Goal: Transaction & Acquisition: Purchase product/service

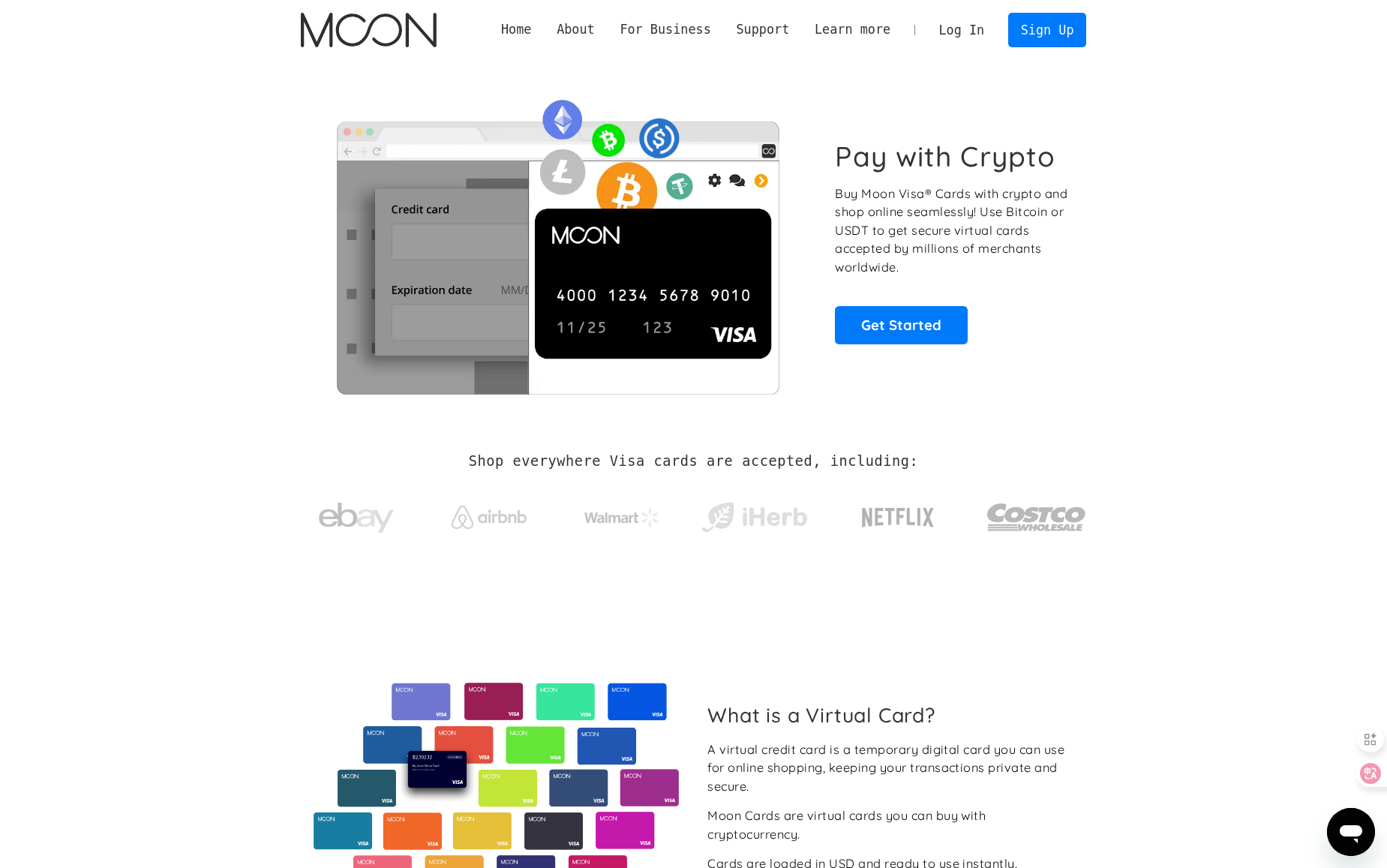
drag, startPoint x: 279, startPoint y: 164, endPoint x: 331, endPoint y: 175, distance: 53.2
click at [279, 164] on div "Pay with Crypto Buy Moon Visa® Cards with crypto and shop online seamlessly! Us…" at bounding box center [694, 241] width 831 height 364
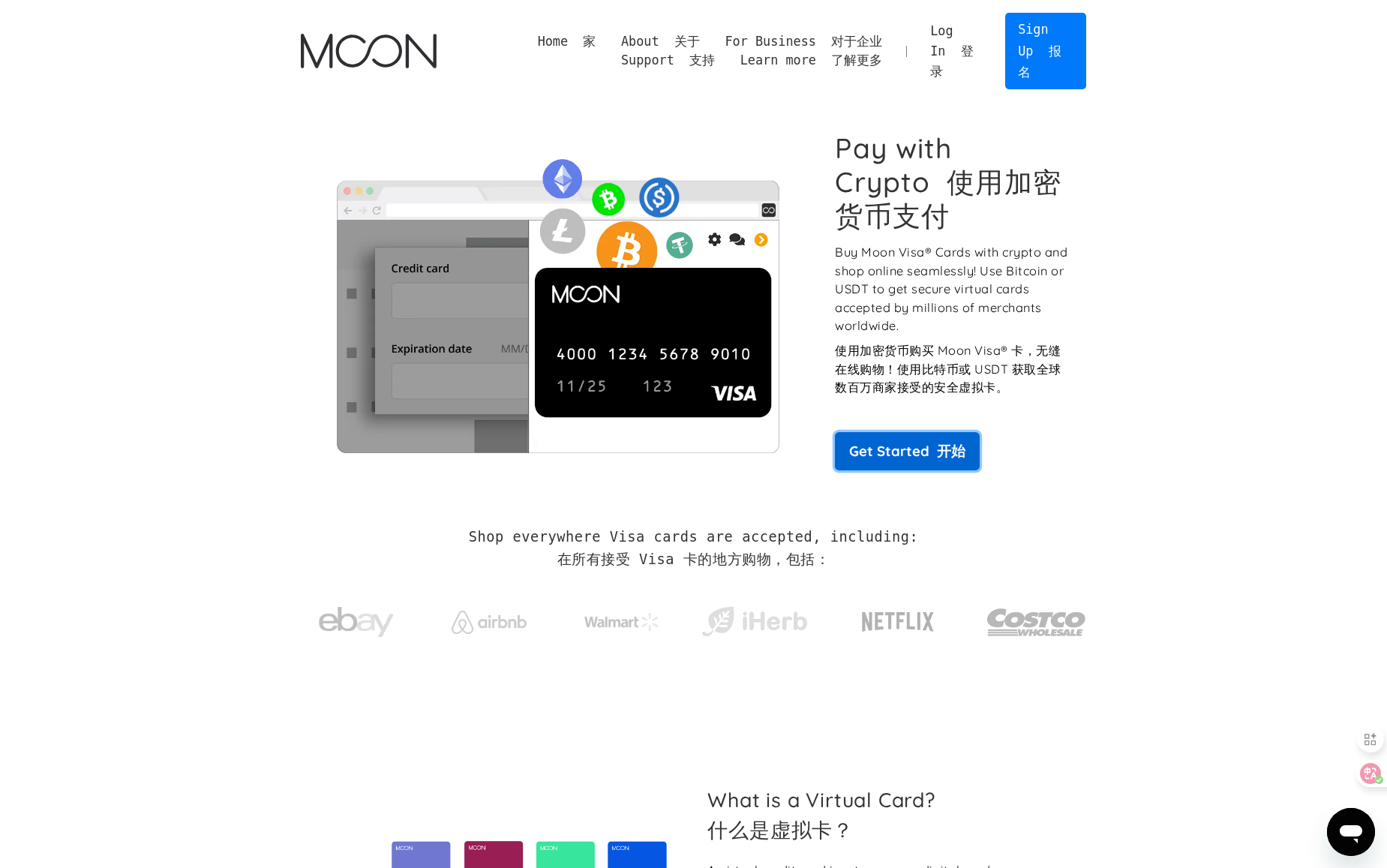
click at [915, 460] on link "Get Started 开始" at bounding box center [907, 451] width 144 height 38
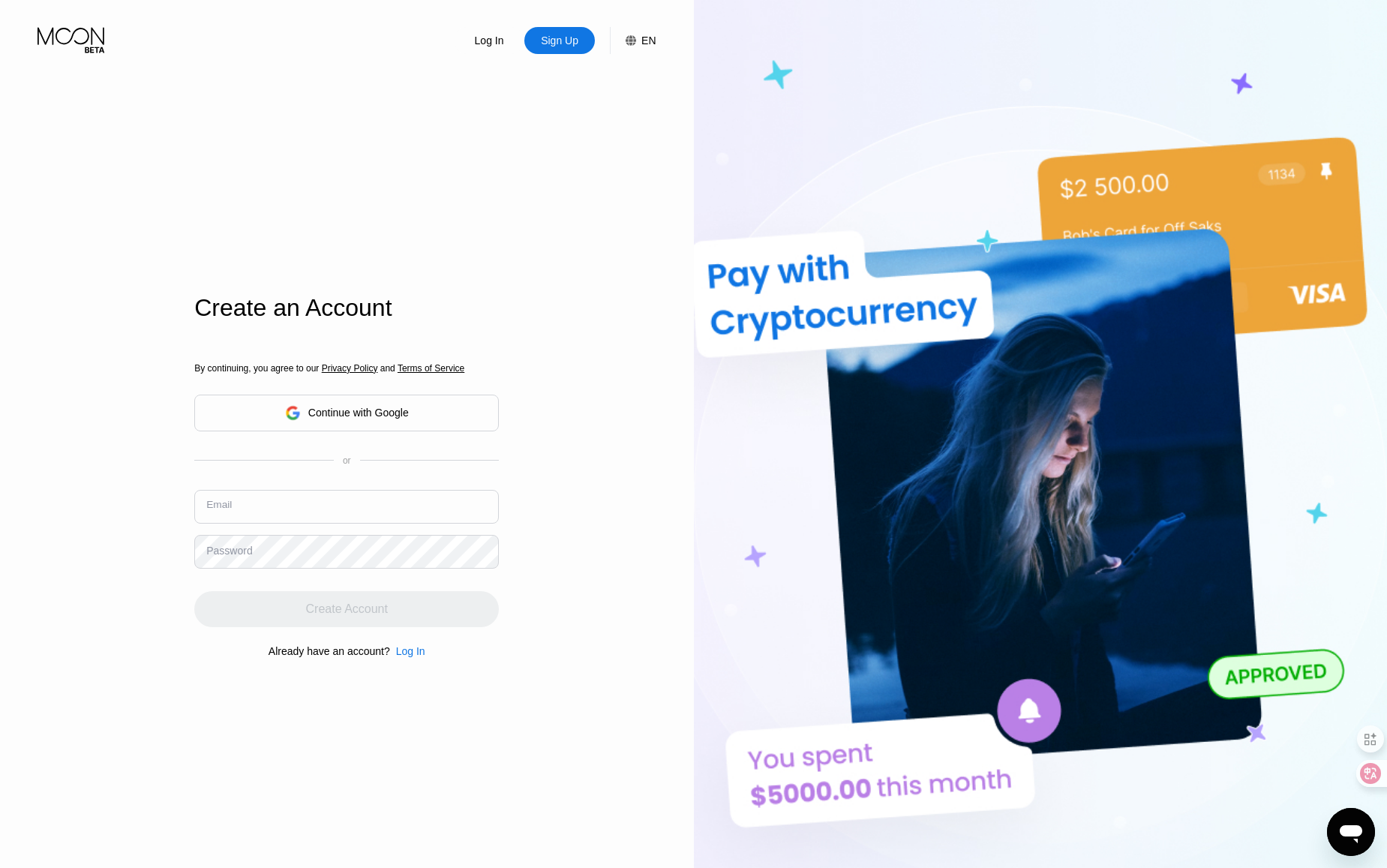
click at [349, 508] on input "text" at bounding box center [347, 507] width 305 height 34
click at [352, 406] on div "Continue with Google" at bounding box center [358, 413] width 100 height 12
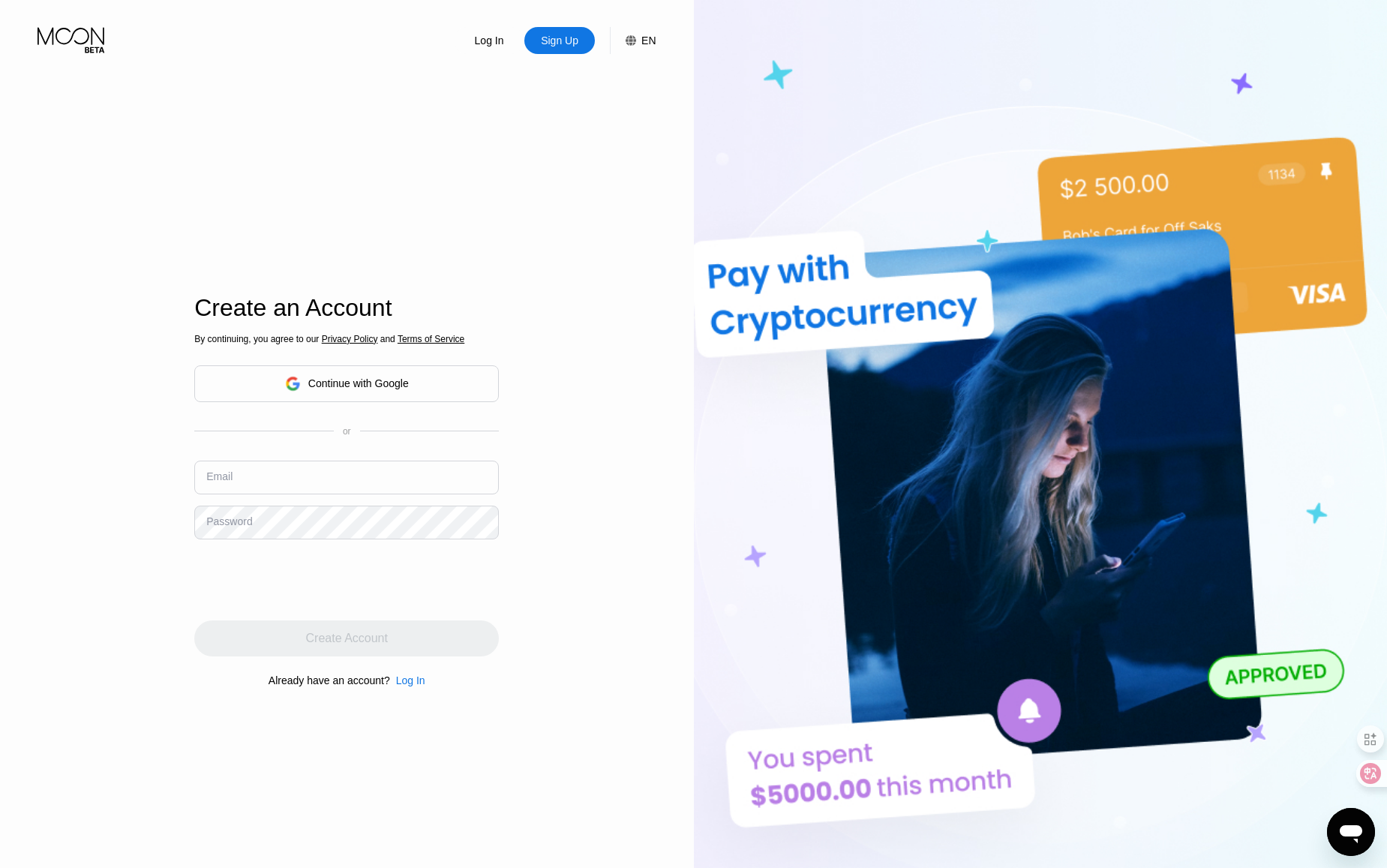
click at [90, 41] on icon at bounding box center [72, 40] width 70 height 26
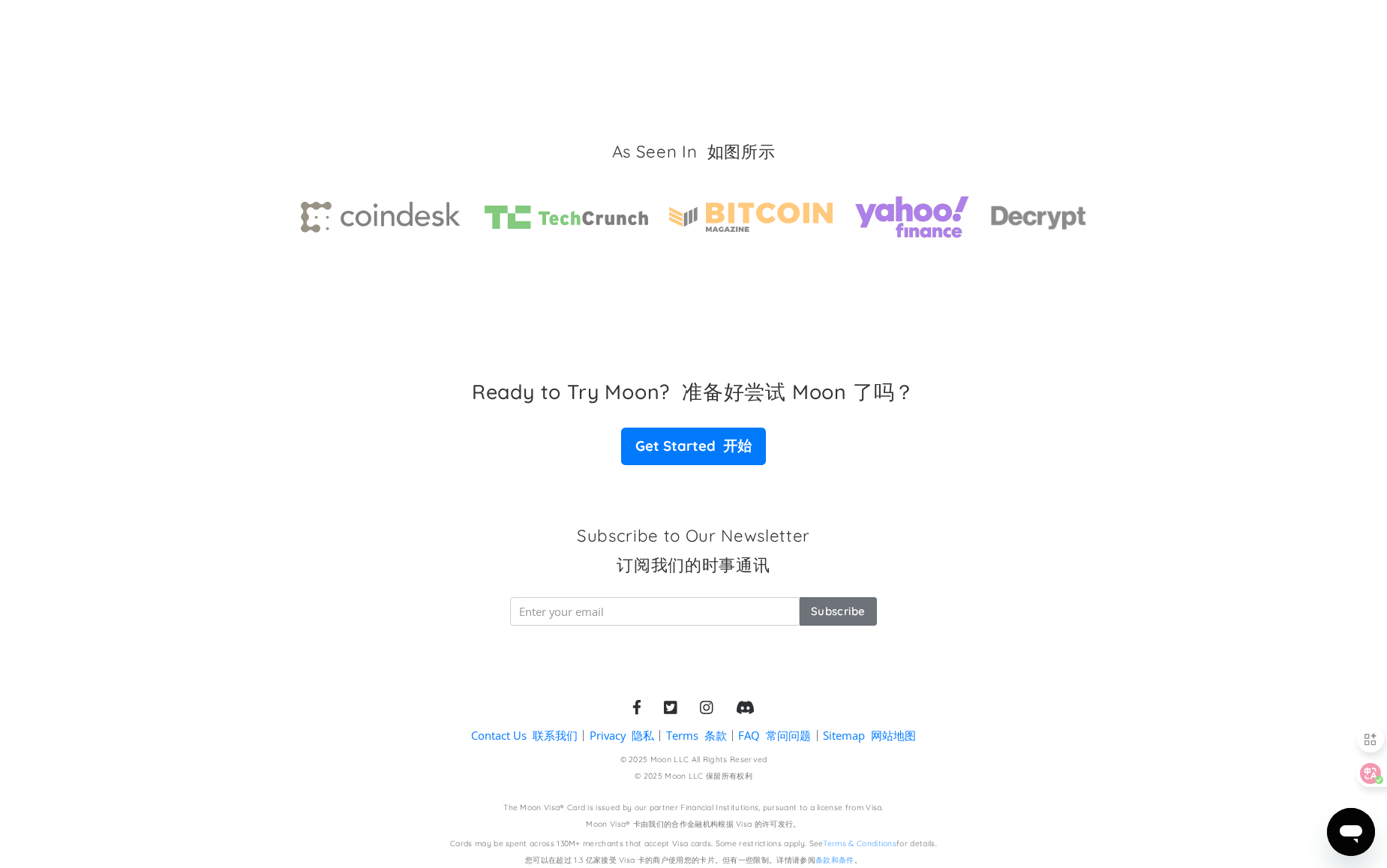
scroll to position [2712, 0]
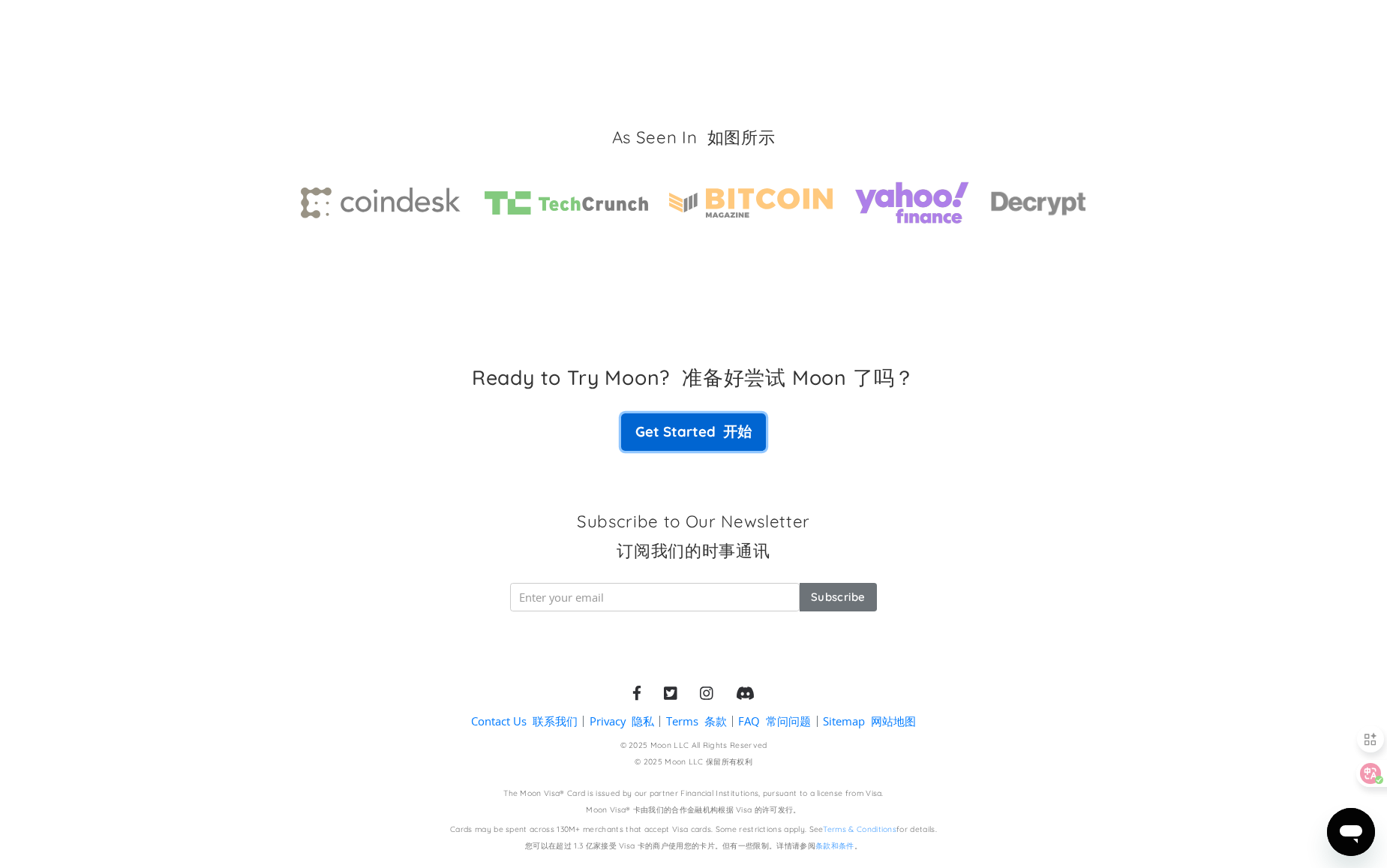
click at [732, 437] on font "开始" at bounding box center [737, 432] width 28 height 18
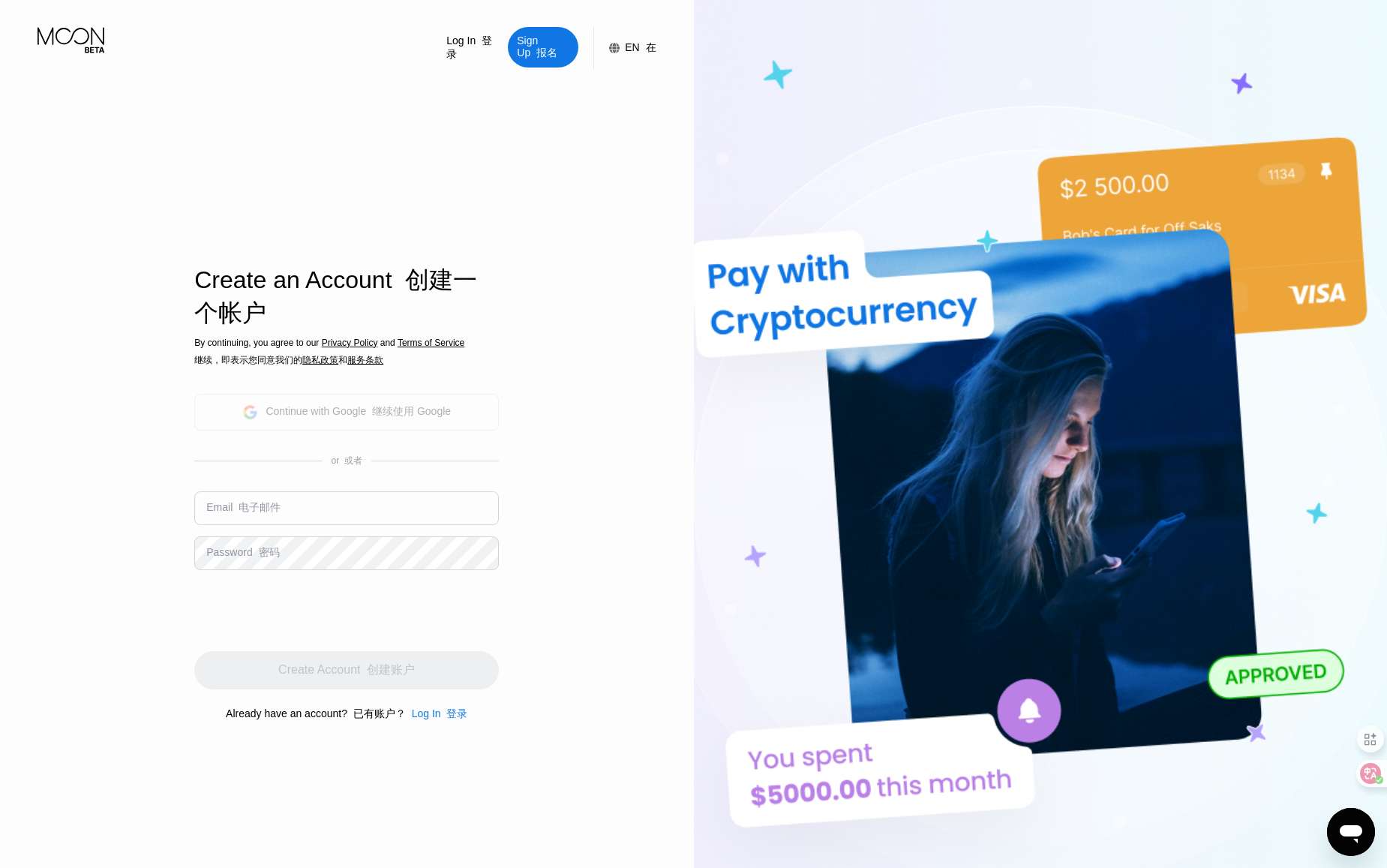
click at [367, 412] on font at bounding box center [369, 411] width 6 height 12
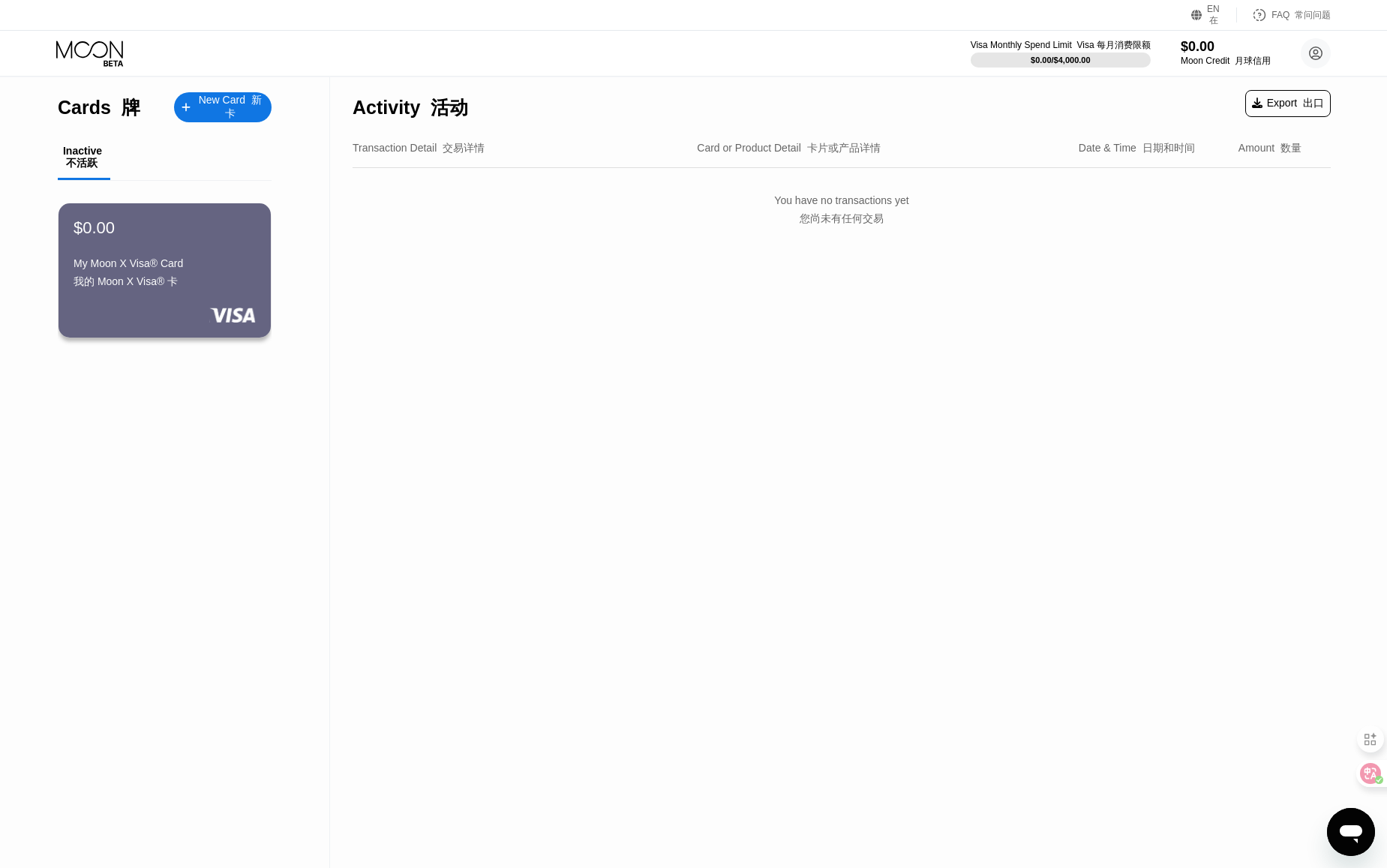
click at [205, 104] on div "New Card 新卡" at bounding box center [230, 108] width 68 height 28
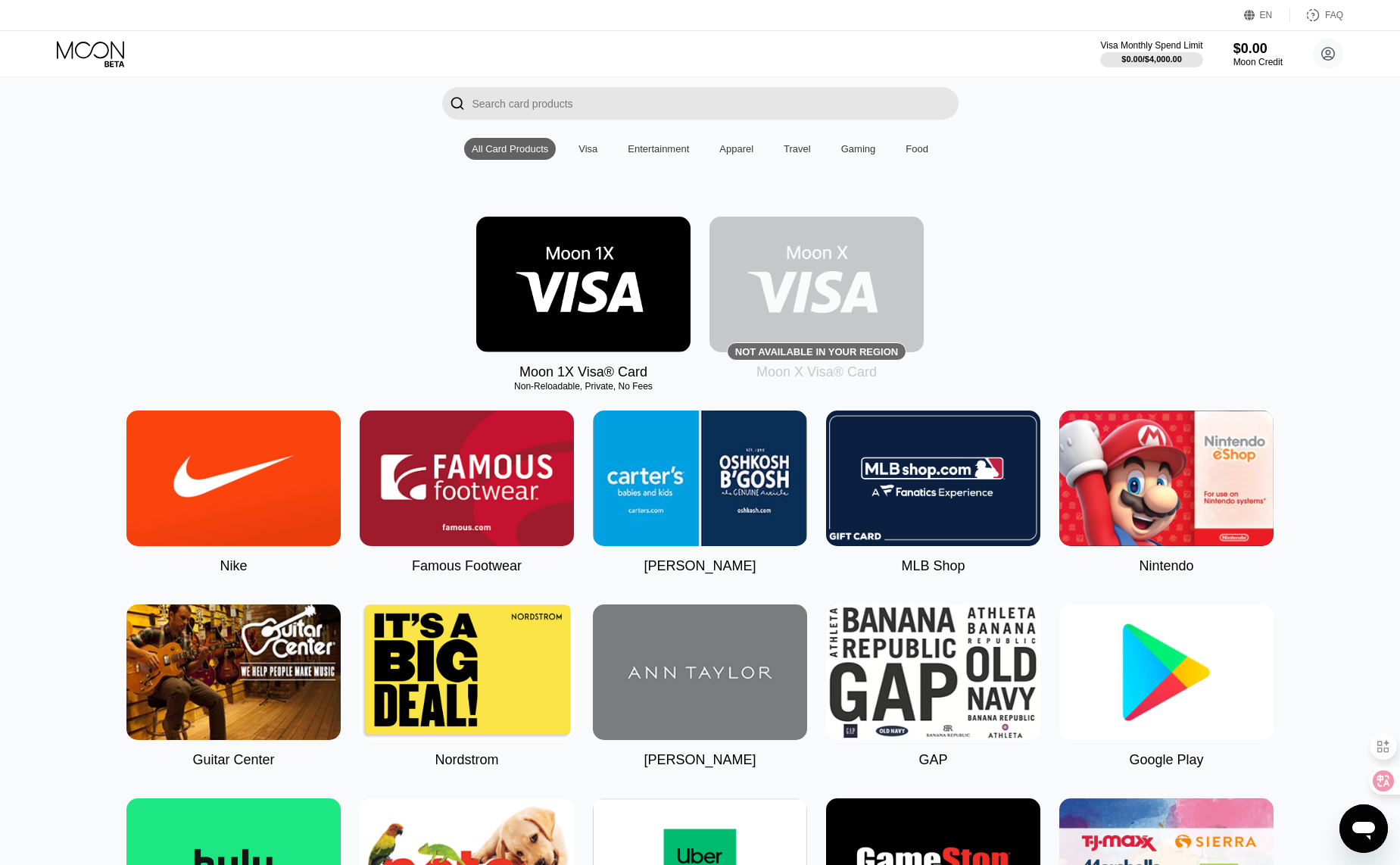
scroll to position [76, 0]
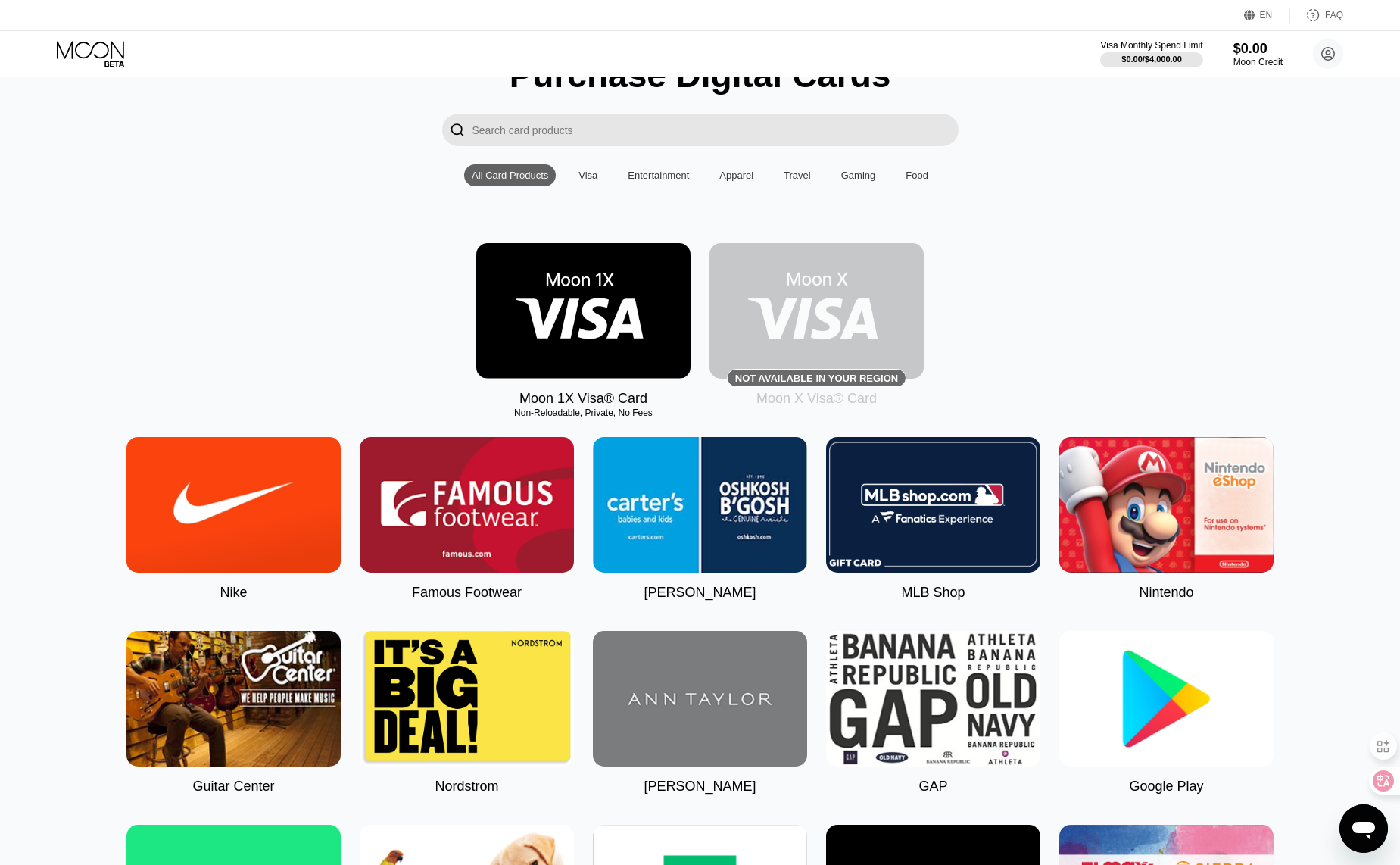
click at [542, 308] on img at bounding box center [583, 311] width 214 height 135
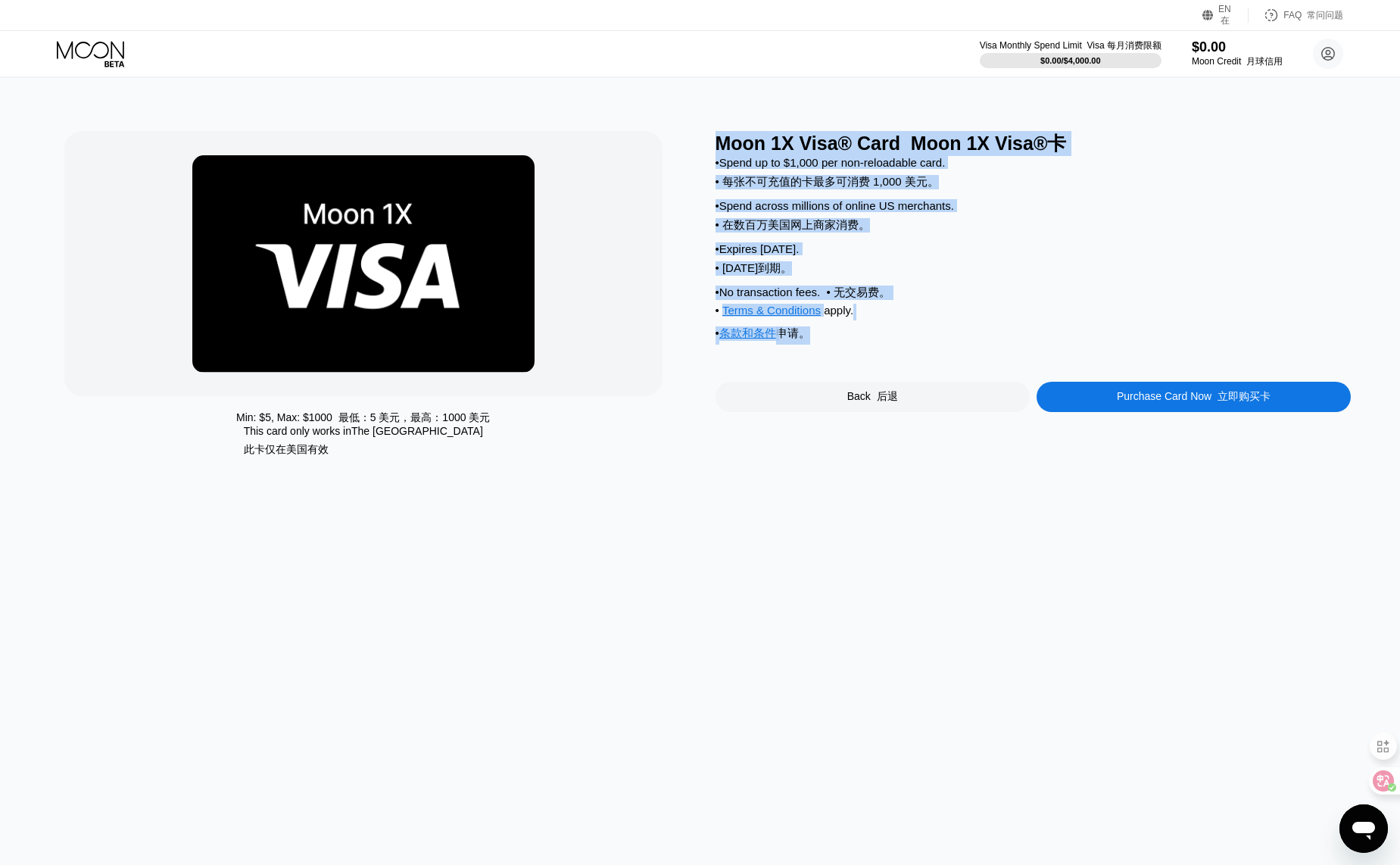
drag, startPoint x: 721, startPoint y: 152, endPoint x: 887, endPoint y: 360, distance: 266.1
click at [887, 360] on div "Moon 1X Visa® Card Moon 1X Visa®卡 • Spend up to $1,000 per non-reloadable card.…" at bounding box center [1033, 301] width 636 height 339
click at [887, 351] on div "• Terms & Conditions apply . • 条款和条件 申请。" at bounding box center [1033, 327] width 636 height 47
click at [914, 300] on div "• No transaction fees. • 无交易费。" at bounding box center [1033, 293] width 636 height 15
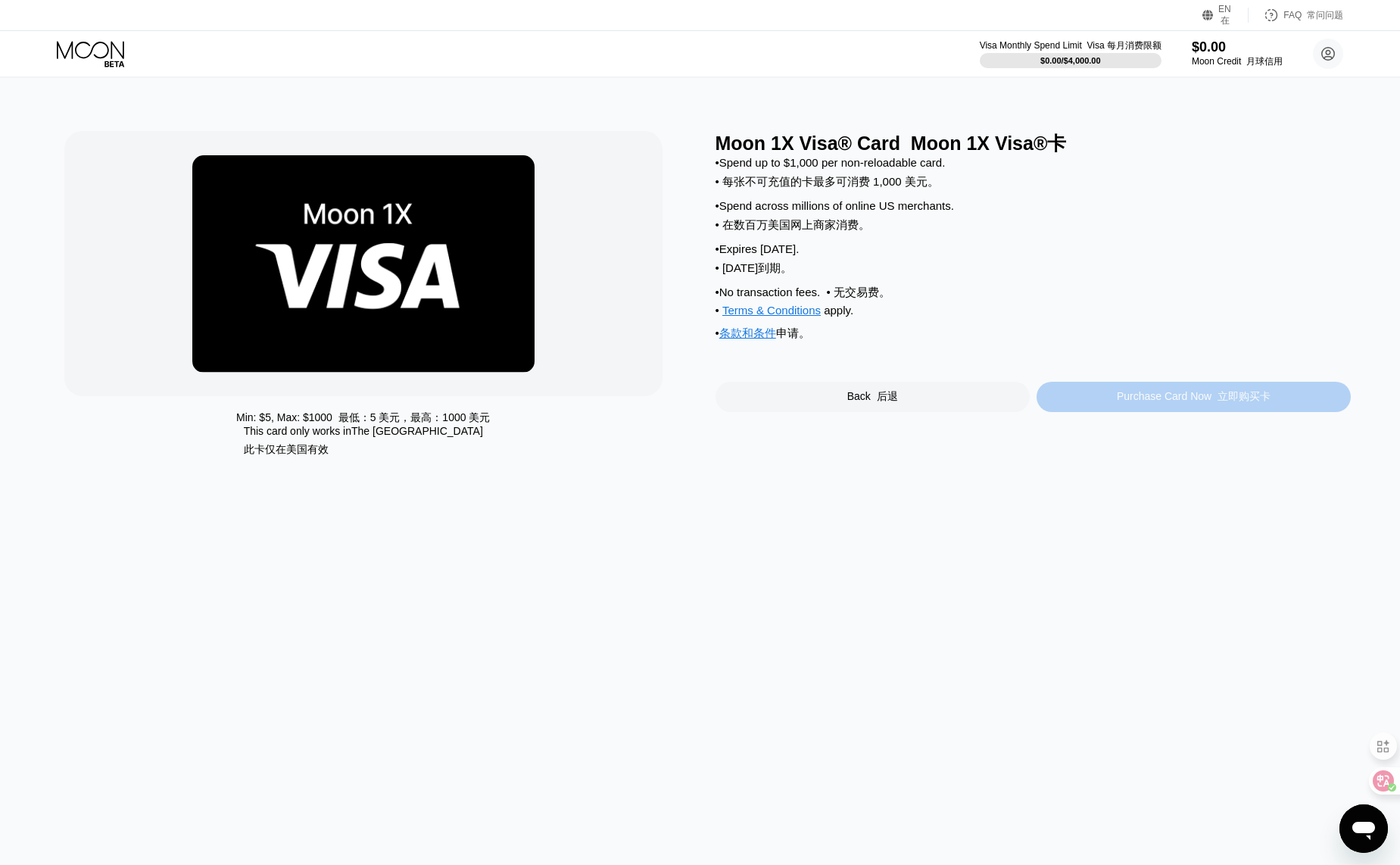
click at [1151, 404] on div "Purchase Card Now 立即购买卡" at bounding box center [1194, 397] width 154 height 14
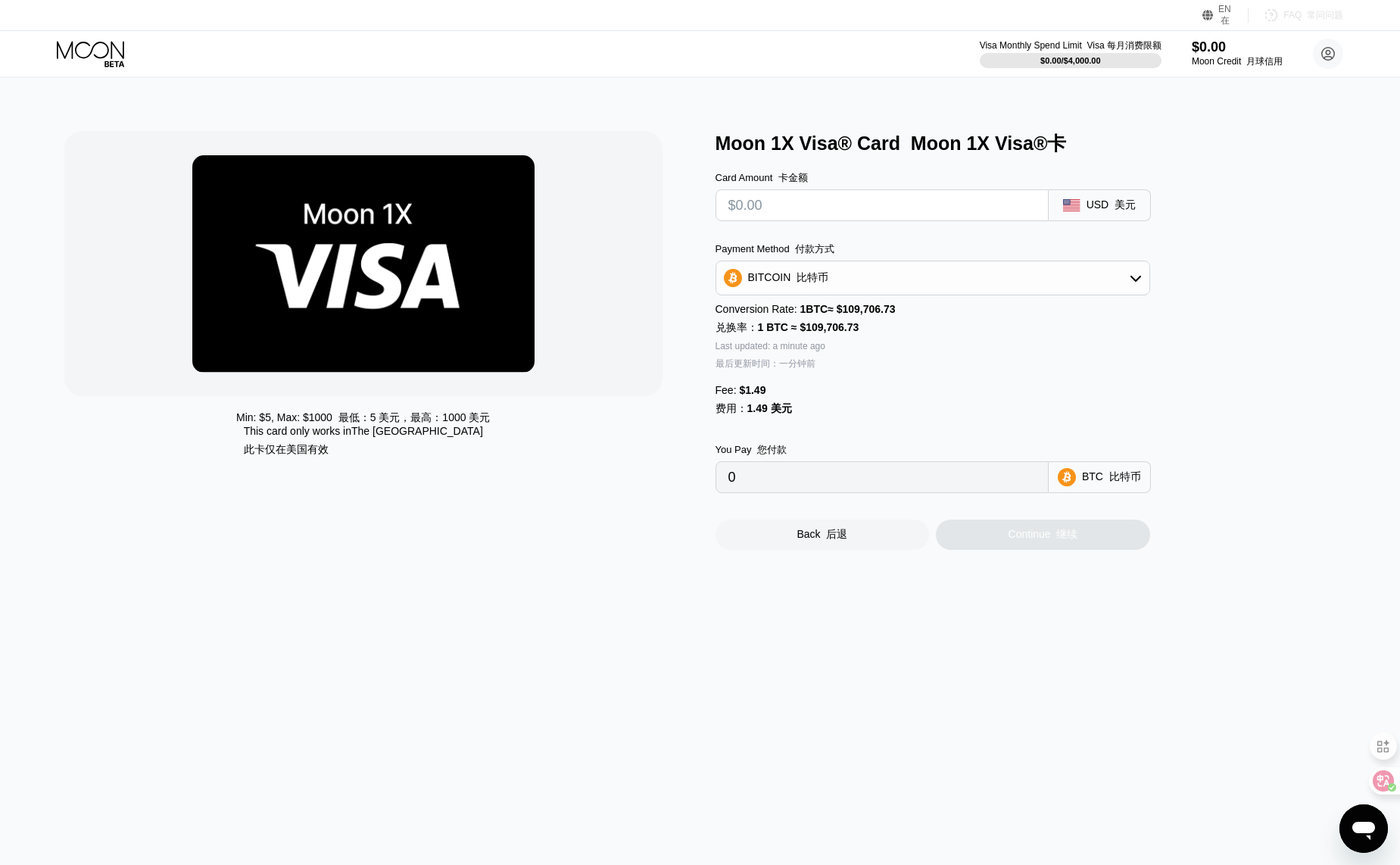
click at [1313, 16] on font "常问问题" at bounding box center [1325, 15] width 36 height 11
click at [995, 213] on input "text" at bounding box center [882, 205] width 308 height 30
type input "$2"
type input "0.00003182"
type input "$20"
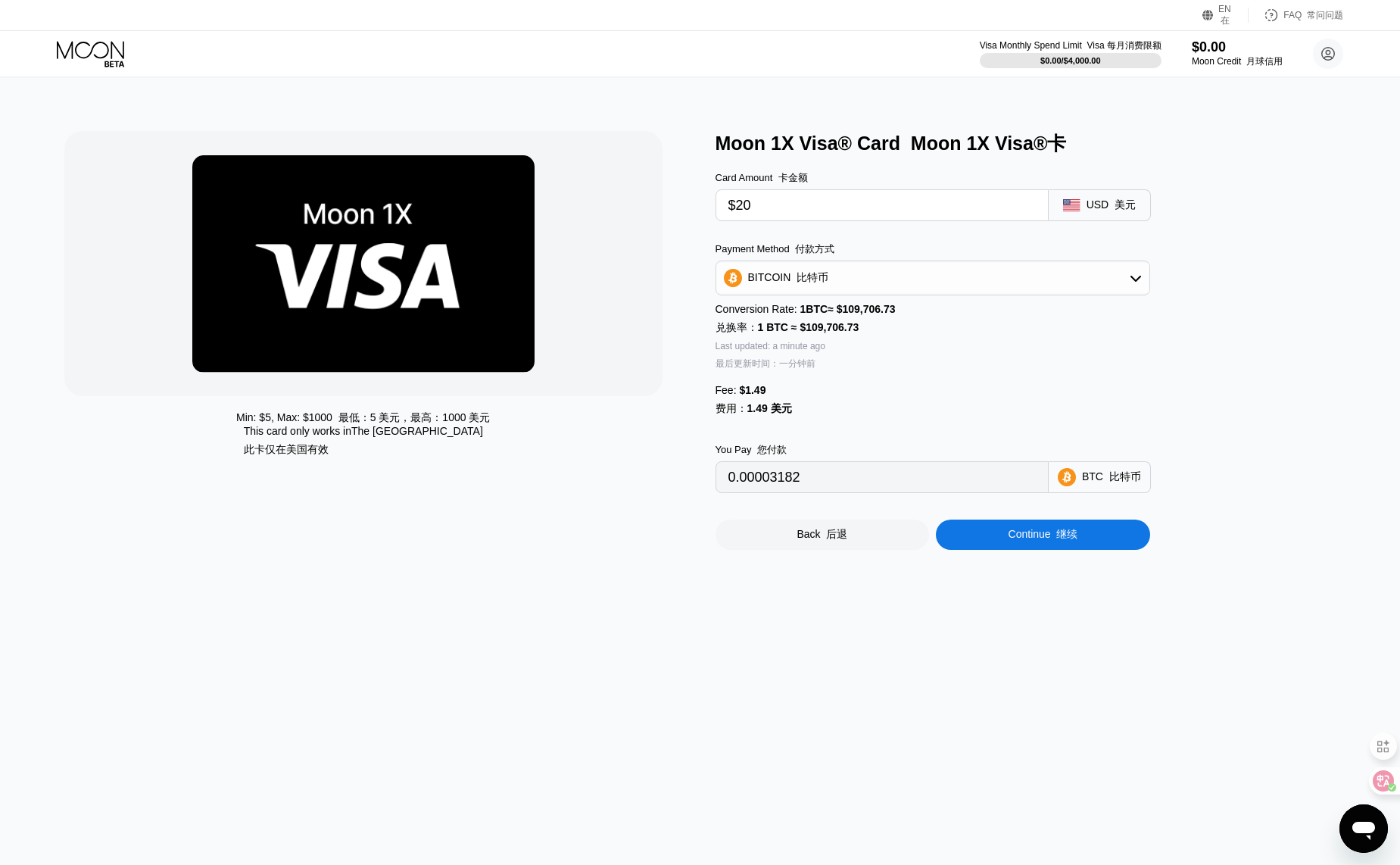
type input "0.00019589"
type input "$200"
type input "0.00183663"
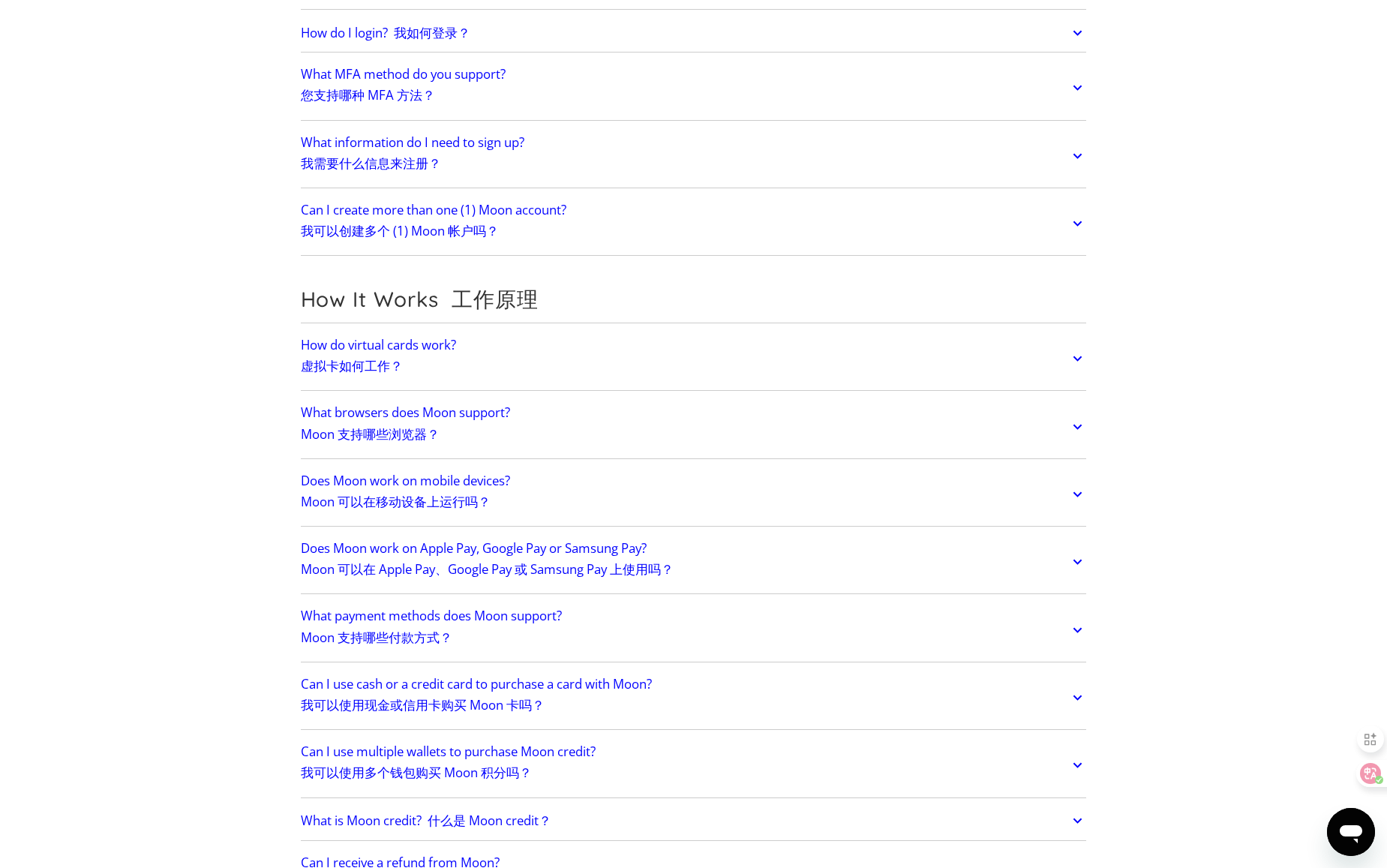
scroll to position [450, 0]
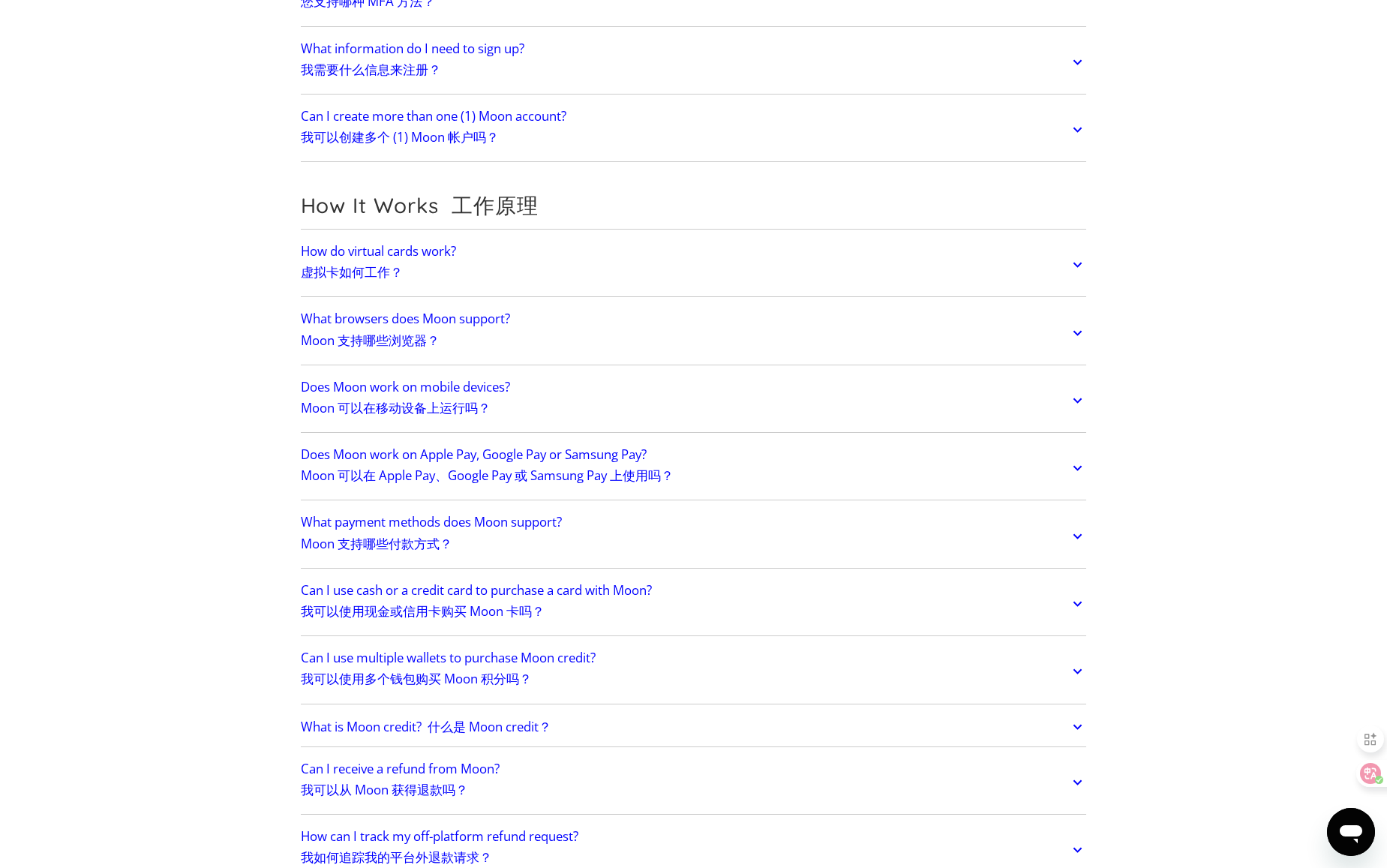
click at [591, 271] on link "How do virtual cards work? 虚拟卡如何工作？" at bounding box center [694, 266] width 786 height 57
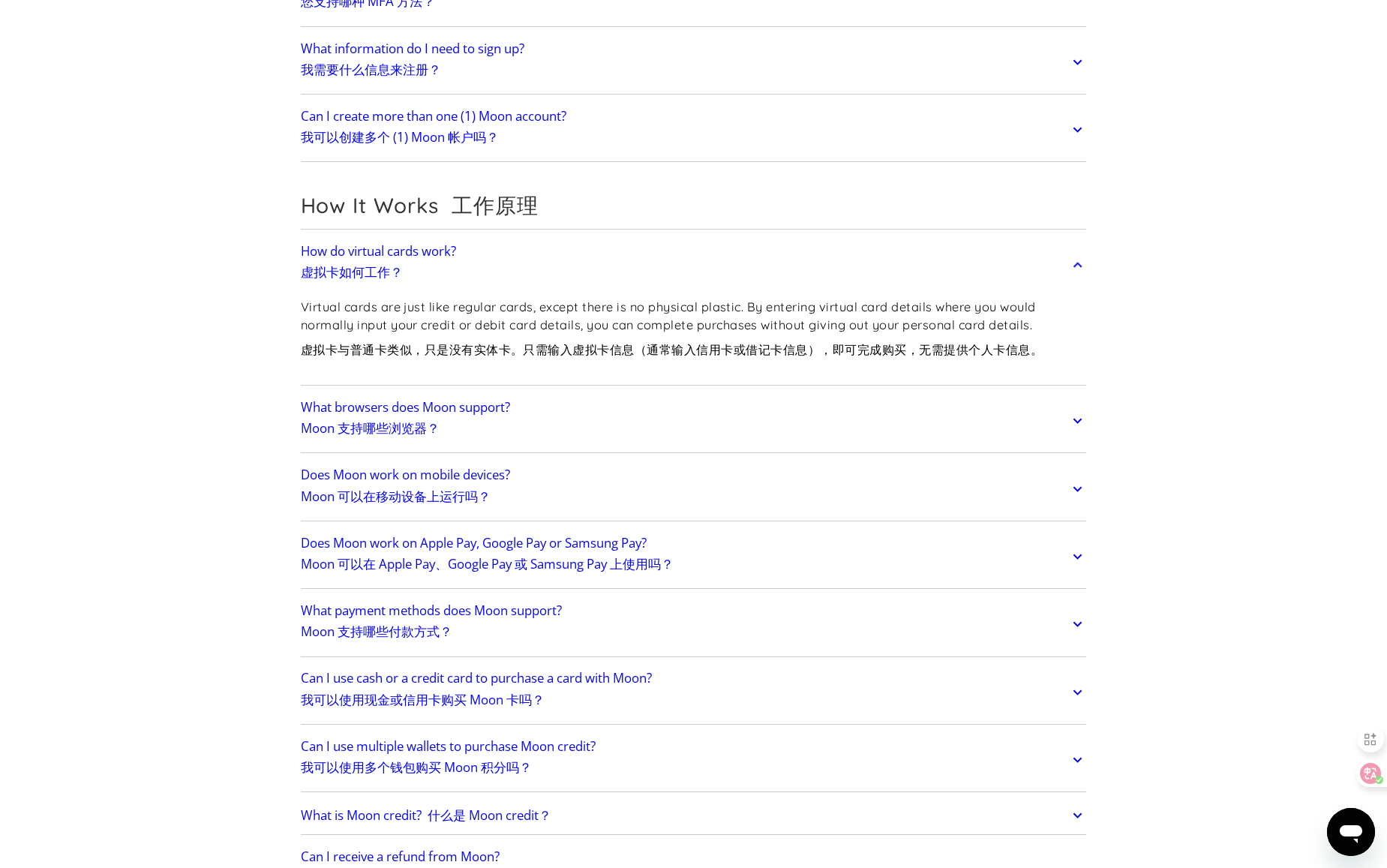
click at [573, 564] on font "Moon 可以在 Apple Pay、Google Pay 或 Samsung Pay 上使用吗？" at bounding box center [487, 563] width 373 height 18
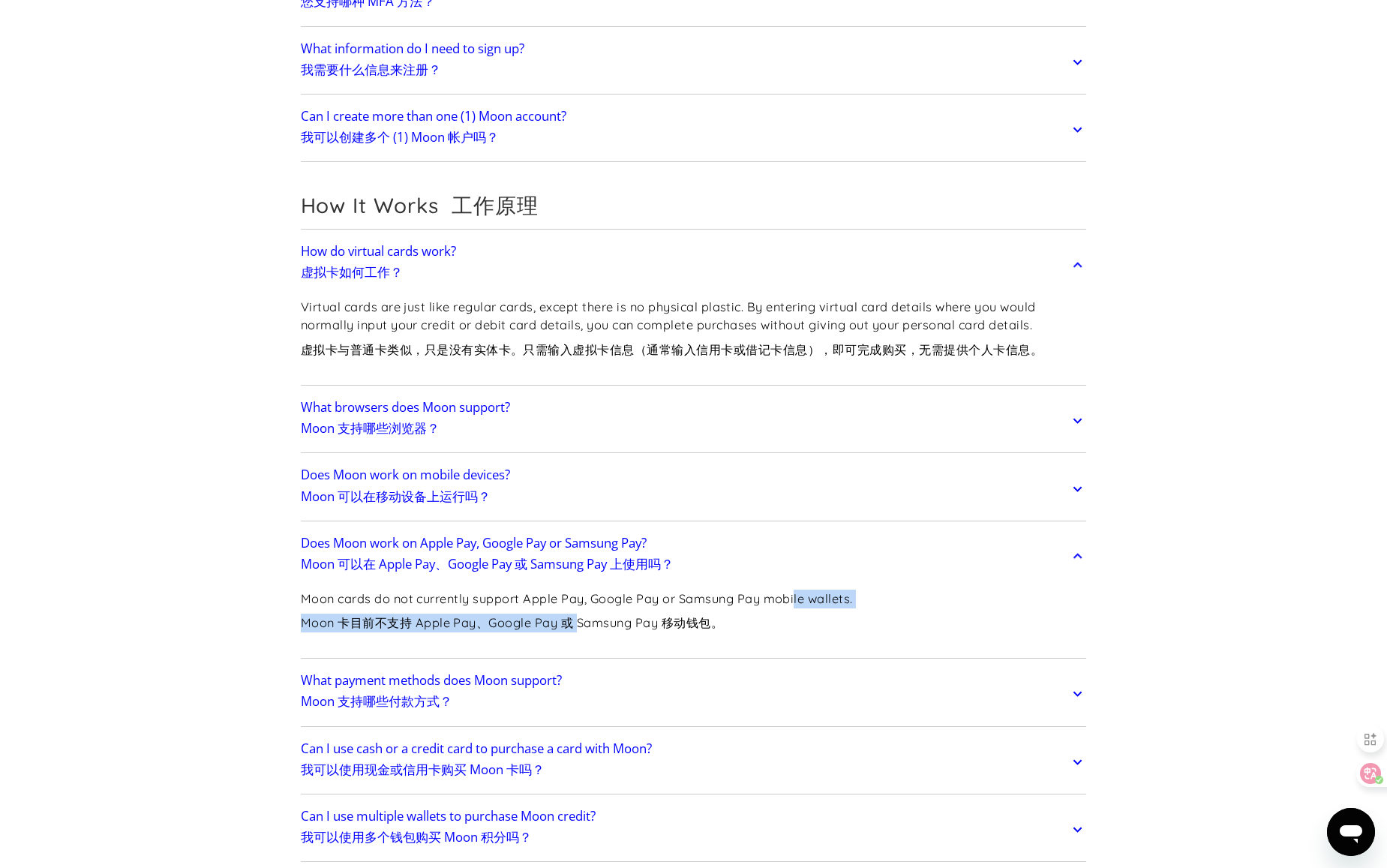
drag, startPoint x: 579, startPoint y: 621, endPoint x: 798, endPoint y: 605, distance: 219.6
click at [798, 605] on p "Moon cards do not currently support Apple Pay, Google Pay or Samsung Pay mobile…" at bounding box center [576, 614] width 552 height 49
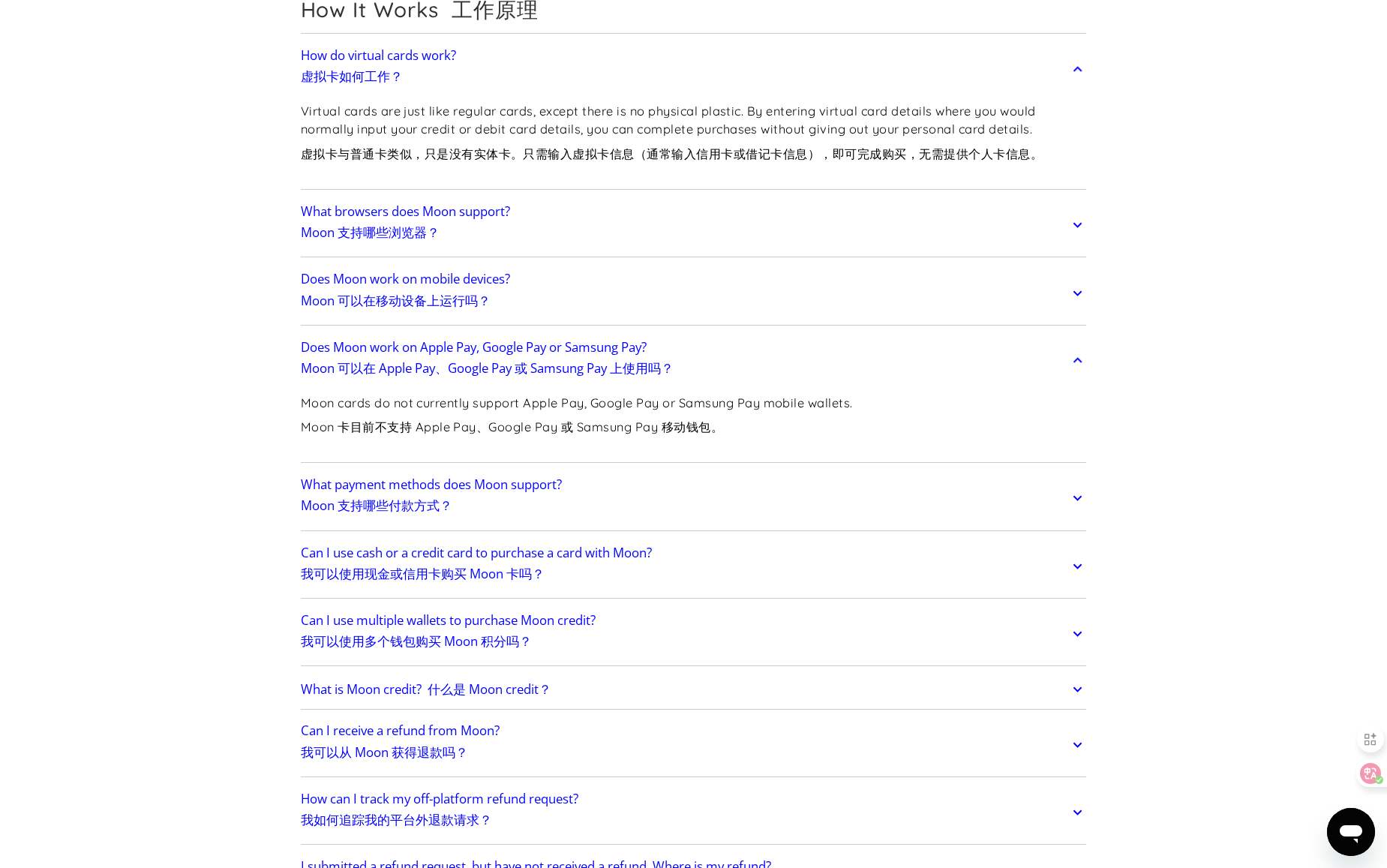
scroll to position [675, 0]
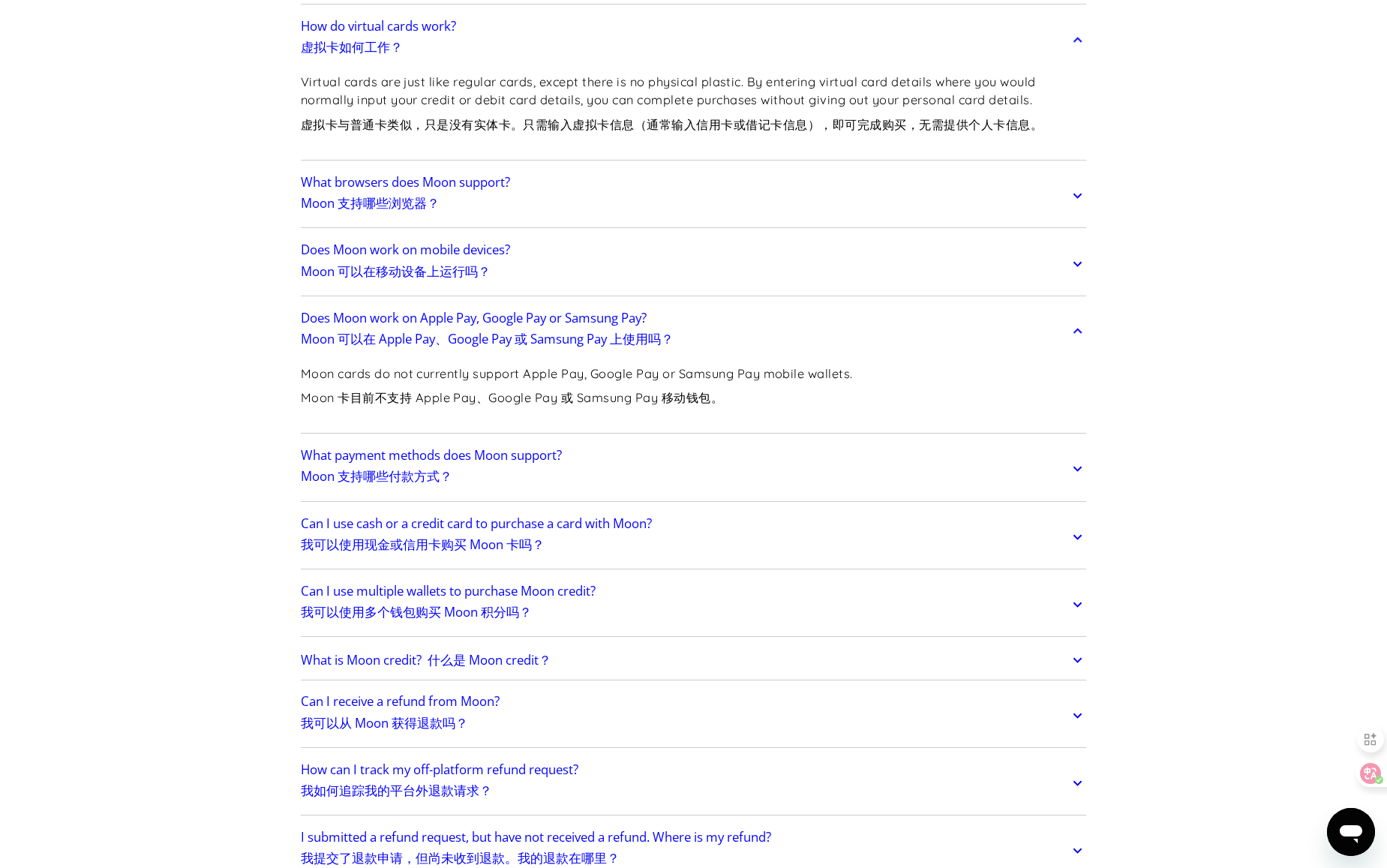
click at [527, 483] on h2 "What payment methods does Moon support? Moon 支持哪些付款方式？" at bounding box center [431, 468] width 261 height 42
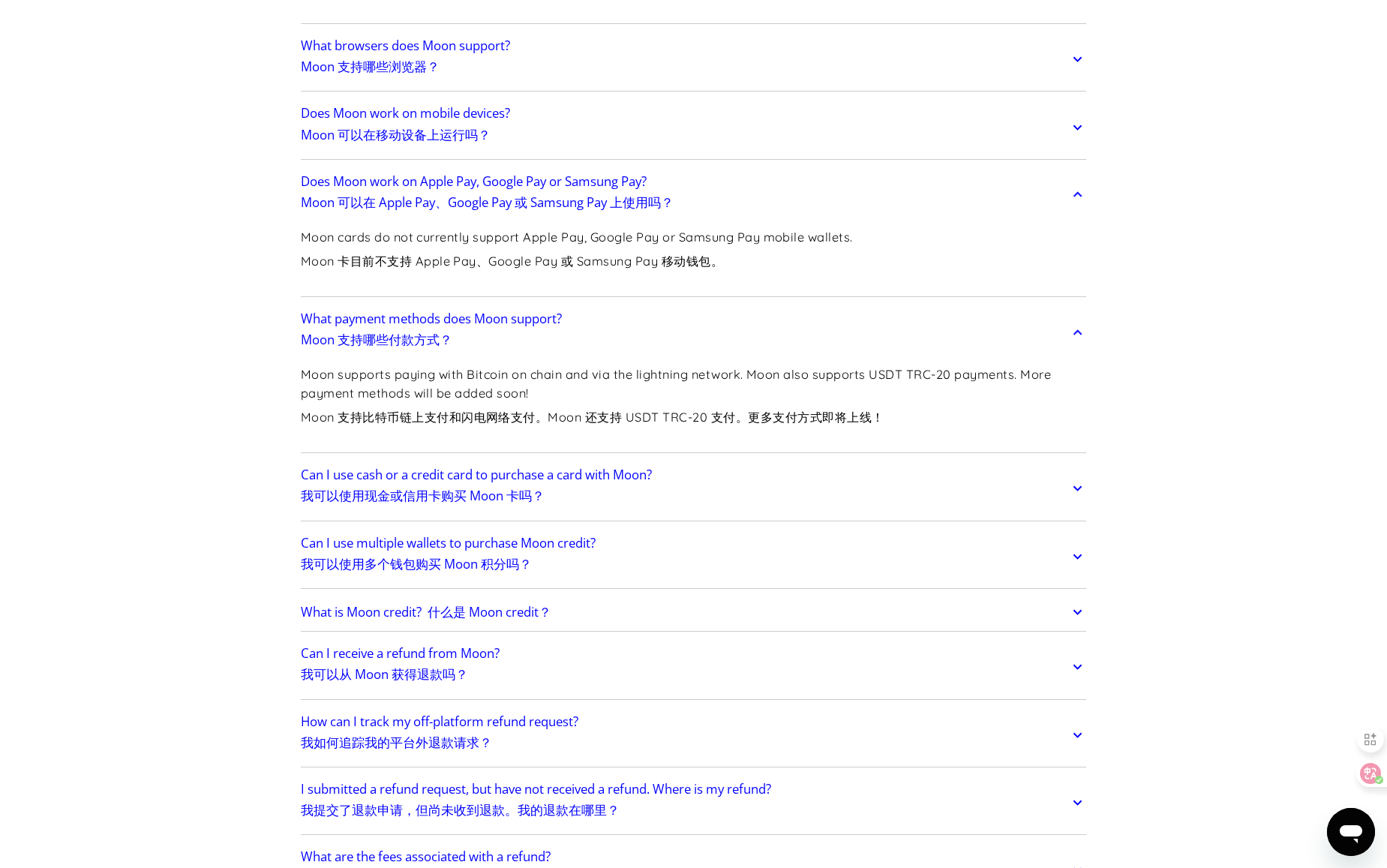
scroll to position [825, 0]
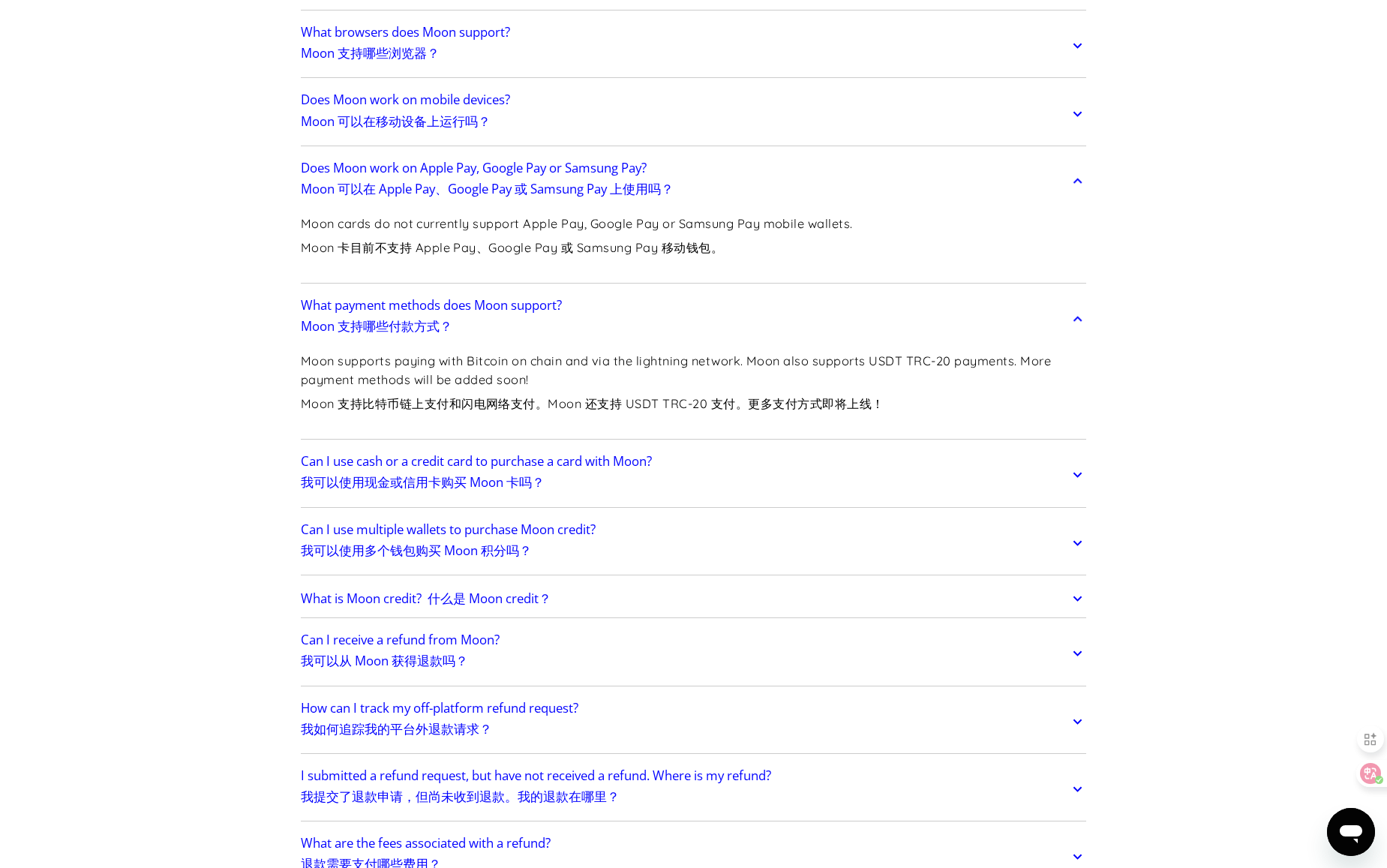
click at [675, 469] on link "Can I use cash or a credit card to purchase a card with Moon? 我可以使用现金或信用卡购买 Moo…" at bounding box center [694, 475] width 786 height 57
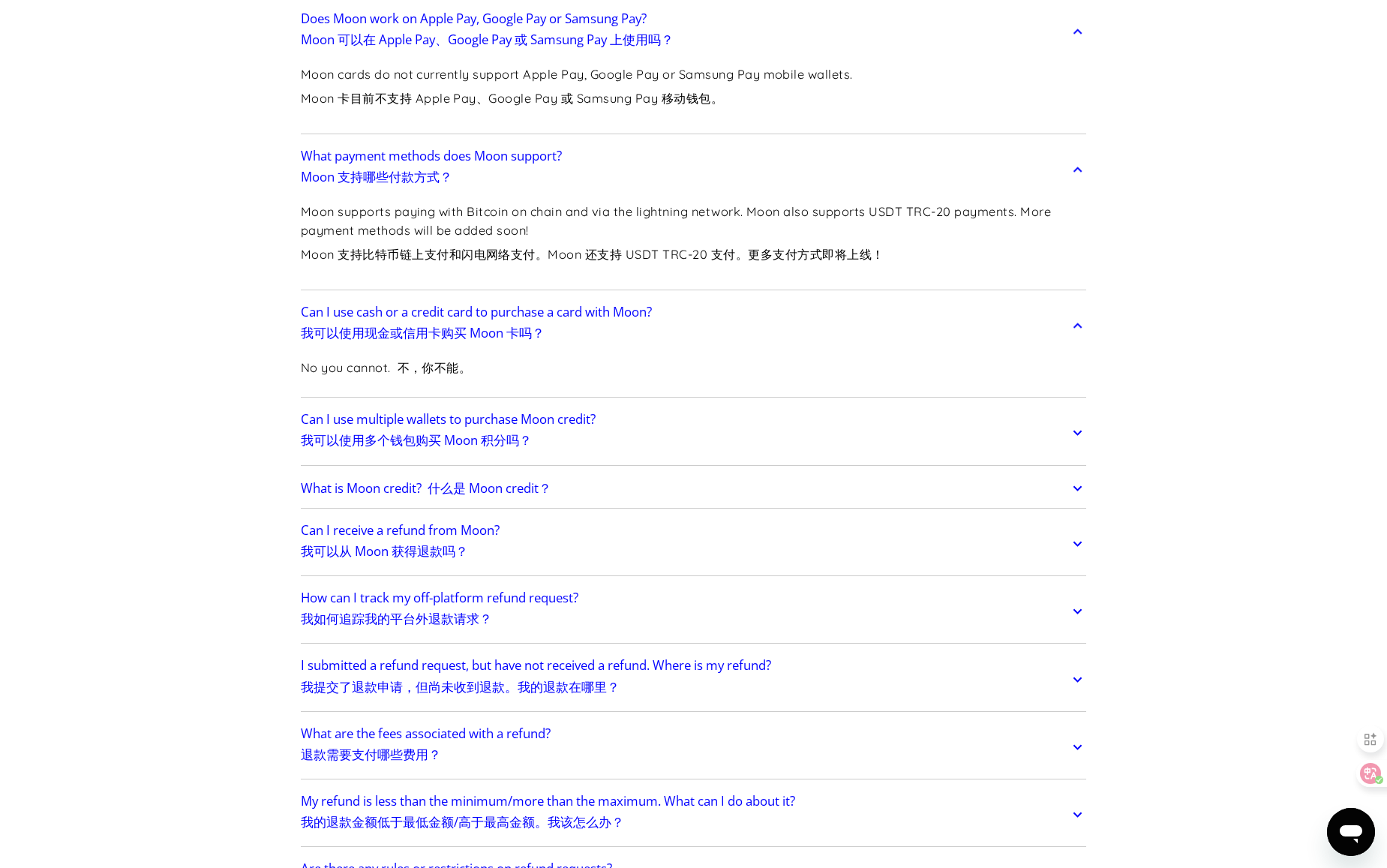
scroll to position [975, 0]
click at [643, 521] on link "Can I receive a refund from Moon? 我可以从 Moon 获得退款吗？" at bounding box center [694, 543] width 786 height 57
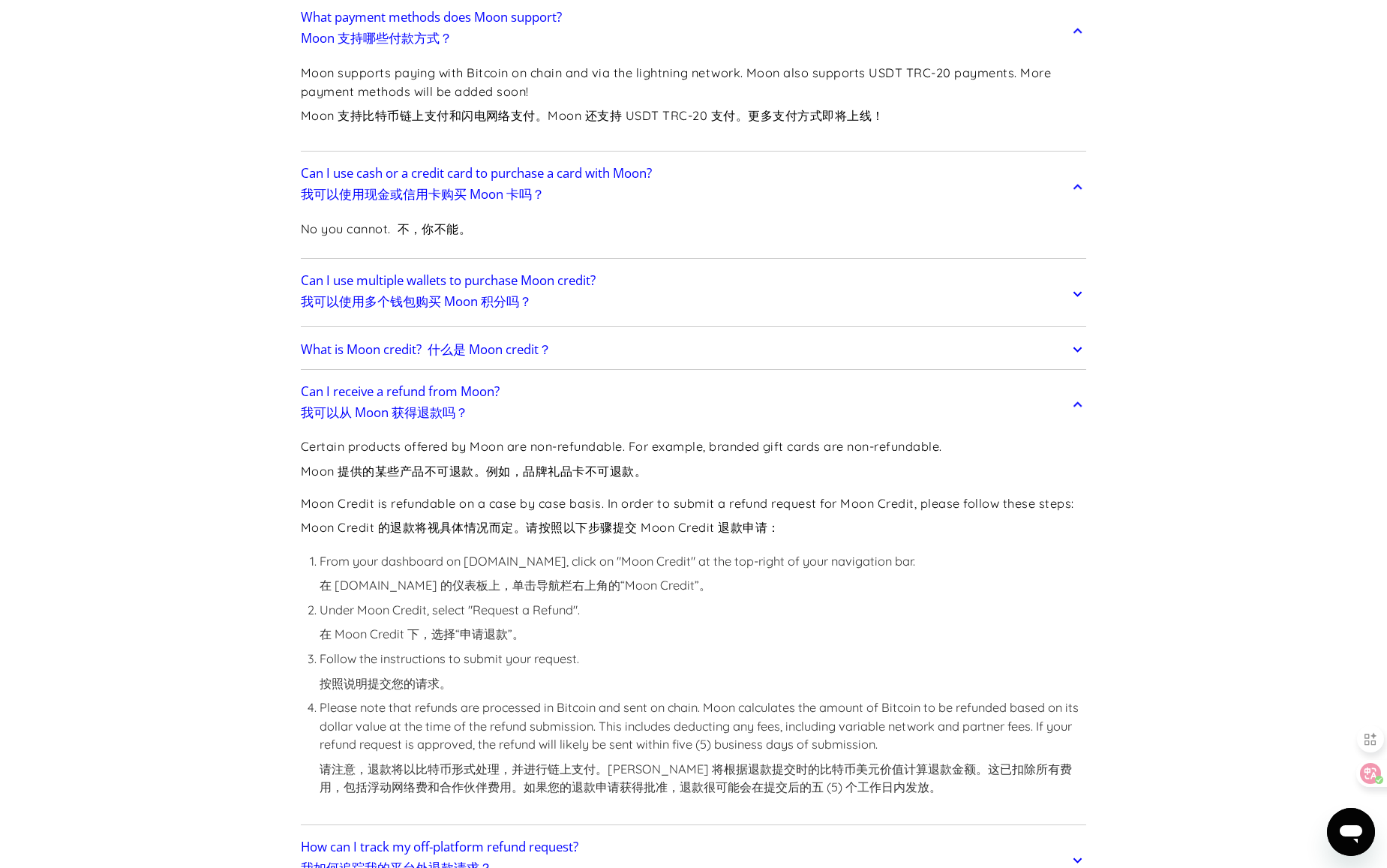
scroll to position [1125, 0]
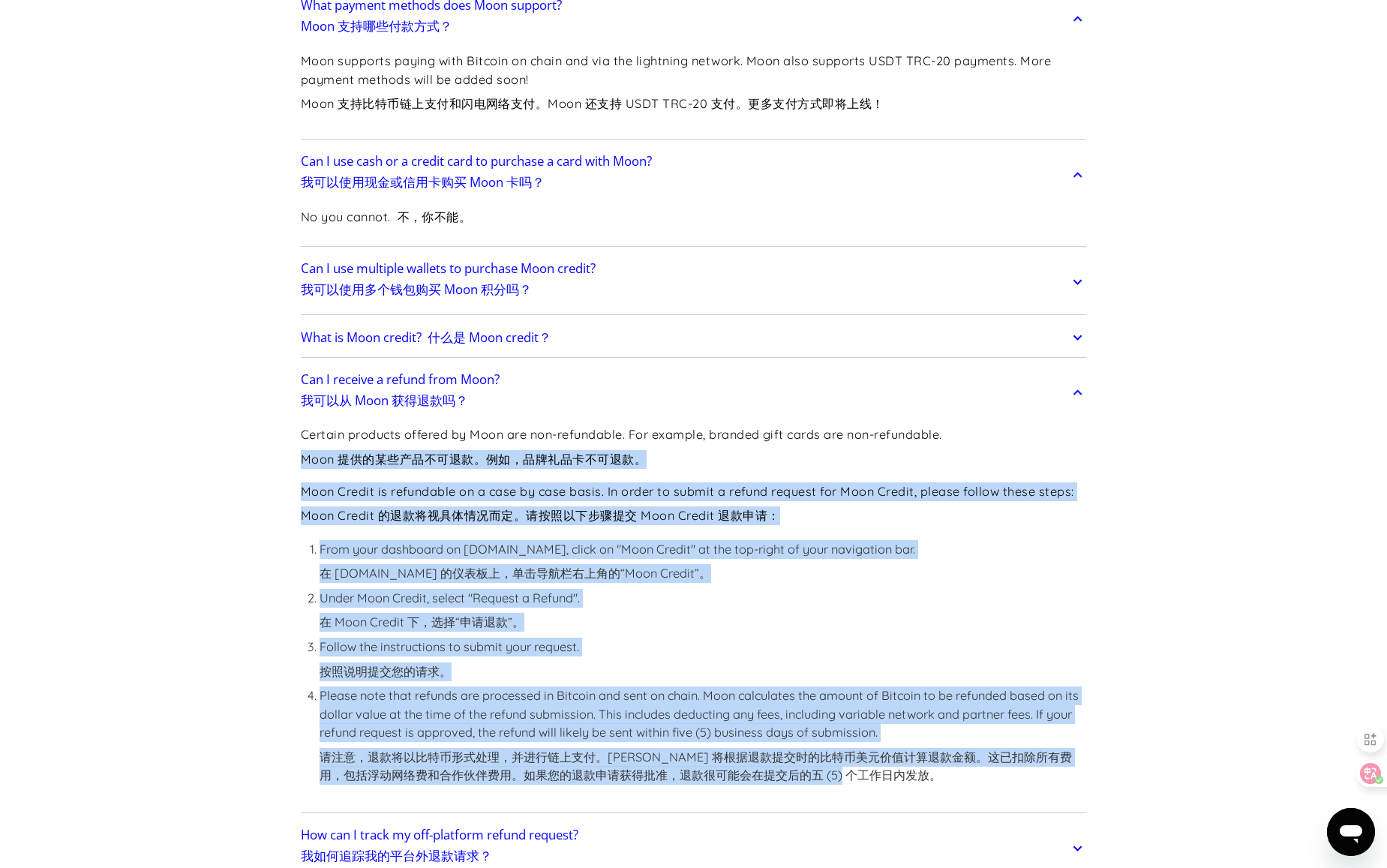
drag, startPoint x: 296, startPoint y: 445, endPoint x: 1009, endPoint y: 793, distance: 793.4
click at [1007, 778] on font "请注意，退款将以比特币形式处理，并进行链上支付。Moon 将根据退款提交时的比特币美元价值计算退款金额。这已扣除所有费用，包括浮动网络费和合作伙伴费用。如果您…" at bounding box center [703, 766] width 768 height 37
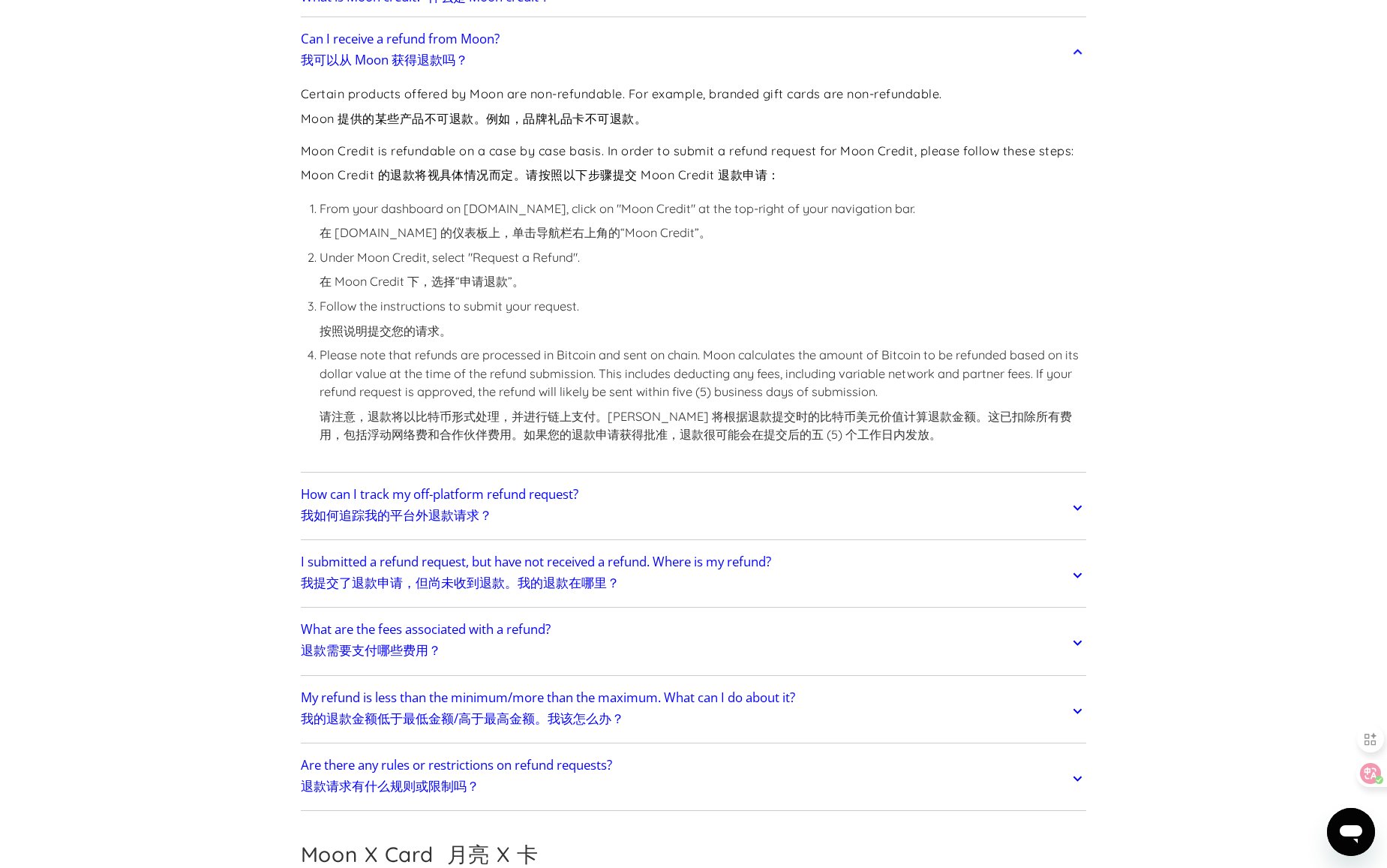
scroll to position [1500, 0]
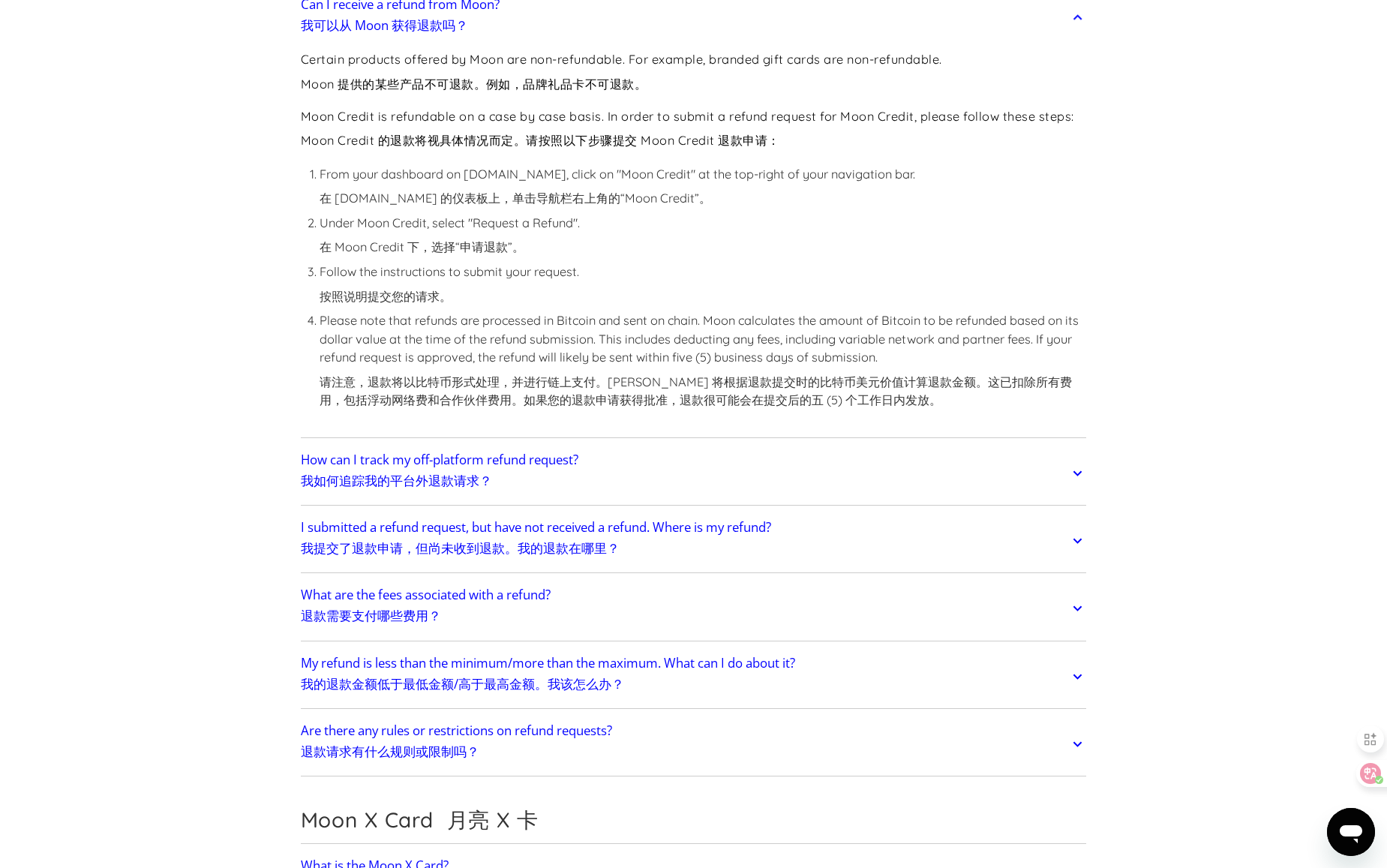
click at [477, 481] on font "我如何追踪我的平台外退款请求？" at bounding box center [397, 481] width 191 height 18
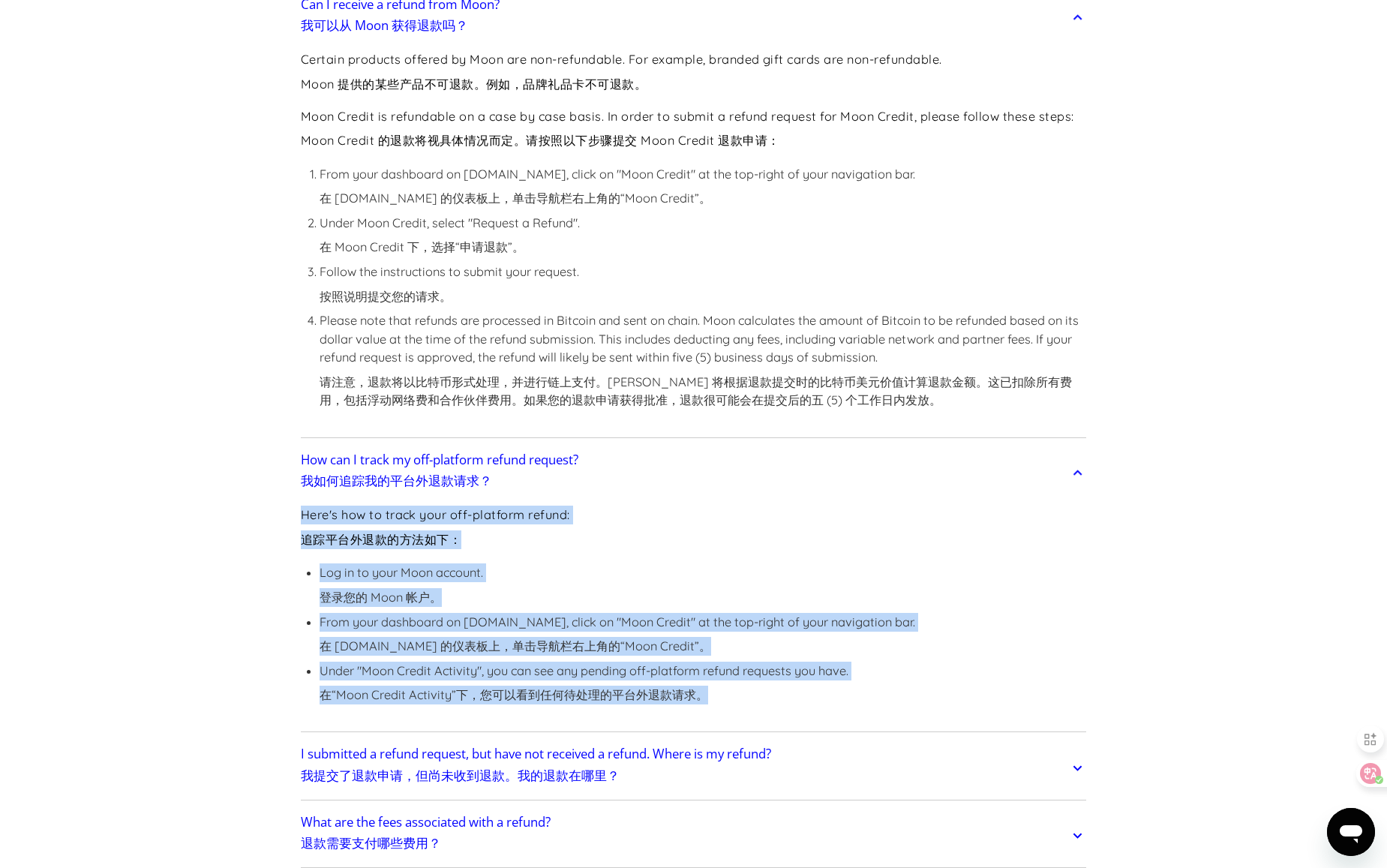
drag, startPoint x: 294, startPoint y: 510, endPoint x: 772, endPoint y: 725, distance: 524.1
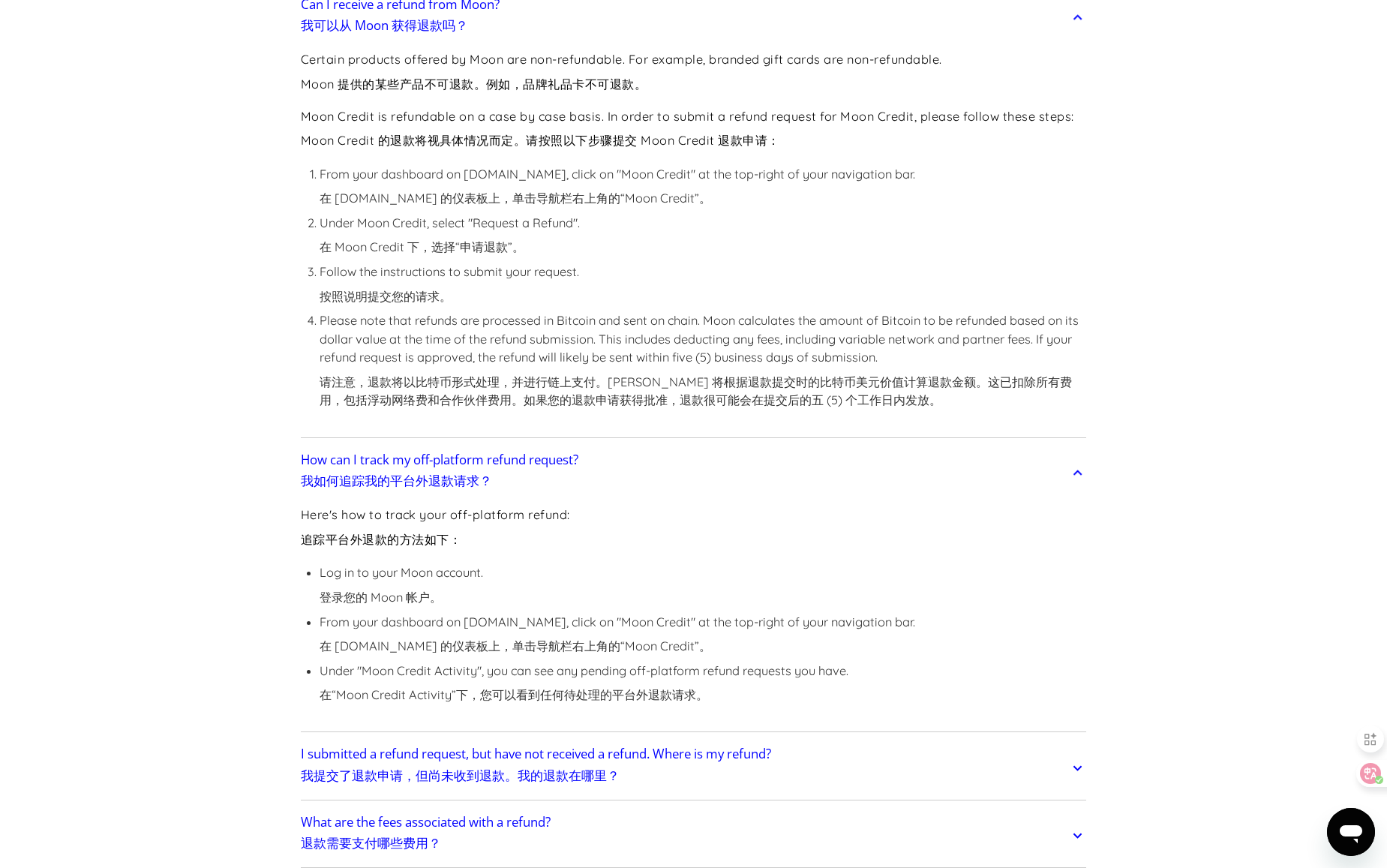
click at [818, 708] on li "Under "Moon Credit Activity", you can see any pending off-platform refund reque…" at bounding box center [618, 687] width 596 height 49
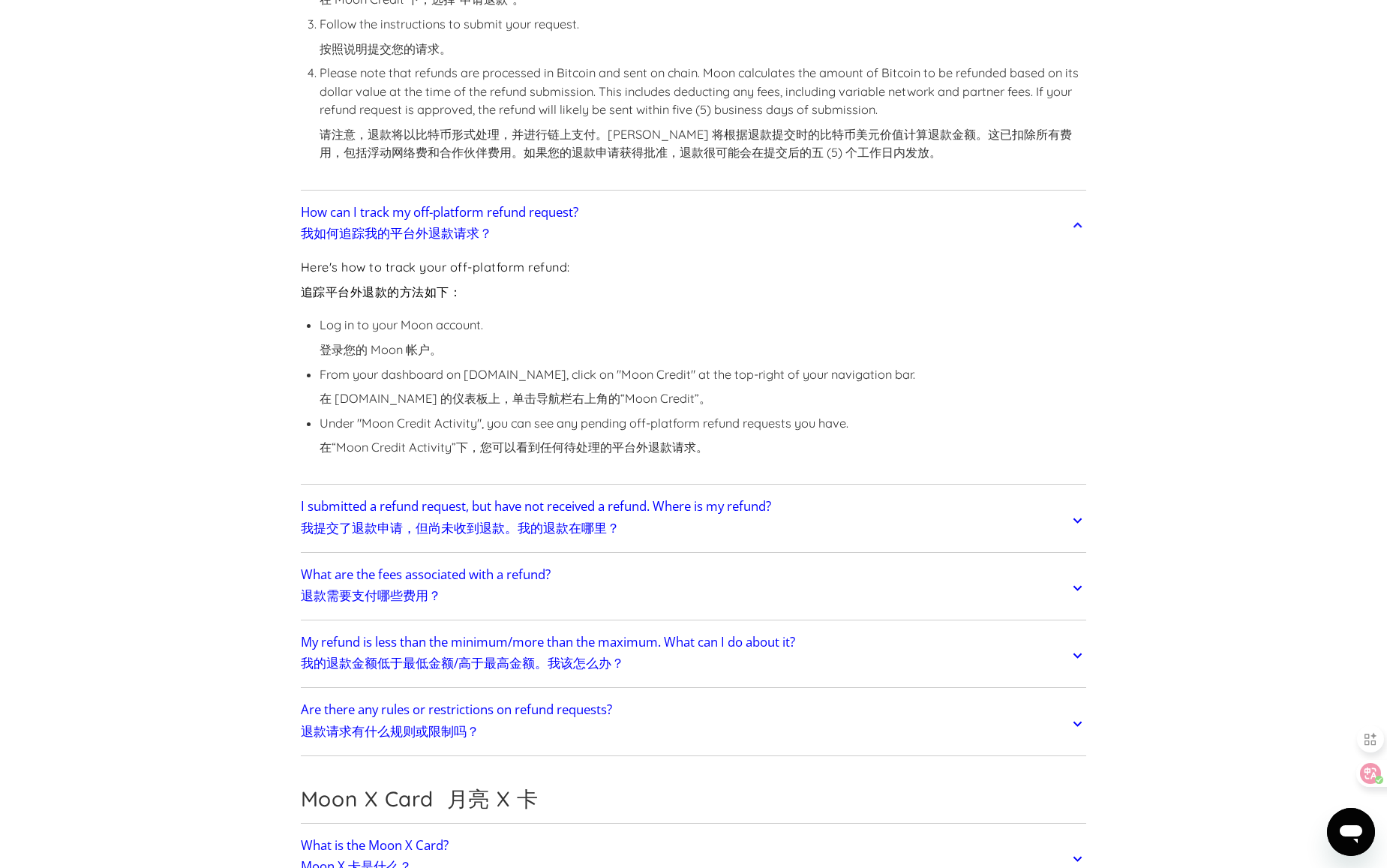
scroll to position [1801, 0]
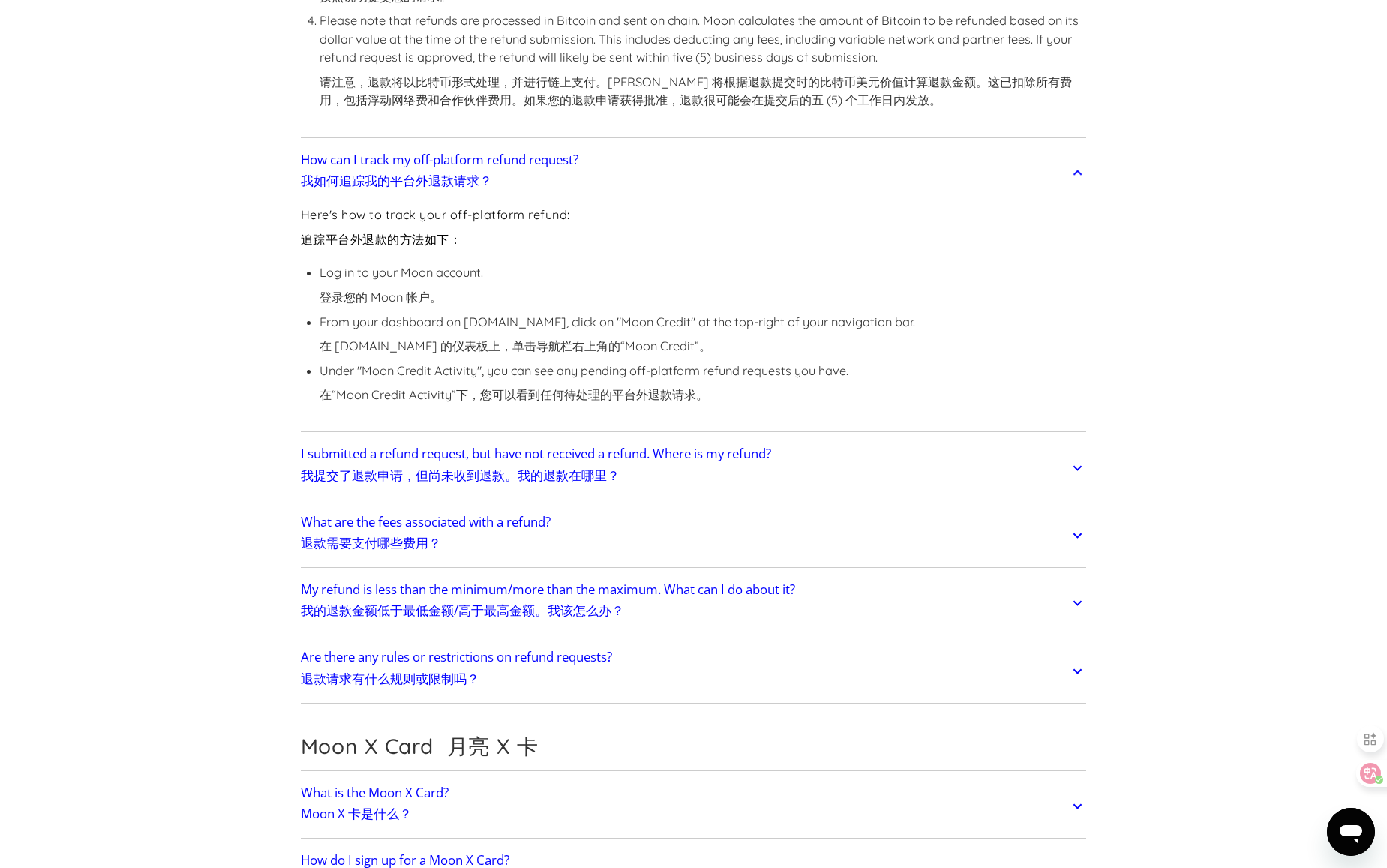
click at [651, 479] on h2 "I submitted a refund request, but have not received a refund. Where is my refun…" at bounding box center [536, 467] width 471 height 42
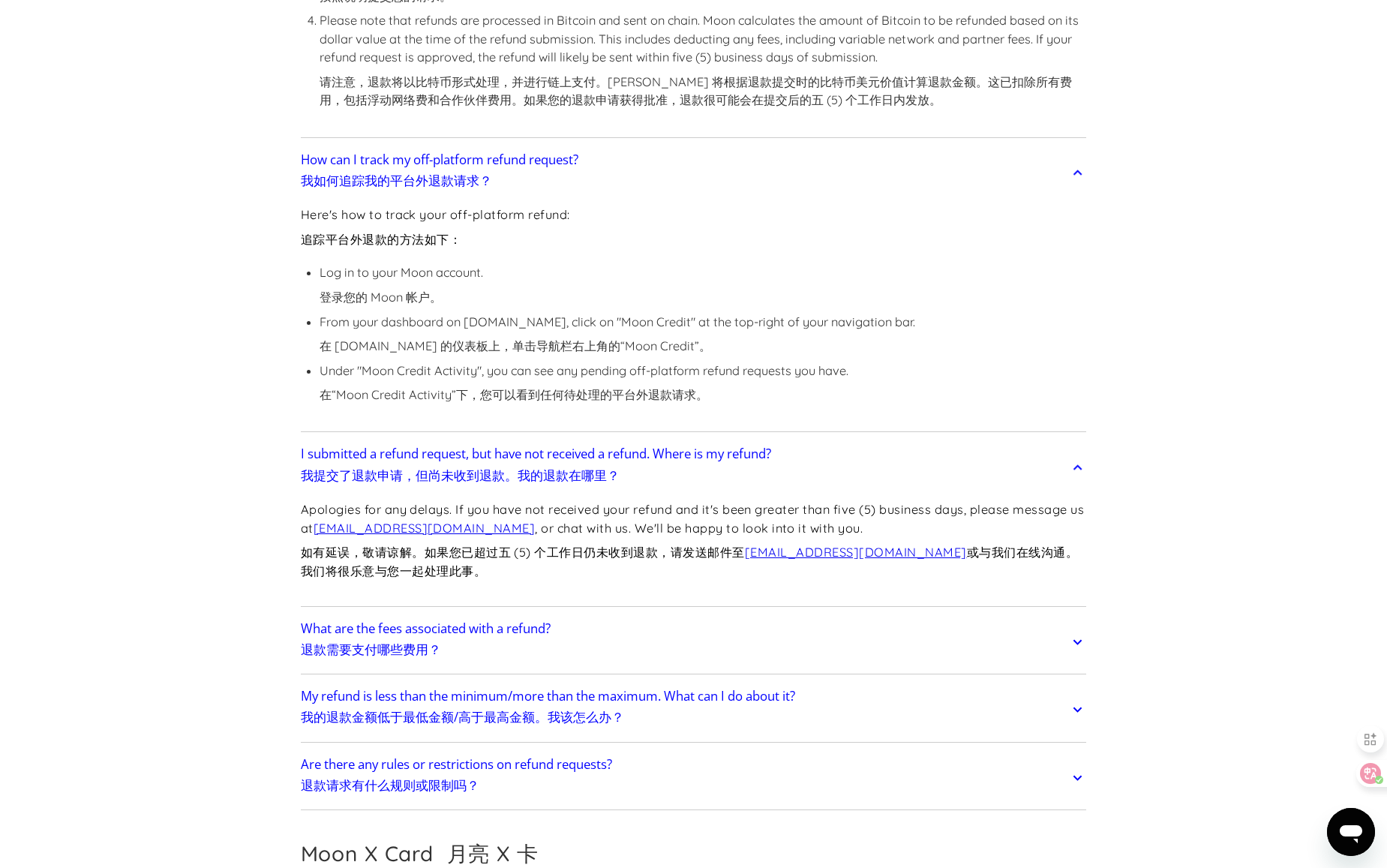
click at [497, 645] on h2 "What are the fees associated with a refund? 退款需要支付哪些费用？" at bounding box center [426, 642] width 250 height 42
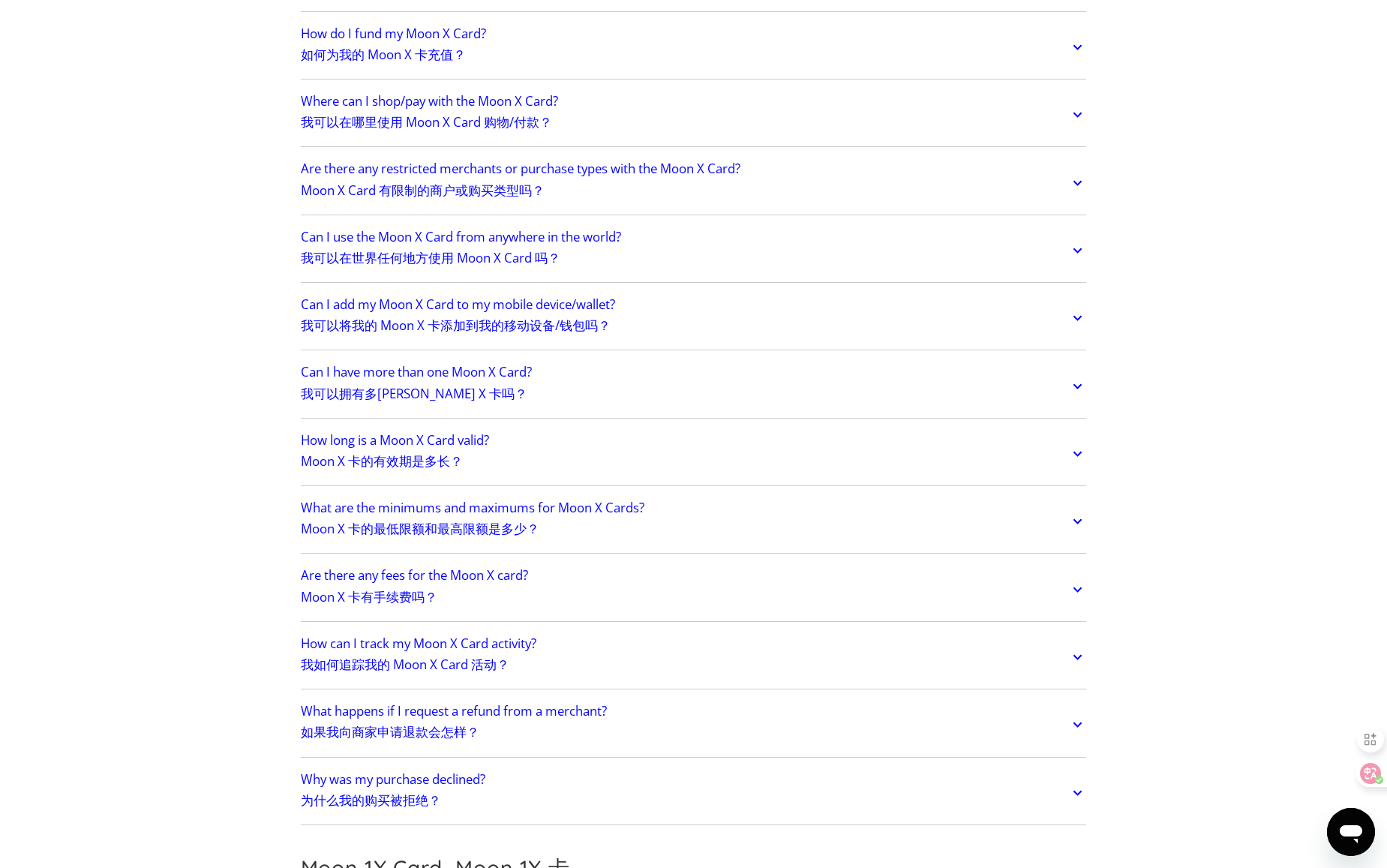
scroll to position [3001, 0]
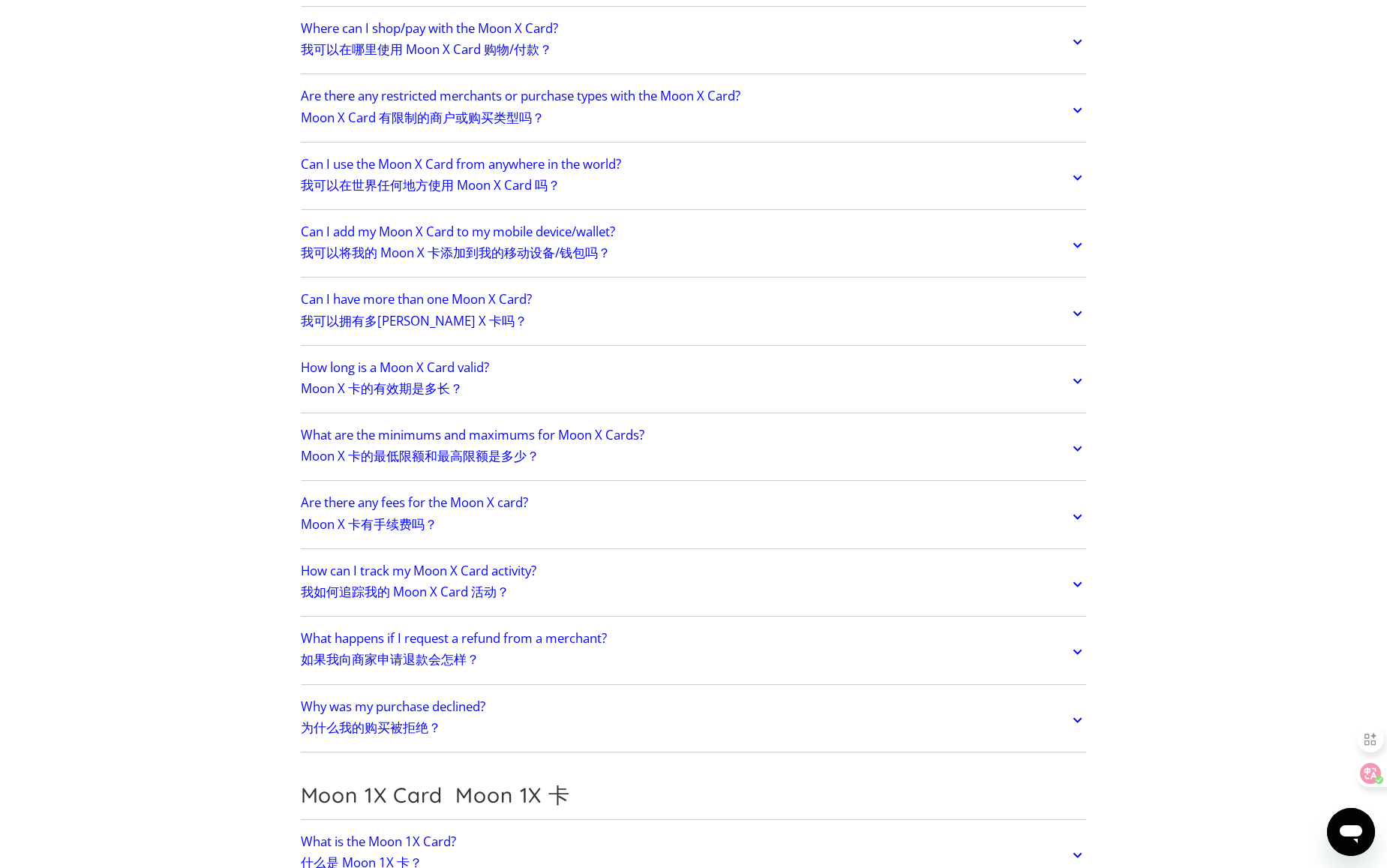
click at [790, 531] on link "Are there any fees for the Moon X card? Moon X 卡有手续费吗？" at bounding box center [694, 517] width 786 height 57
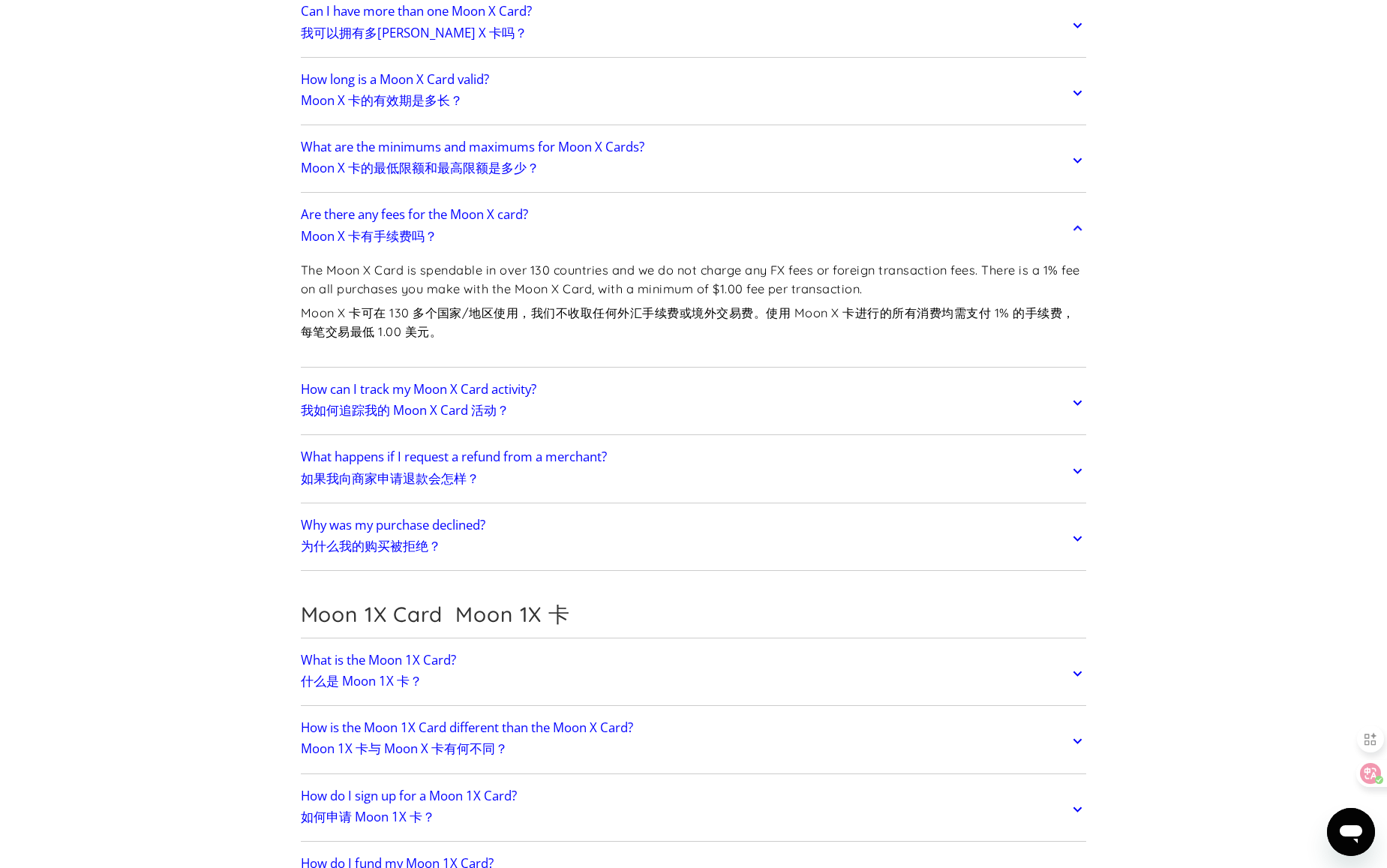
scroll to position [3301, 0]
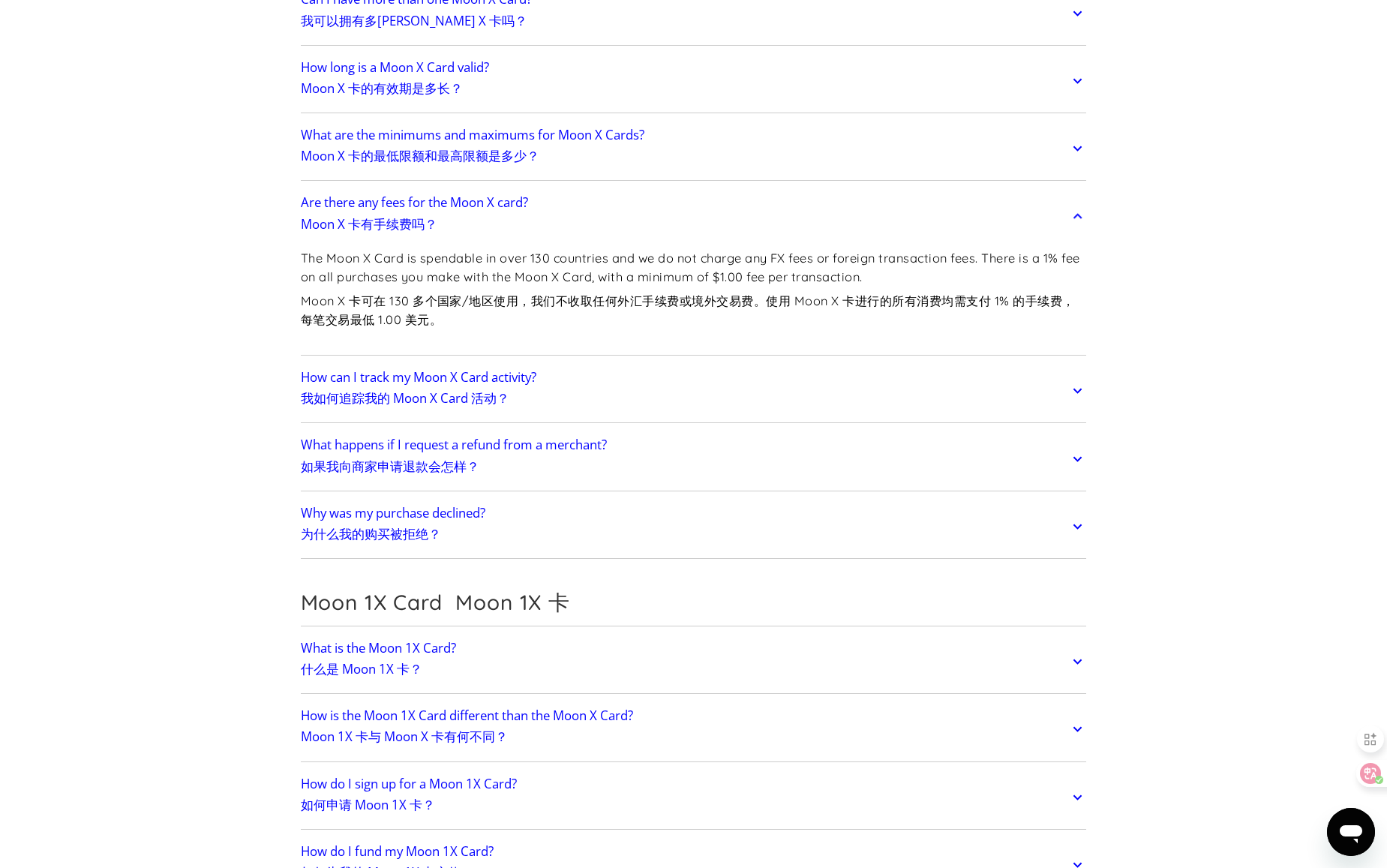
click at [551, 458] on h2 "What happens if I request a refund from a merchant? 如果我向商家申请退款会怎样？" at bounding box center [454, 458] width 306 height 42
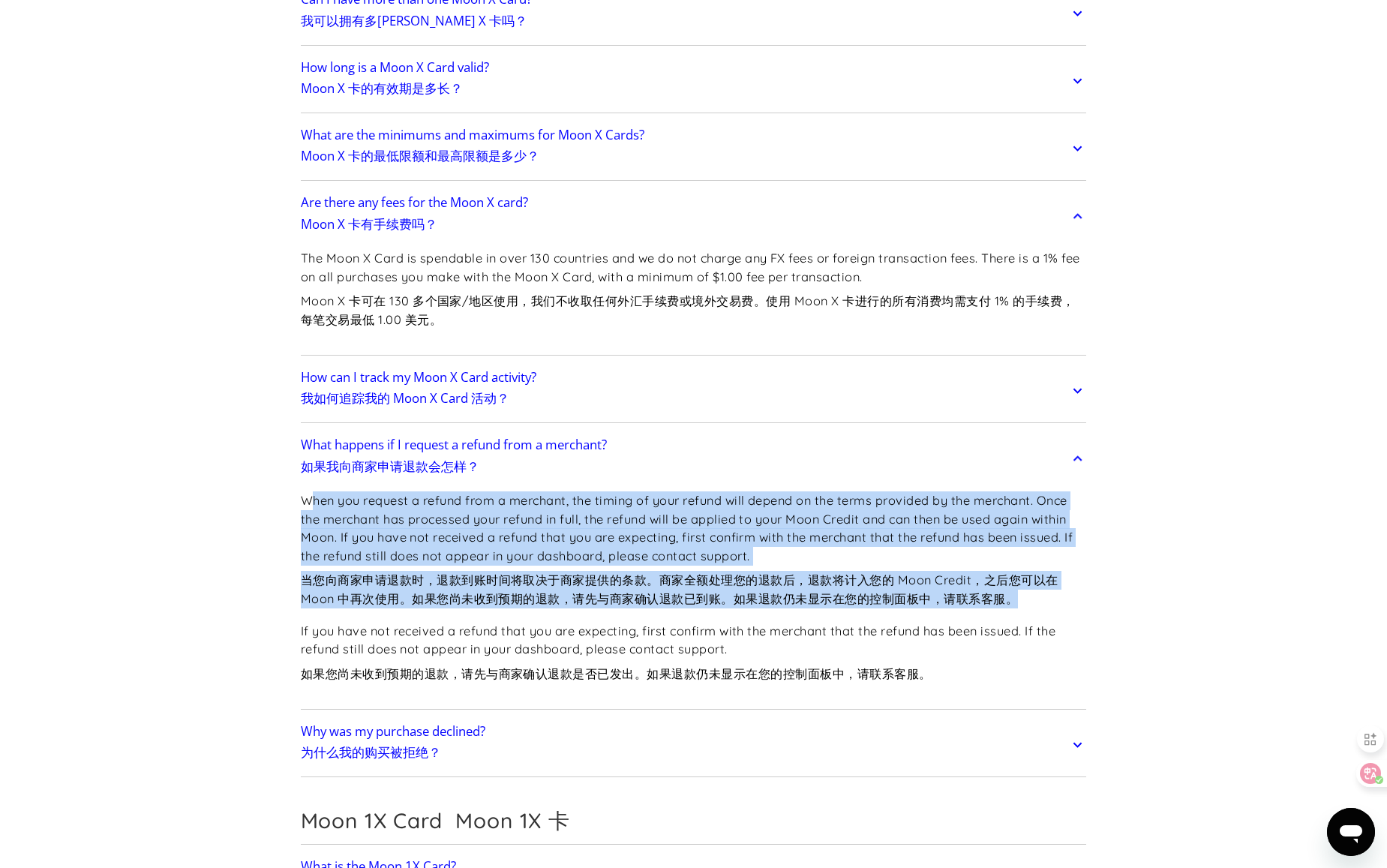
drag, startPoint x: 315, startPoint y: 506, endPoint x: 1119, endPoint y: 596, distance: 809.0
click at [1119, 596] on section "Frequently Asked Questions 常见问题 Get Started 开始 How do I sign up? 我如何注册？ Head to…" at bounding box center [694, 72] width 1387 height 6543
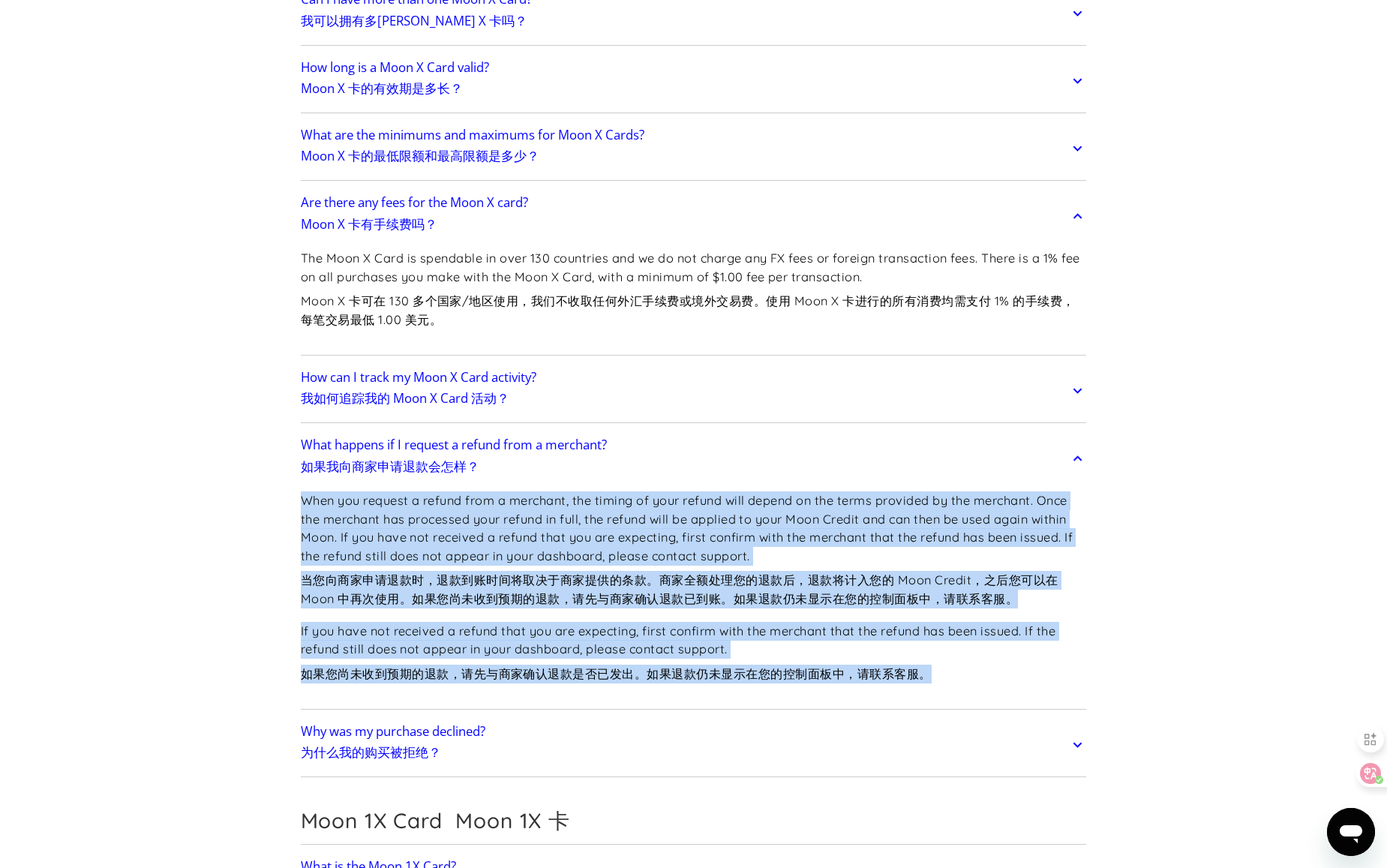
drag, startPoint x: 952, startPoint y: 677, endPoint x: 256, endPoint y: 502, distance: 717.7
click at [256, 502] on section "Frequently Asked Questions 常见问题 Get Started 开始 How do I sign up? 我如何注册？ Head to…" at bounding box center [694, 72] width 1387 height 6543
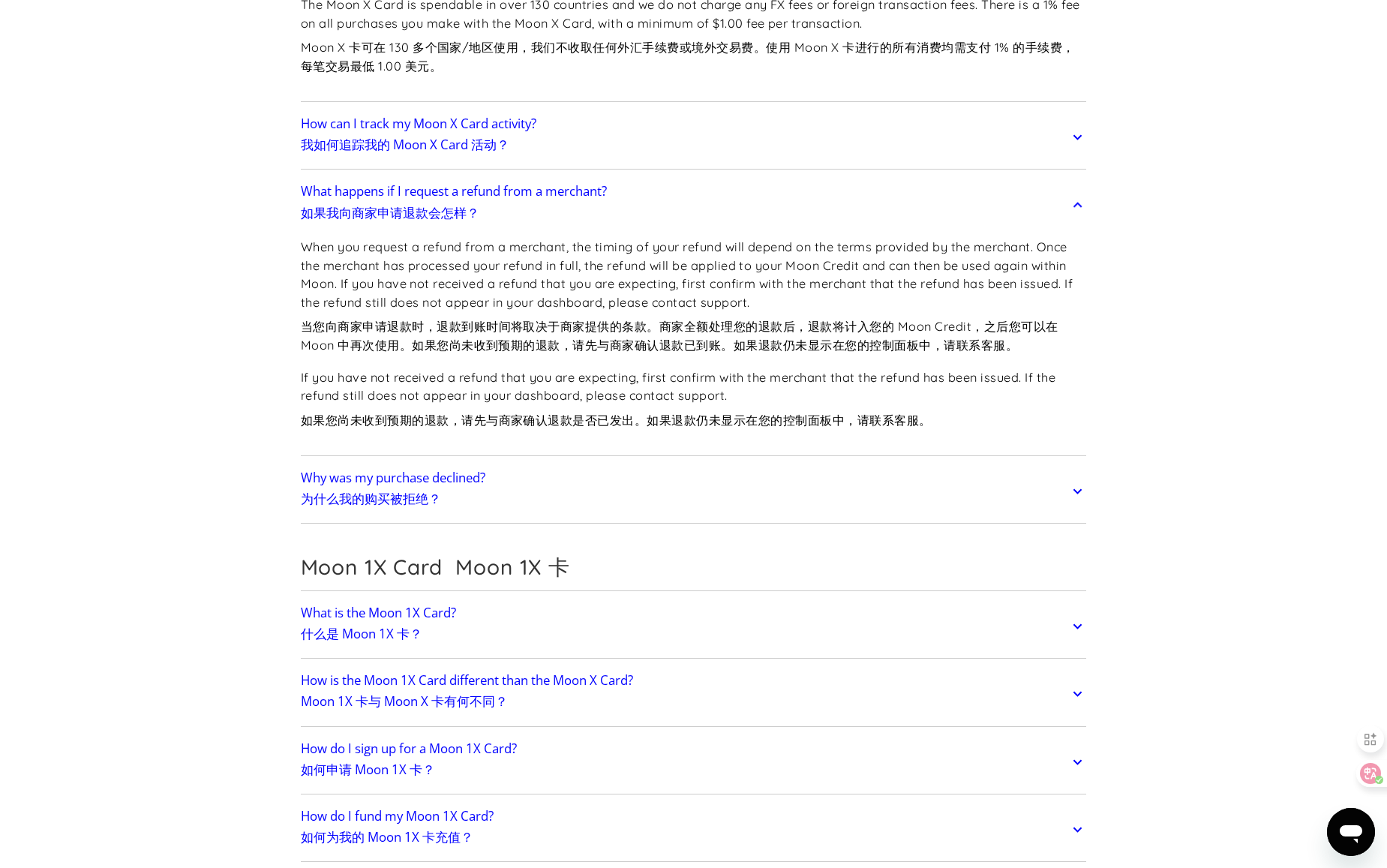
scroll to position [3601, 0]
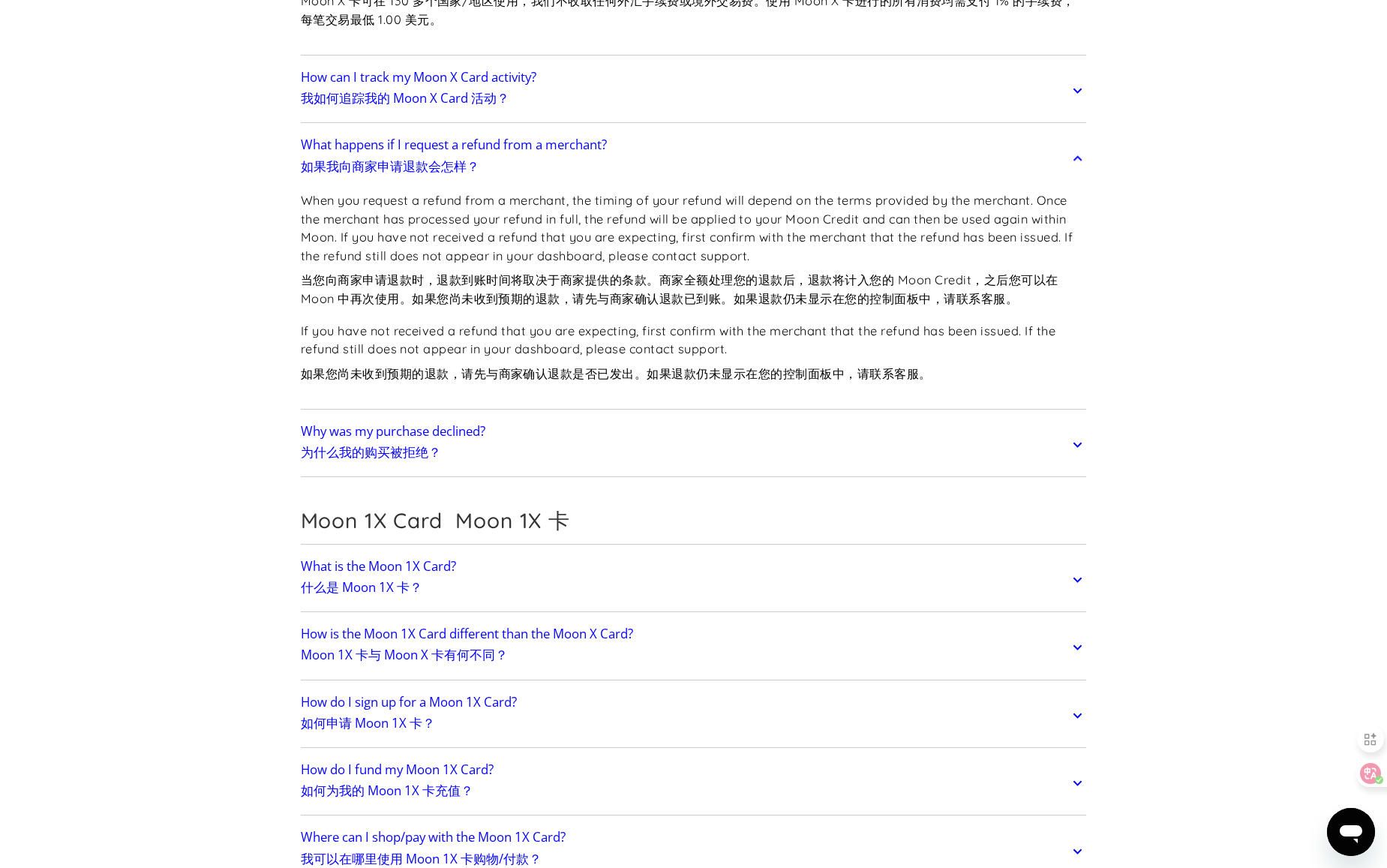
click at [602, 437] on link "Why was my purchase declined? 为什么我的购买被拒绝？" at bounding box center [694, 445] width 786 height 57
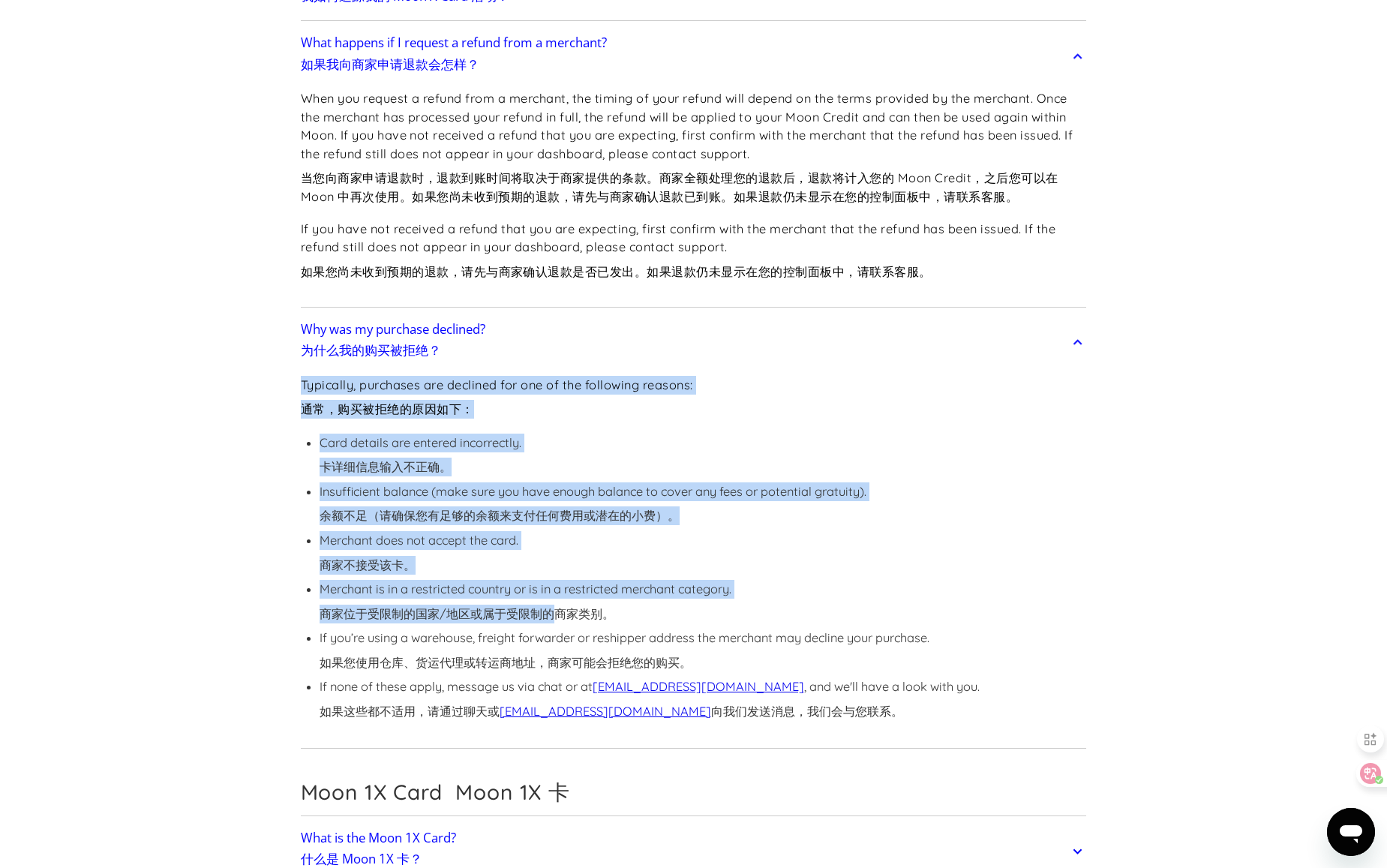
scroll to position [3751, 0]
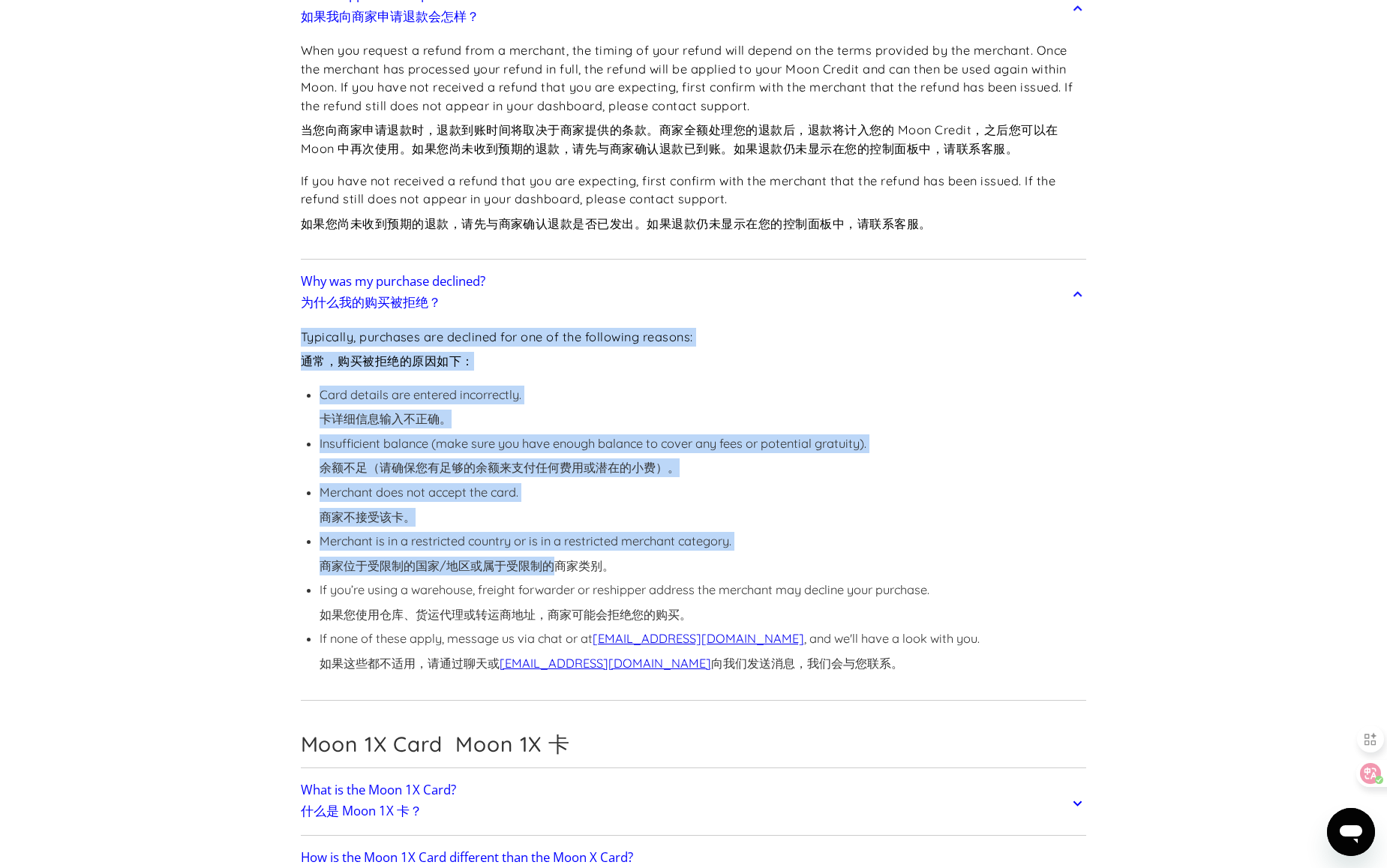
drag, startPoint x: 302, startPoint y: 474, endPoint x: 969, endPoint y: 659, distance: 692.2
click at [969, 659] on div "Typically, purchases are declined for one of the following reasons: 通常，购买被拒绝的原因…" at bounding box center [694, 510] width 786 height 374
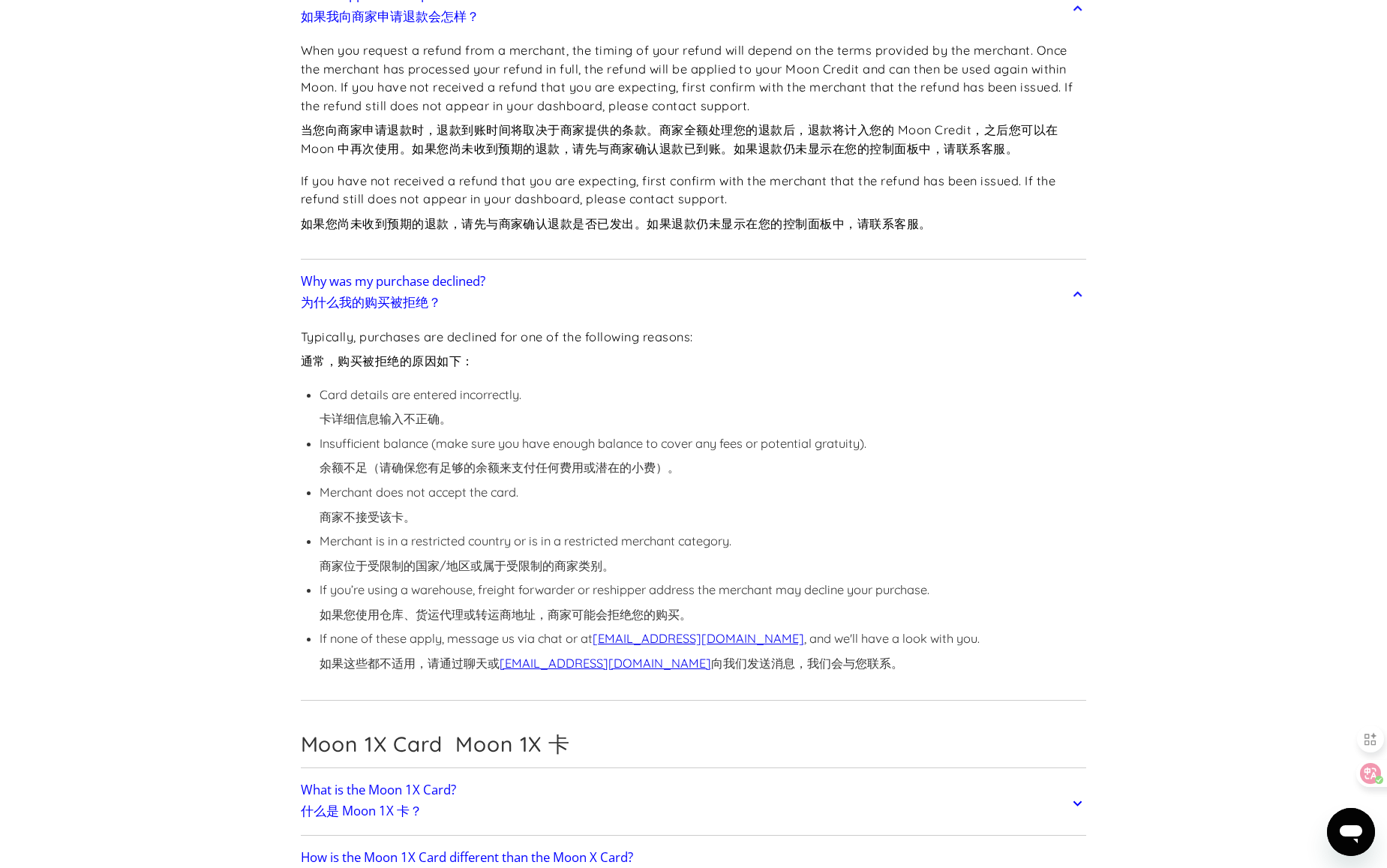
click at [969, 659] on div "Typically, purchases are declined for one of the following reasons: 通常，购买被拒绝的原因…" at bounding box center [694, 510] width 786 height 374
drag, startPoint x: 963, startPoint y: 659, endPoint x: 250, endPoint y: 329, distance: 785.7
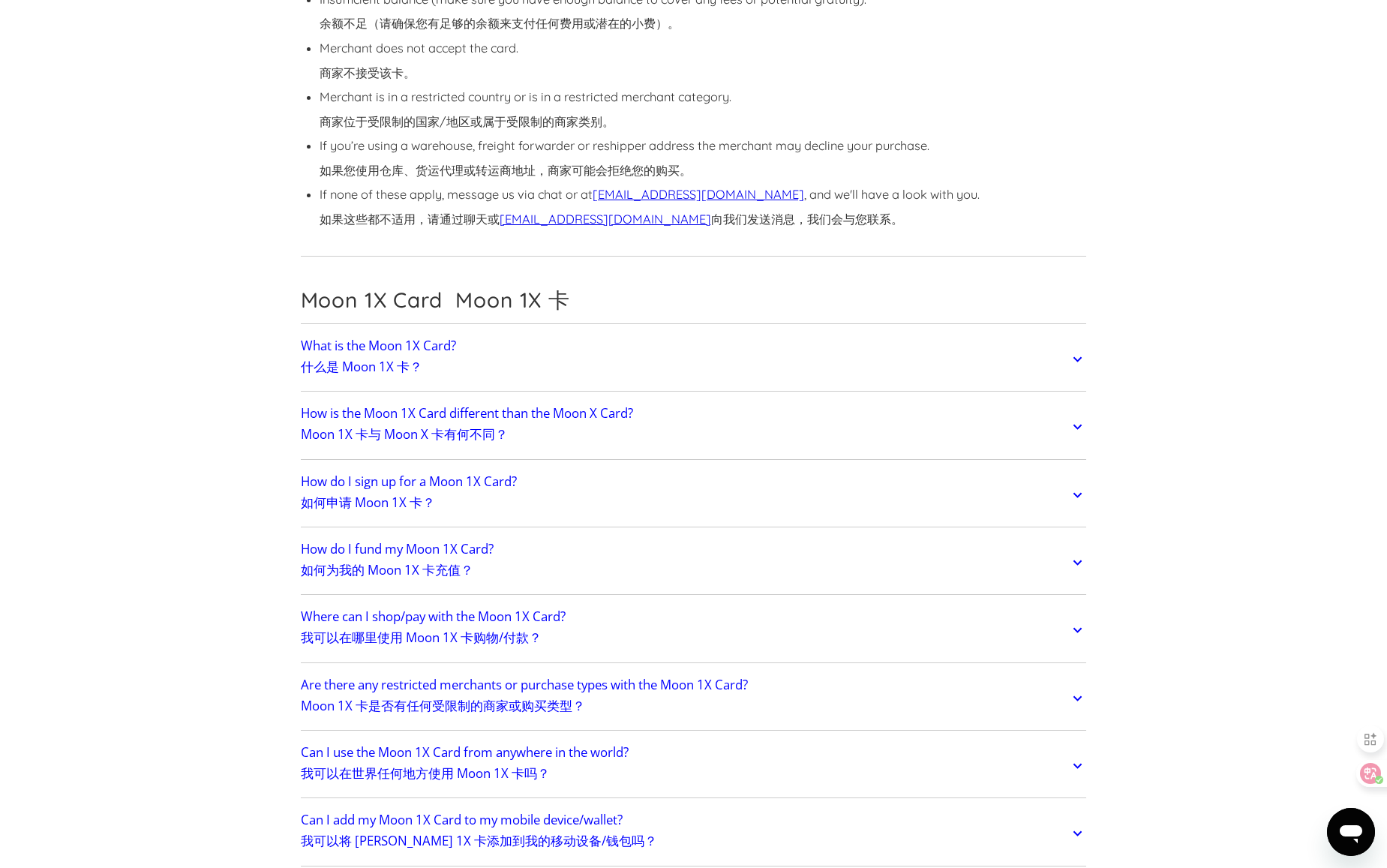
scroll to position [4201, 0]
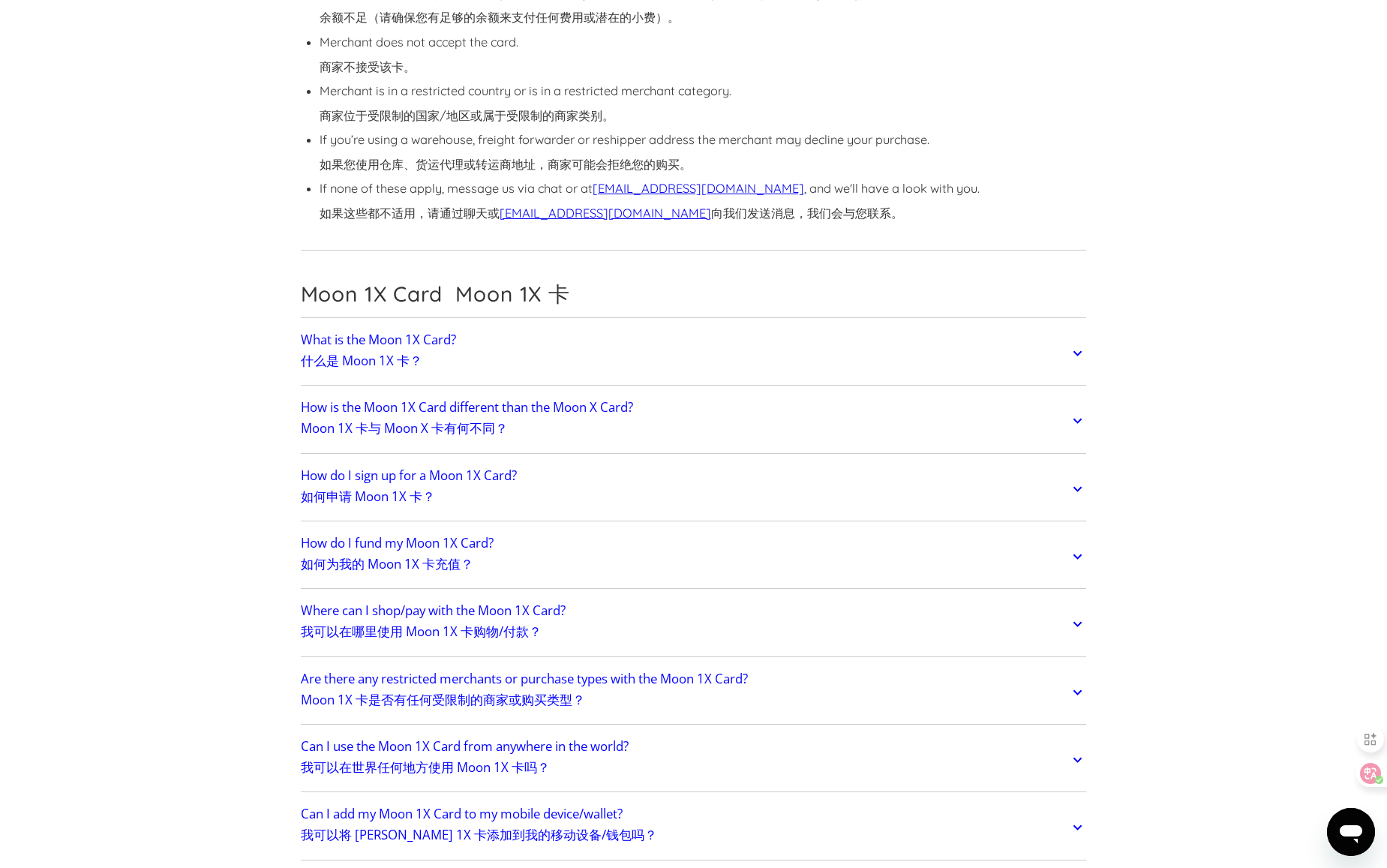
click at [655, 355] on link "What is the Moon 1X Card? 什么是 Moon 1X 卡？" at bounding box center [694, 353] width 786 height 57
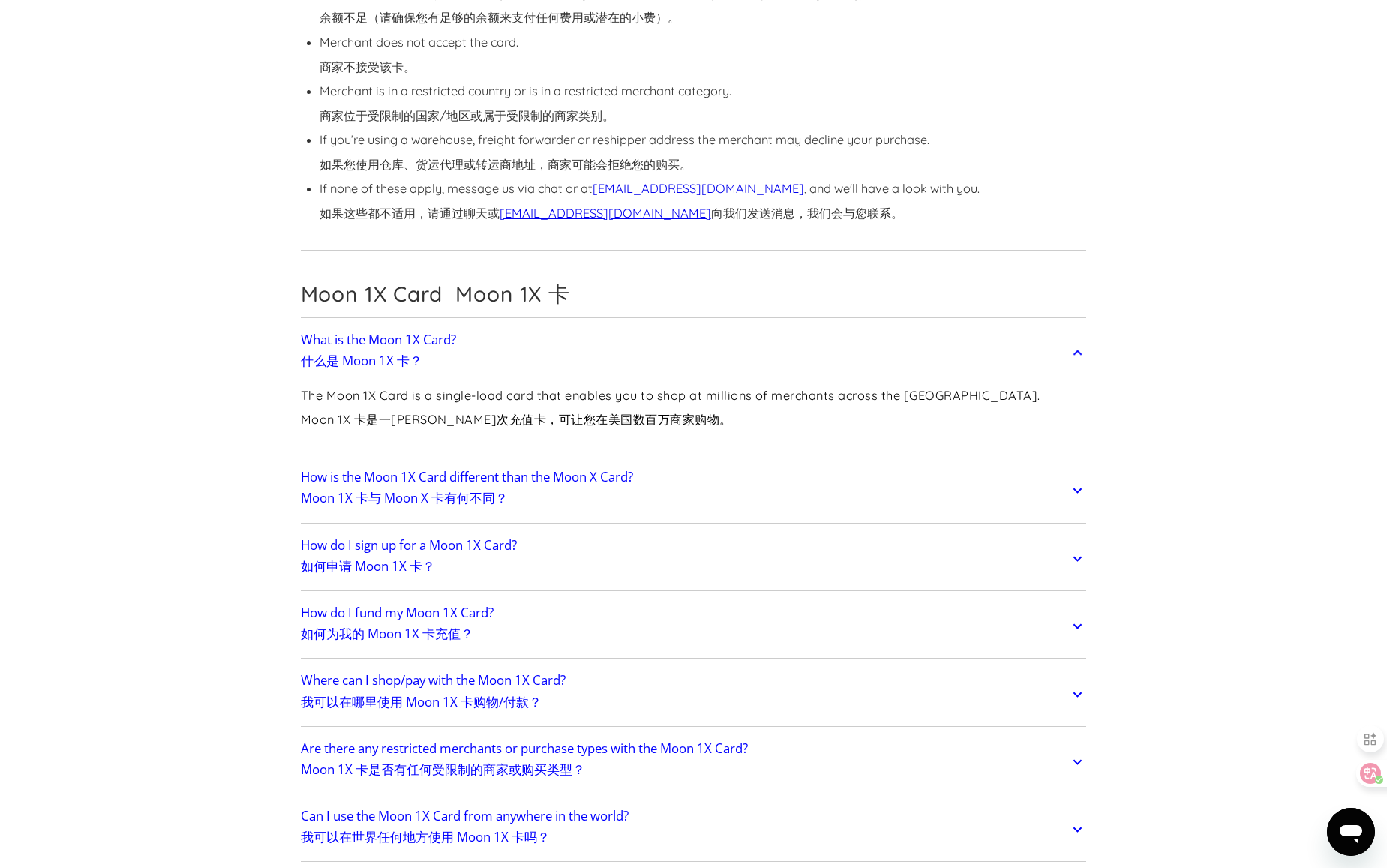
click at [630, 488] on h2 "How is the Moon 1X Card different than the Moon X Card? Moon 1X 卡与 Moon X 卡有何不同？" at bounding box center [467, 491] width 332 height 42
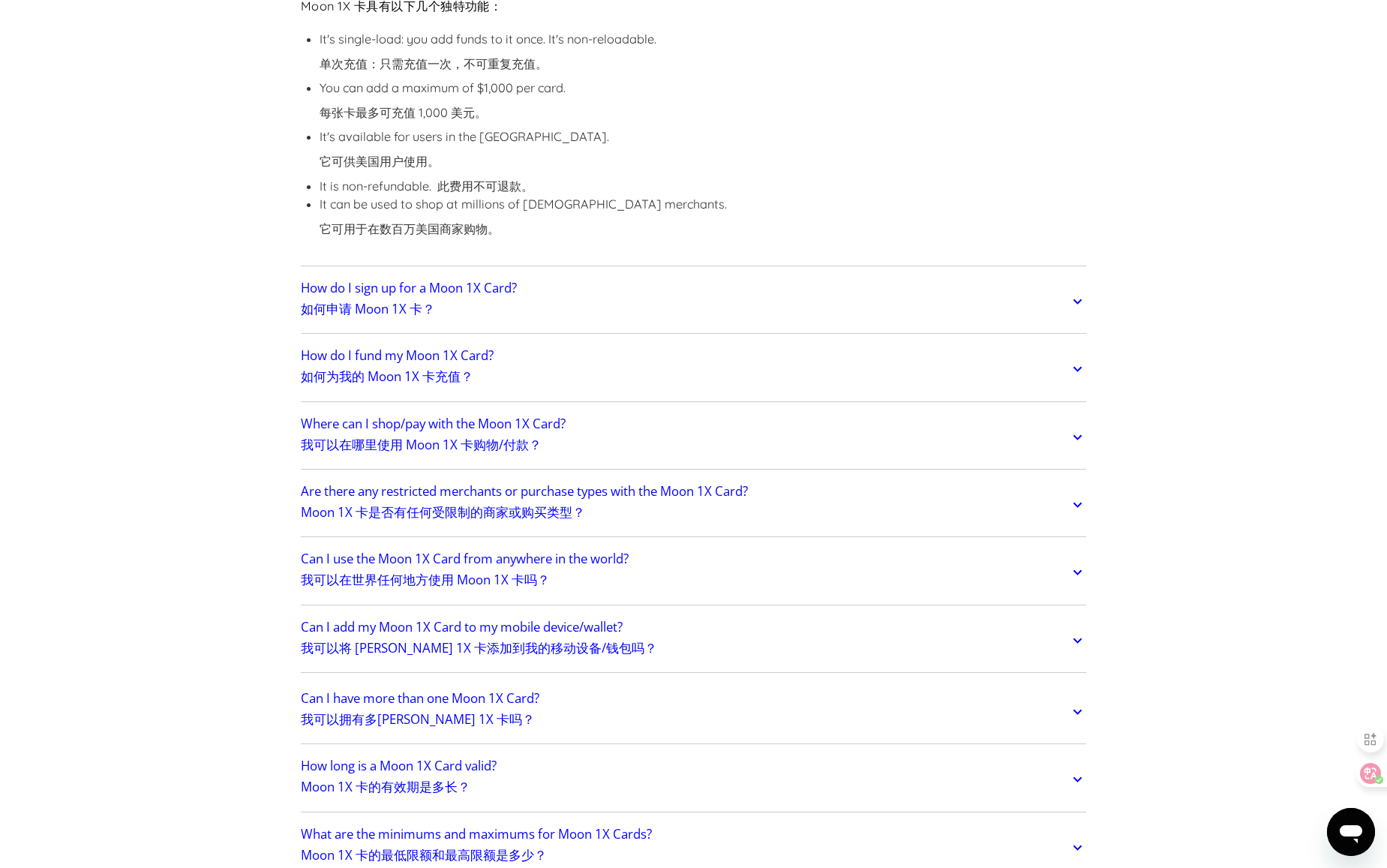
scroll to position [4802, 0]
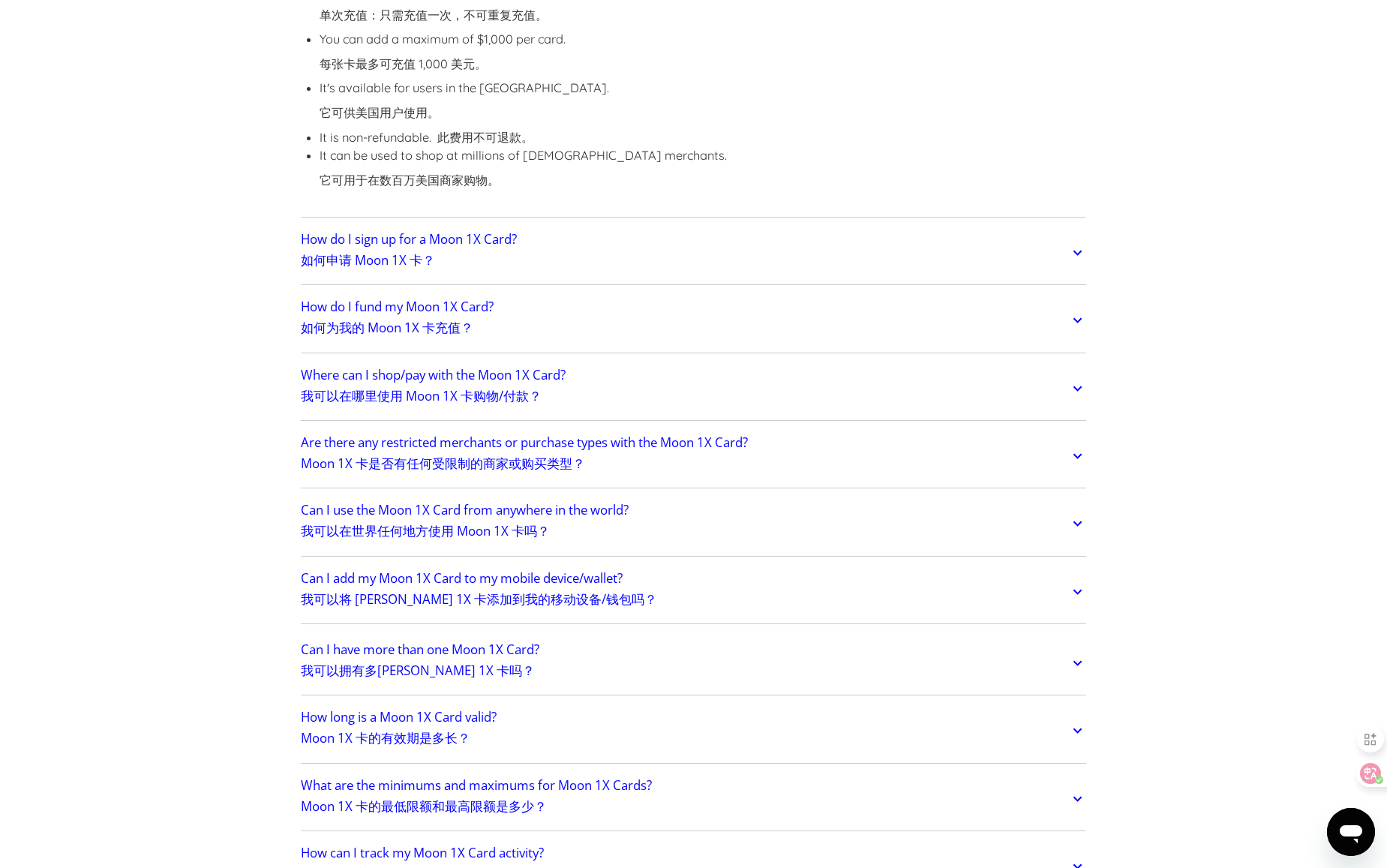
click at [630, 470] on h2 "Are there any restricted merchants or purchase types with the Moon 1X Card? Moo…" at bounding box center [524, 456] width 447 height 42
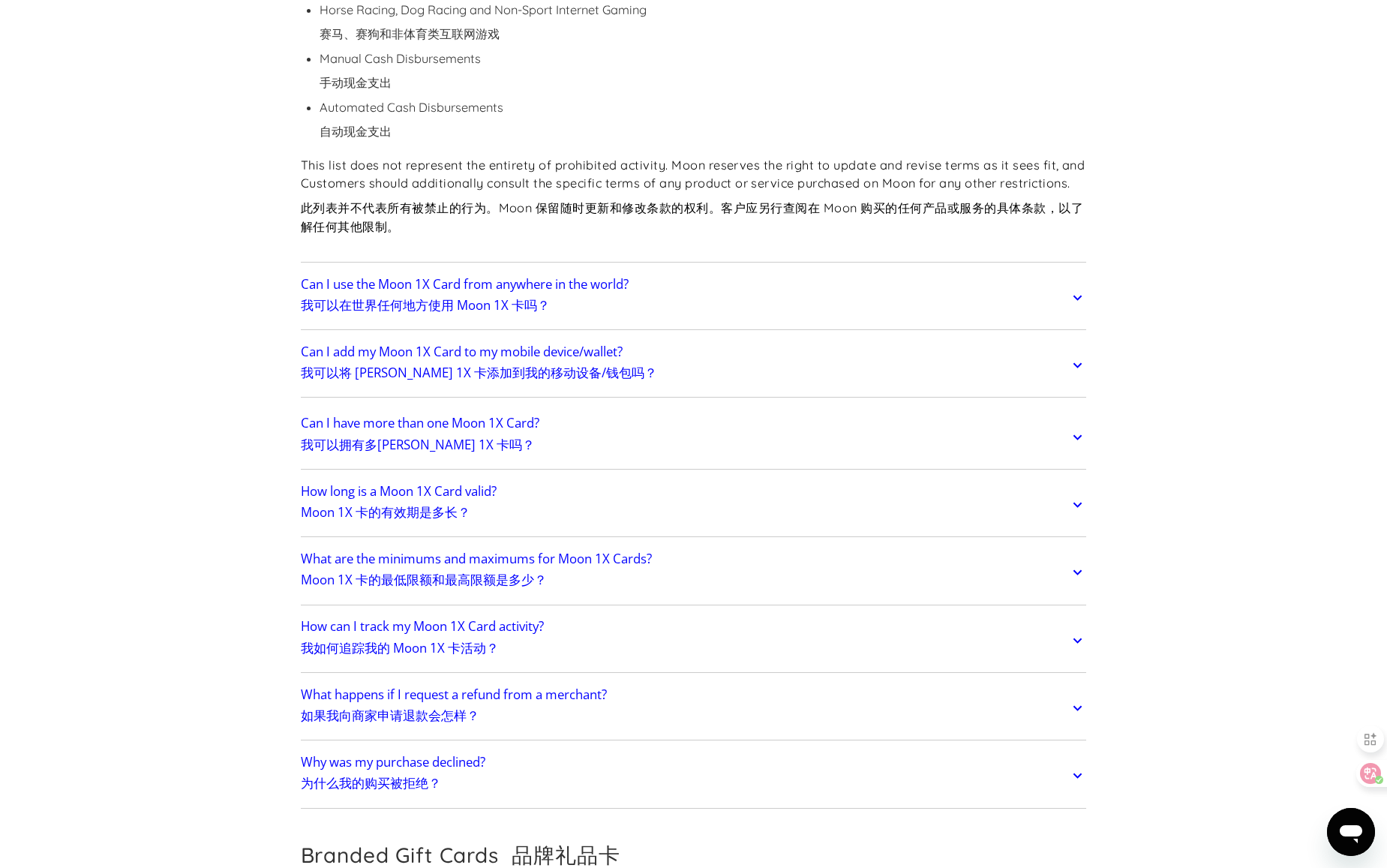
scroll to position [5852, 0]
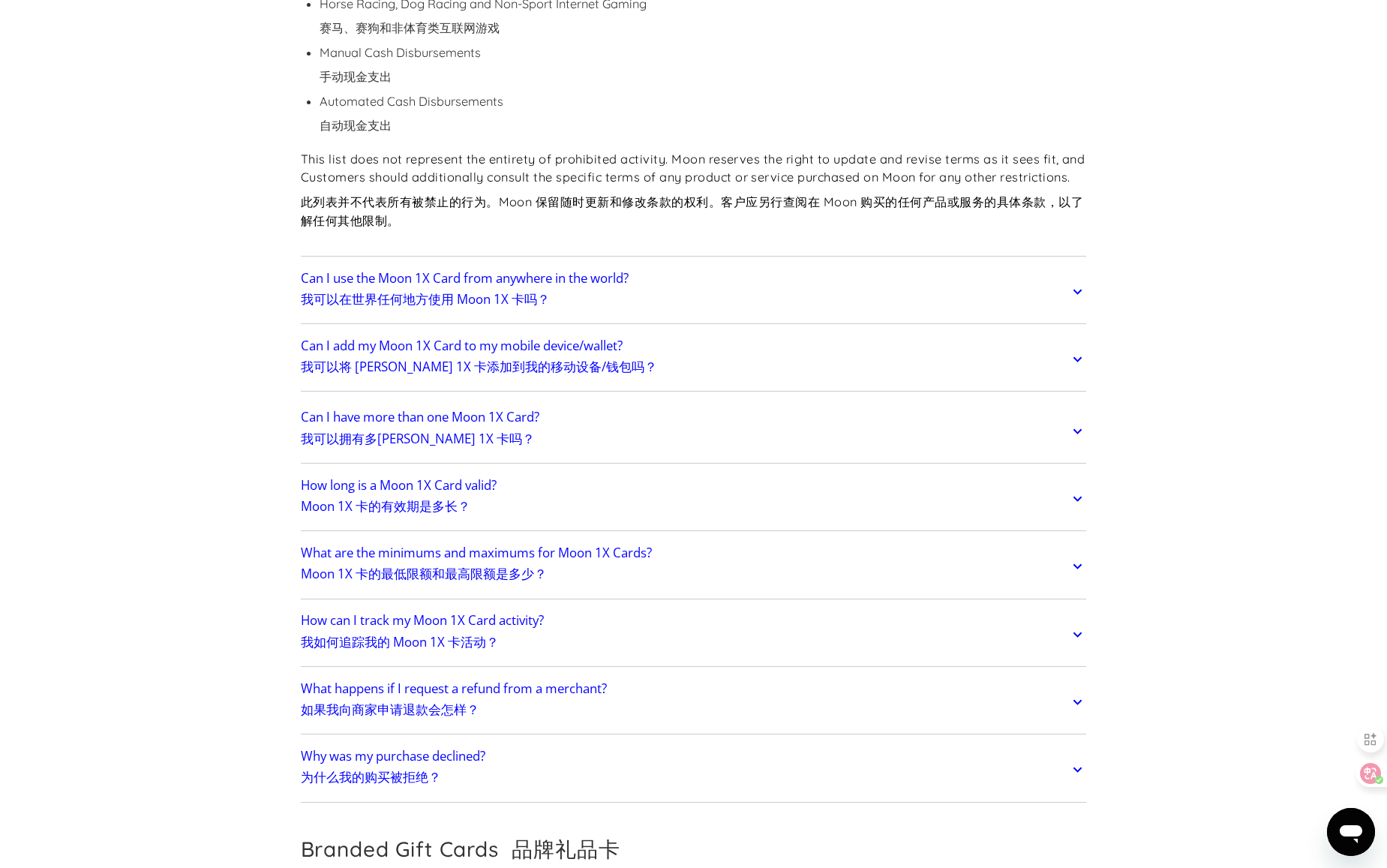
click at [896, 267] on link "Can I use the Moon 1X Card from anywhere in the world? 我可以在世界任何地方使用 Moon 1X 卡吗？" at bounding box center [694, 292] width 786 height 57
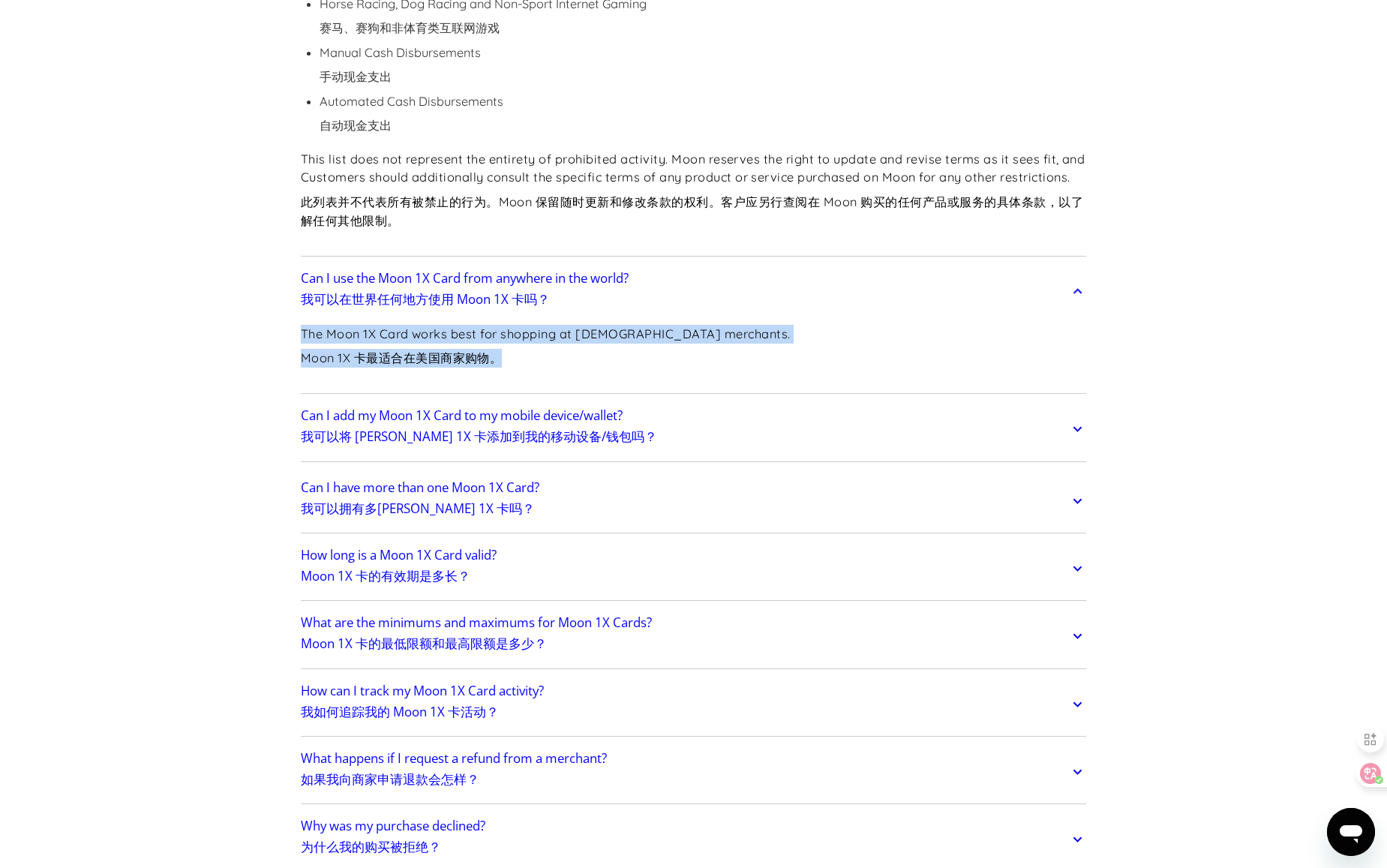
drag, startPoint x: 304, startPoint y: 312, endPoint x: 616, endPoint y: 337, distance: 313.0
click at [616, 337] on p "The Moon 1X Card works best for shopping at US-based merchants. Moon 1X 卡最适合在美国…" at bounding box center [546, 349] width 490 height 49
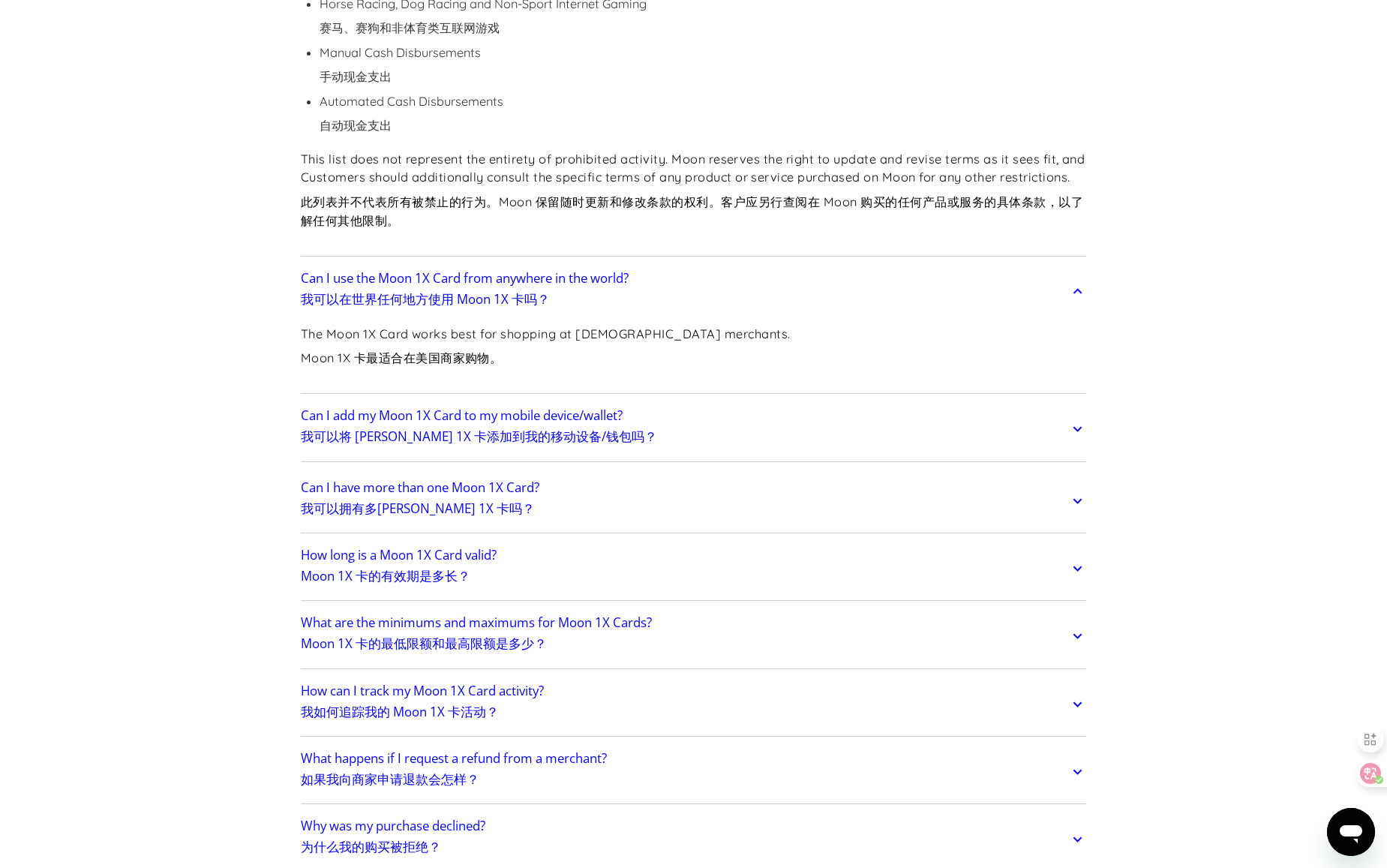
click at [616, 337] on p "The Moon 1X Card works best for shopping at US-based merchants. Moon 1X 卡最适合在美国…" at bounding box center [546, 349] width 490 height 49
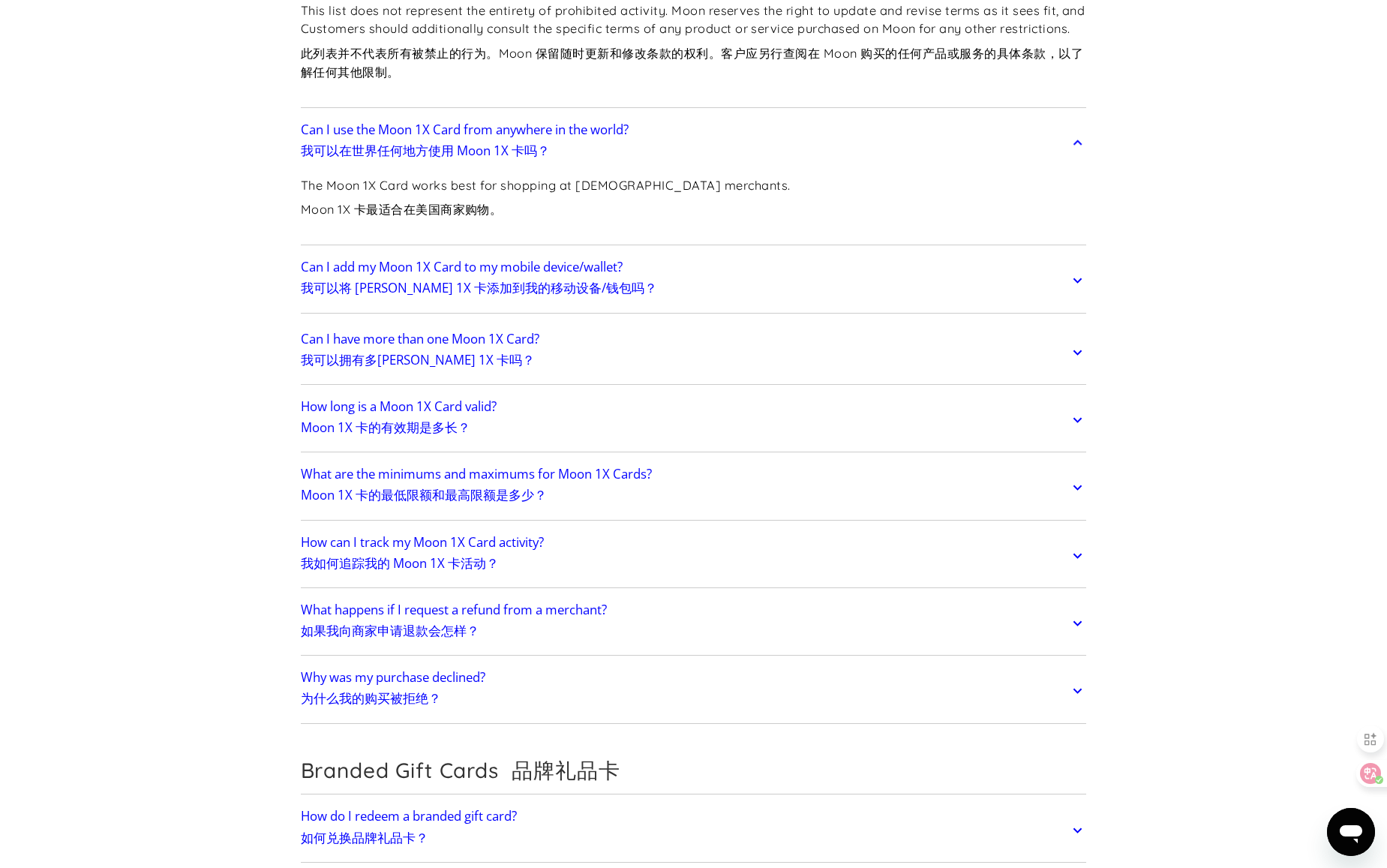
scroll to position [6003, 0]
click at [620, 334] on link "Can I have more than one Moon 1X Card? 我可以拥有多张 Moon 1X 卡吗？" at bounding box center [694, 351] width 786 height 57
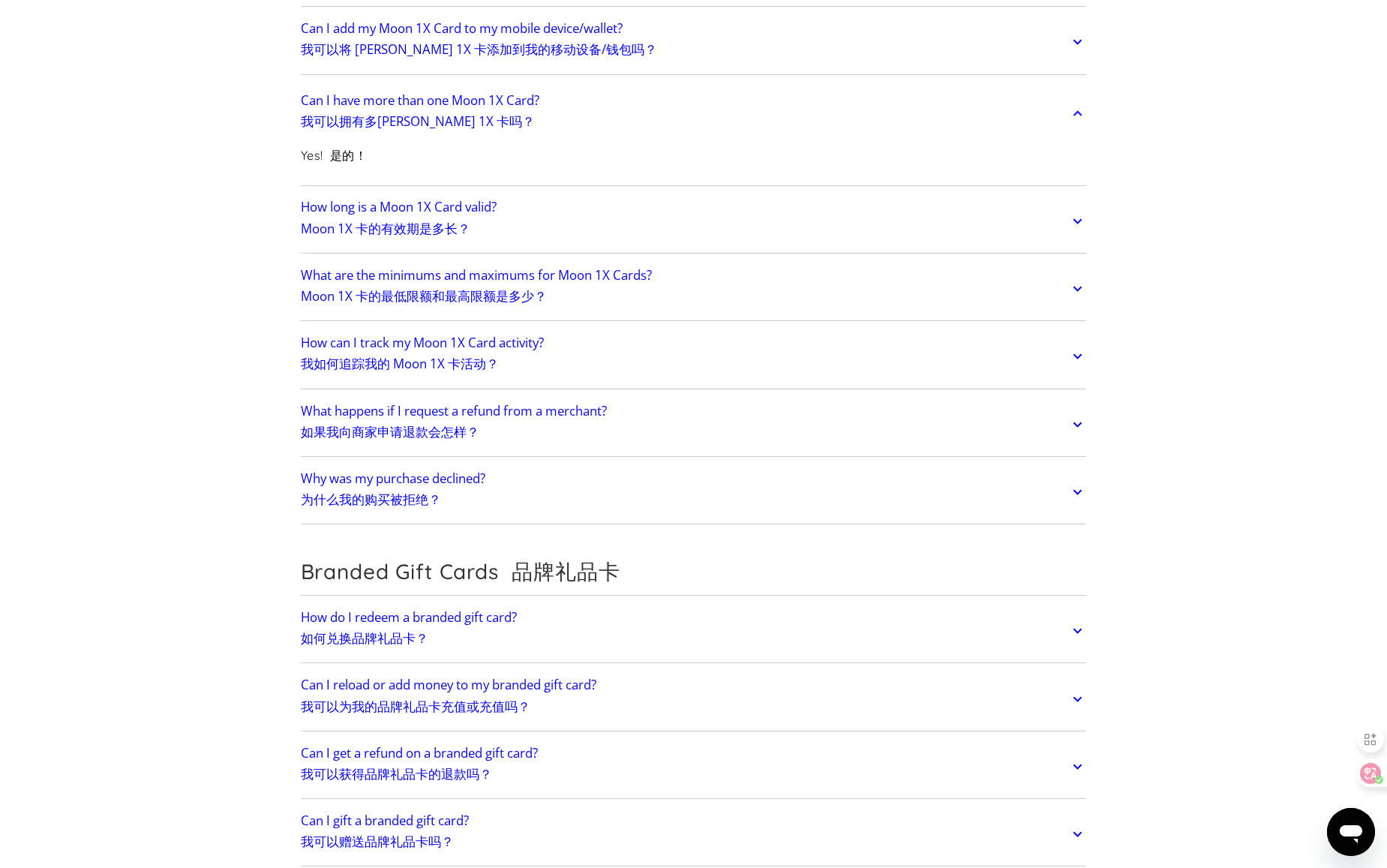
scroll to position [6303, 0]
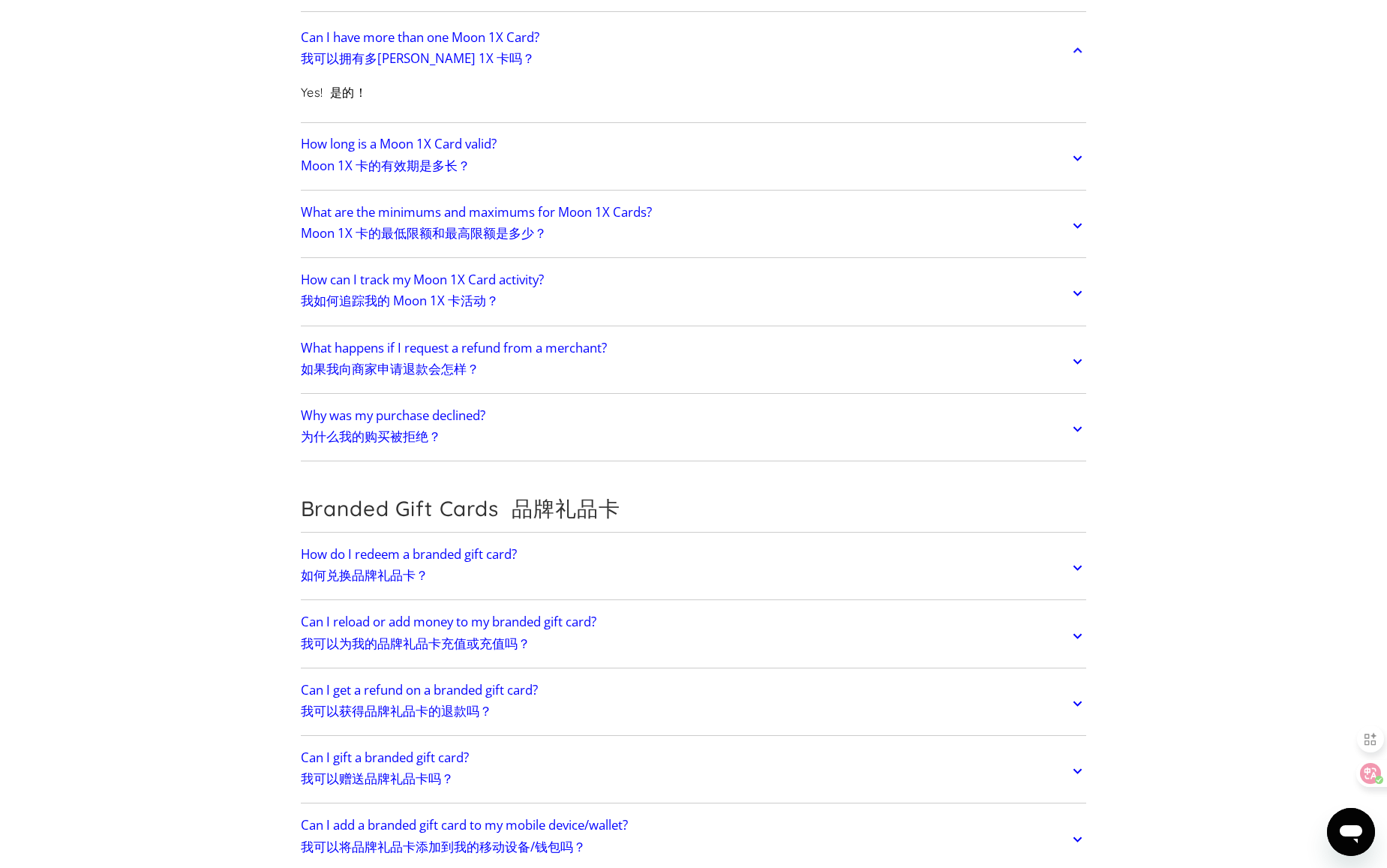
click at [840, 205] on link "What are the minimums and maximums for Moon 1X Cards? Moon 1X 卡的最低限额和最高限额是多少？" at bounding box center [694, 226] width 786 height 57
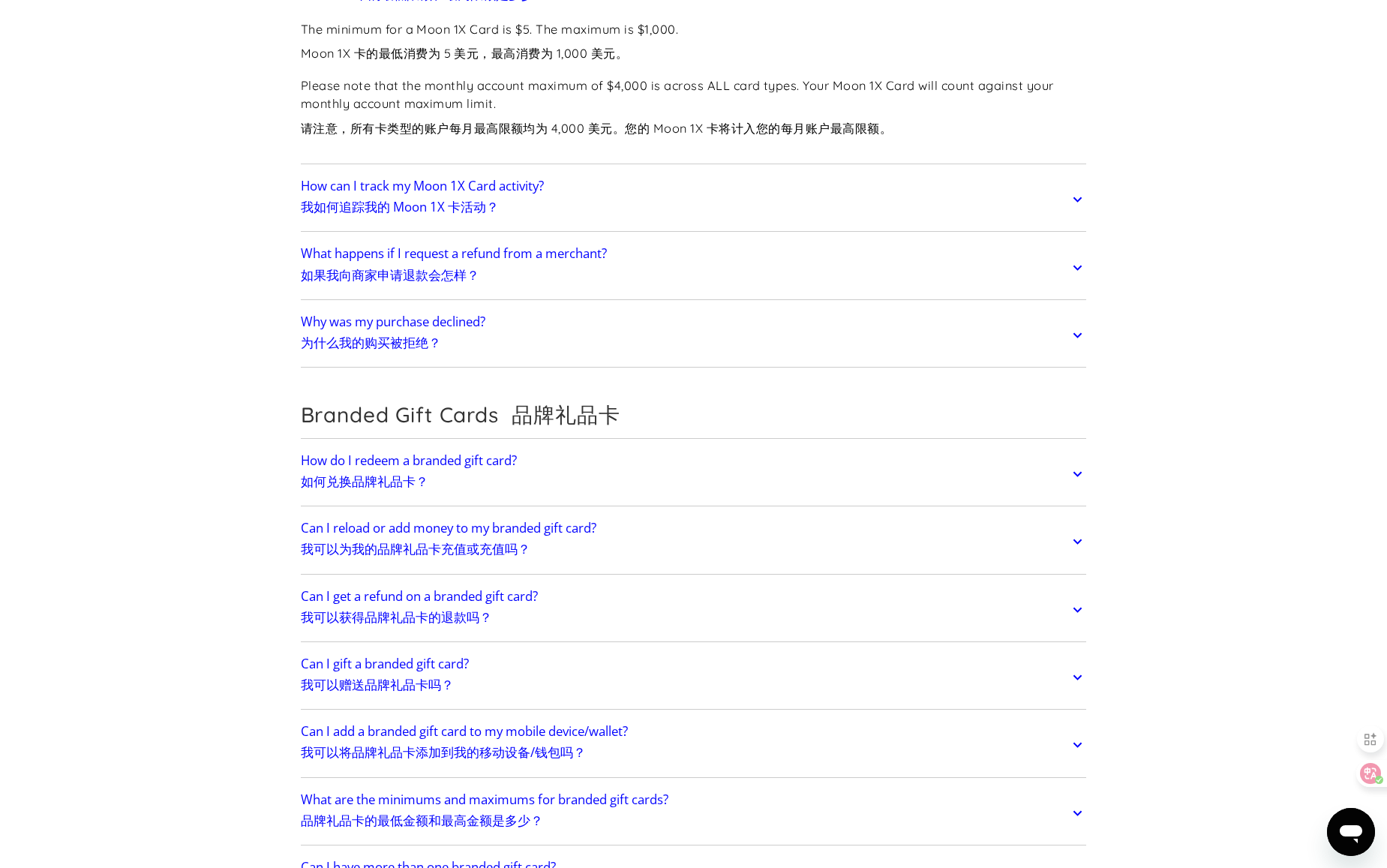
scroll to position [6603, 0]
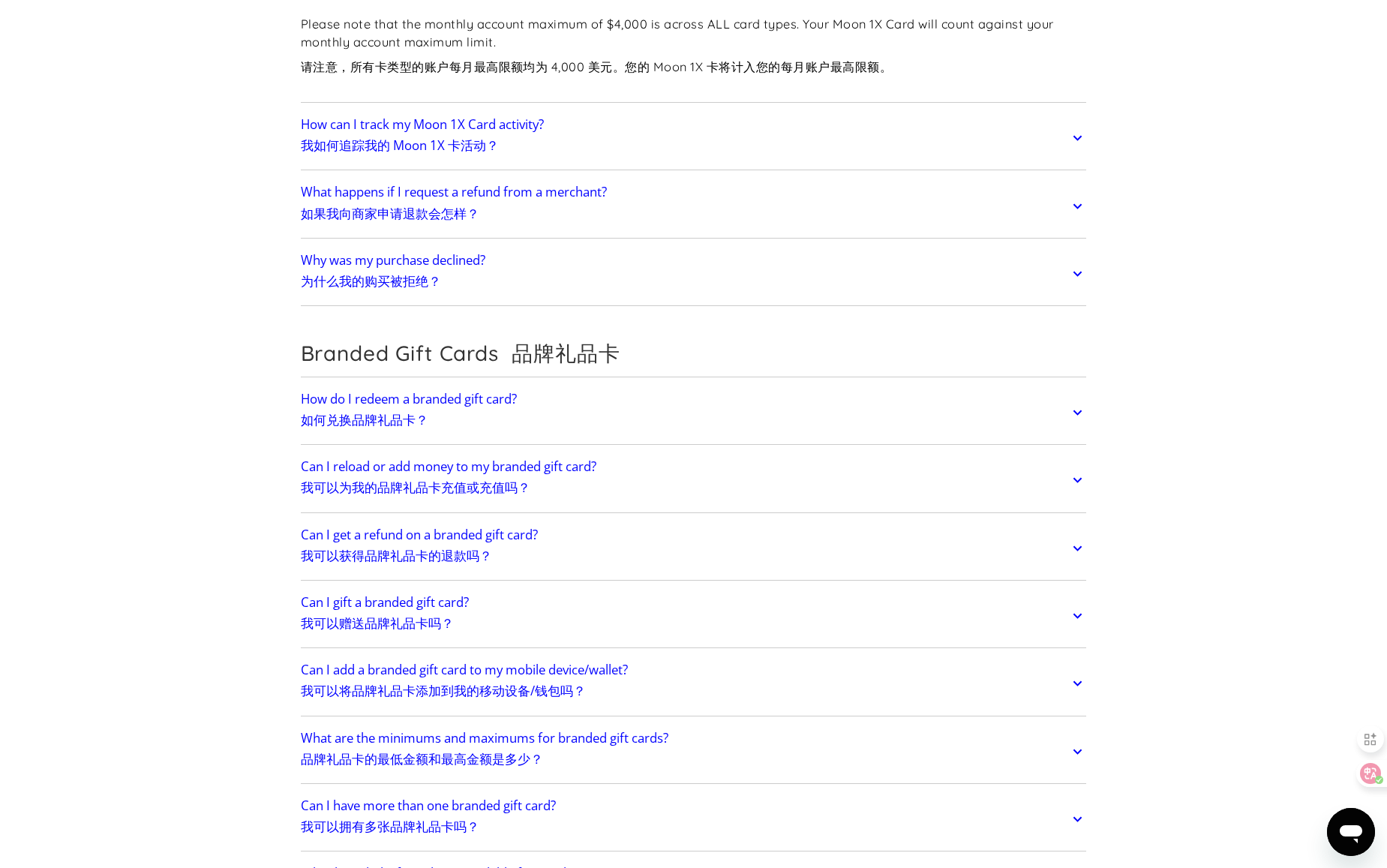
click at [578, 264] on link "Why was my purchase declined? 为什么我的购买被拒绝？" at bounding box center [694, 274] width 786 height 57
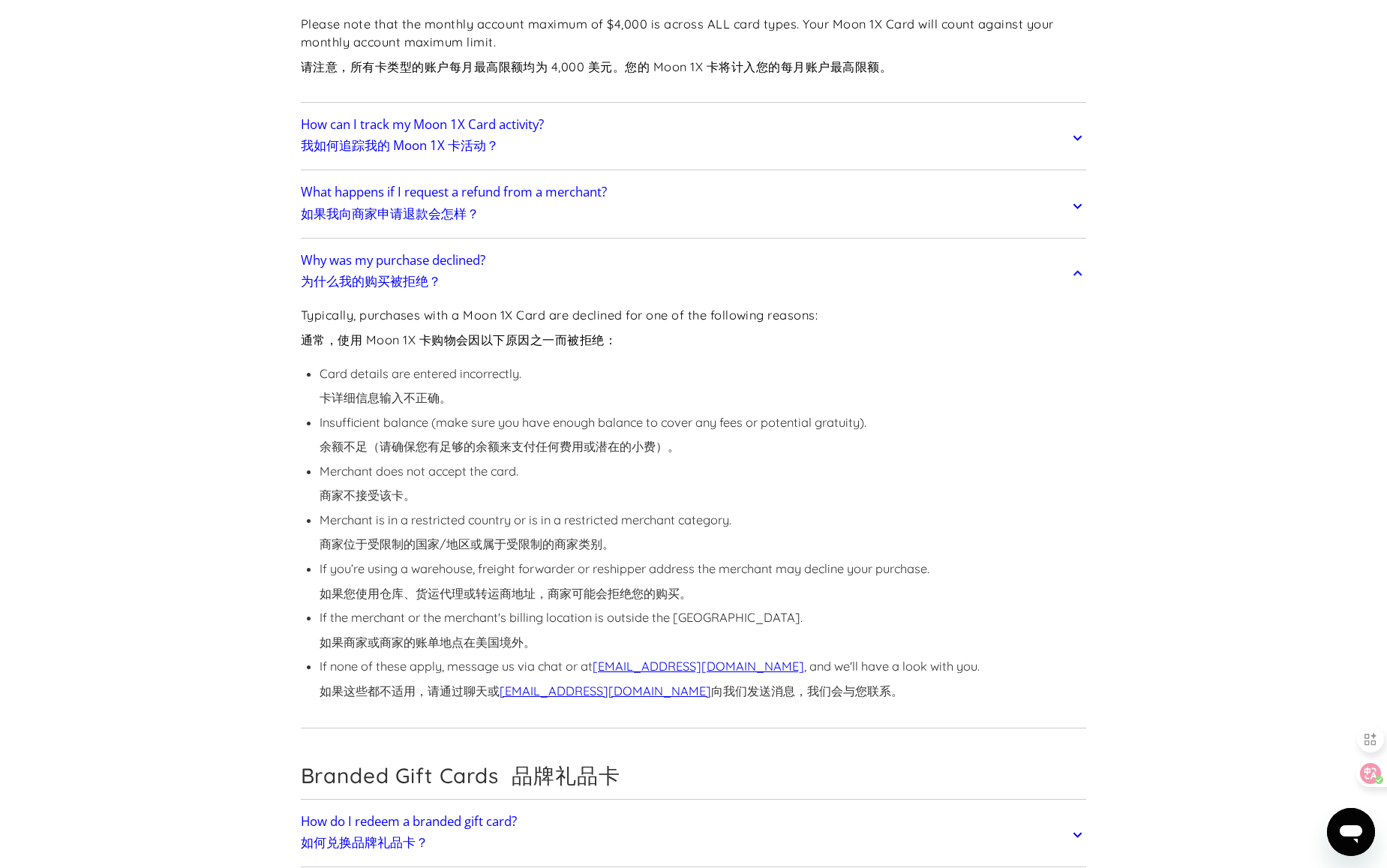
drag, startPoint x: 288, startPoint y: 296, endPoint x: 1281, endPoint y: 687, distance: 1067.2
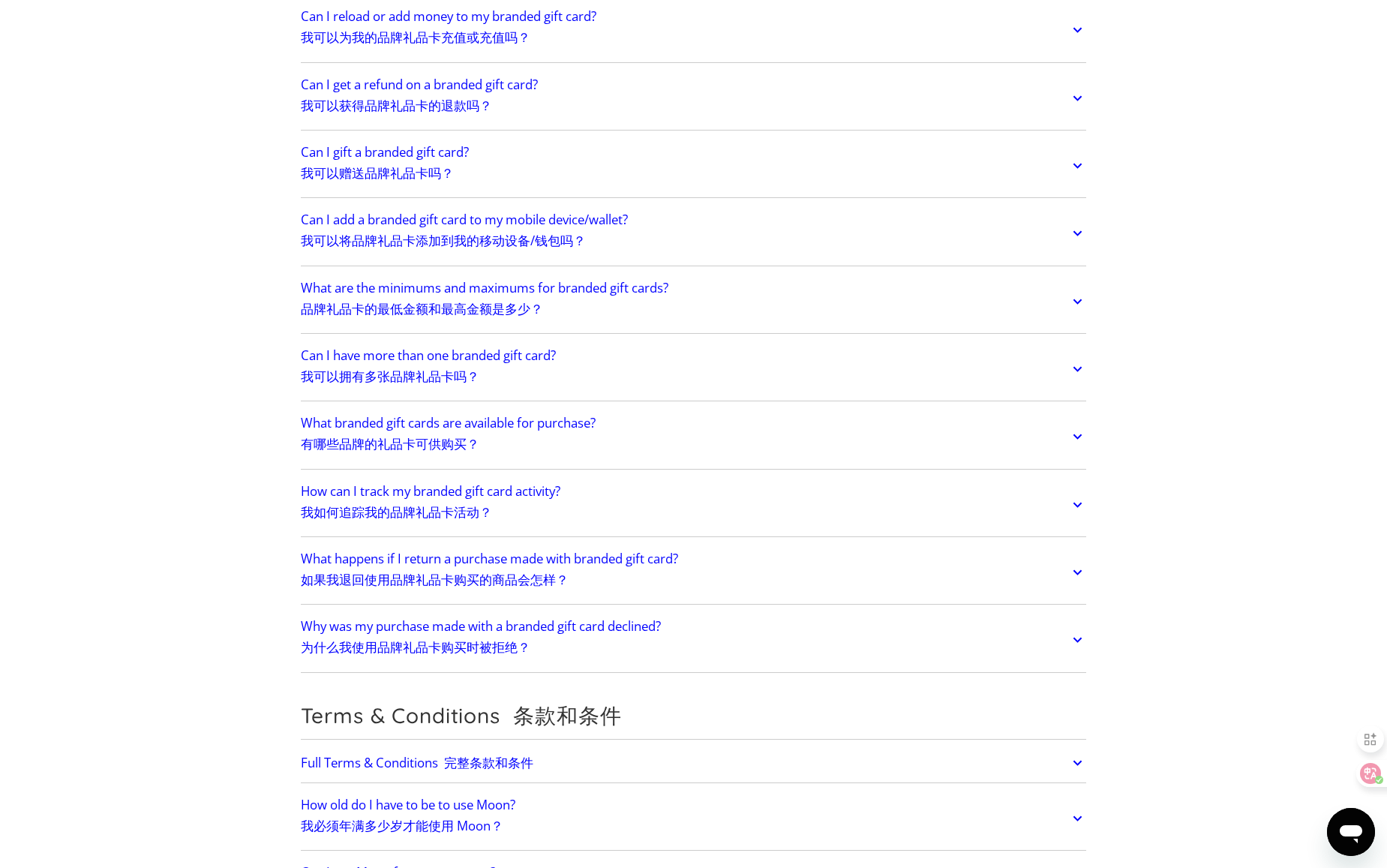
scroll to position [7578, 0]
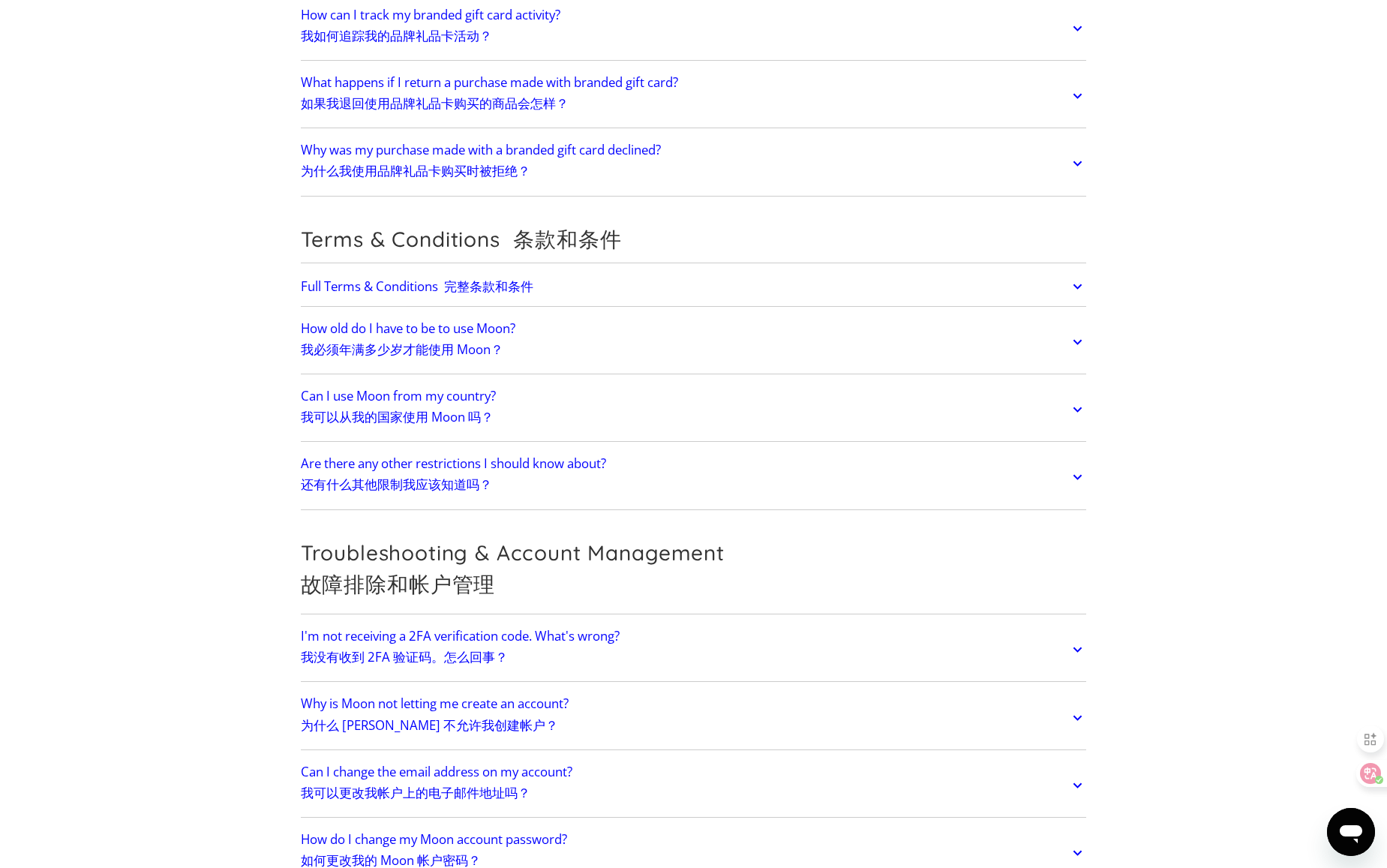
scroll to position [7953, 0]
drag, startPoint x: 292, startPoint y: 299, endPoint x: 1162, endPoint y: 323, distance: 870.3
click at [983, 315] on link "How old do I have to be to use Moon? 我必须年满多少岁才能使用 Moon？" at bounding box center [694, 341] width 786 height 57
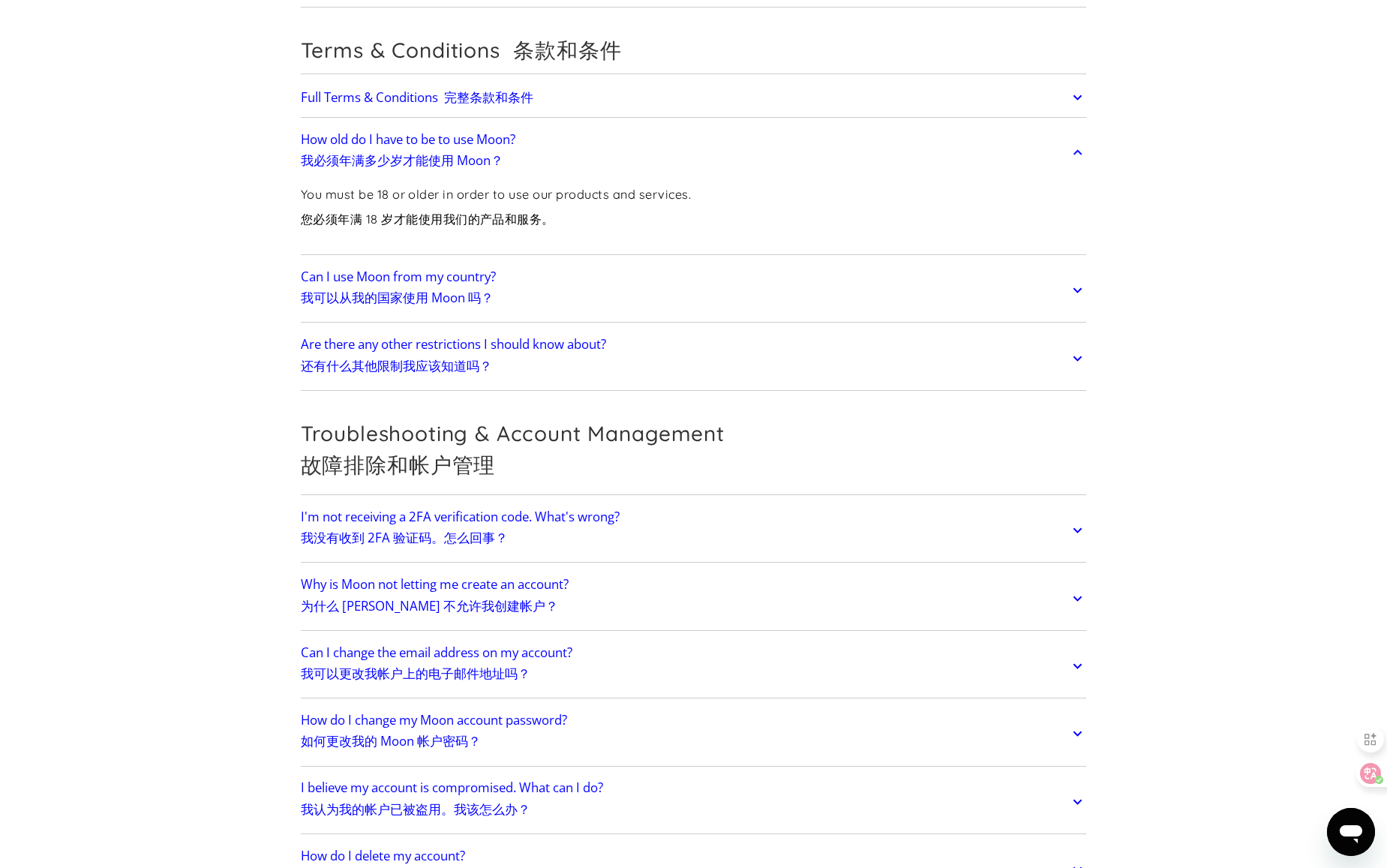
scroll to position [8178, 0]
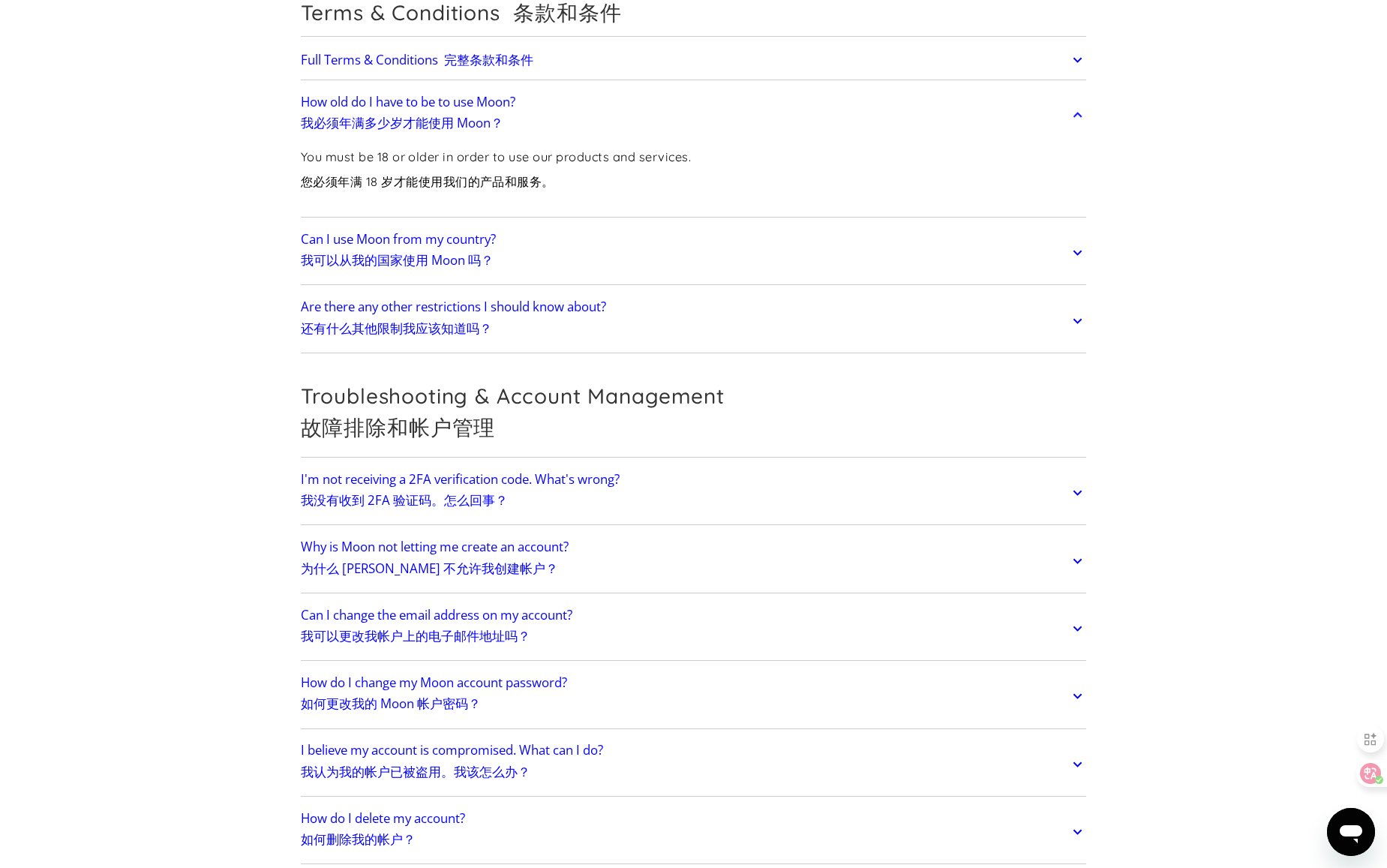
click at [636, 305] on link "Are there any other restrictions I should know about? 还有什么其他限制我应该知道吗？" at bounding box center [694, 321] width 786 height 57
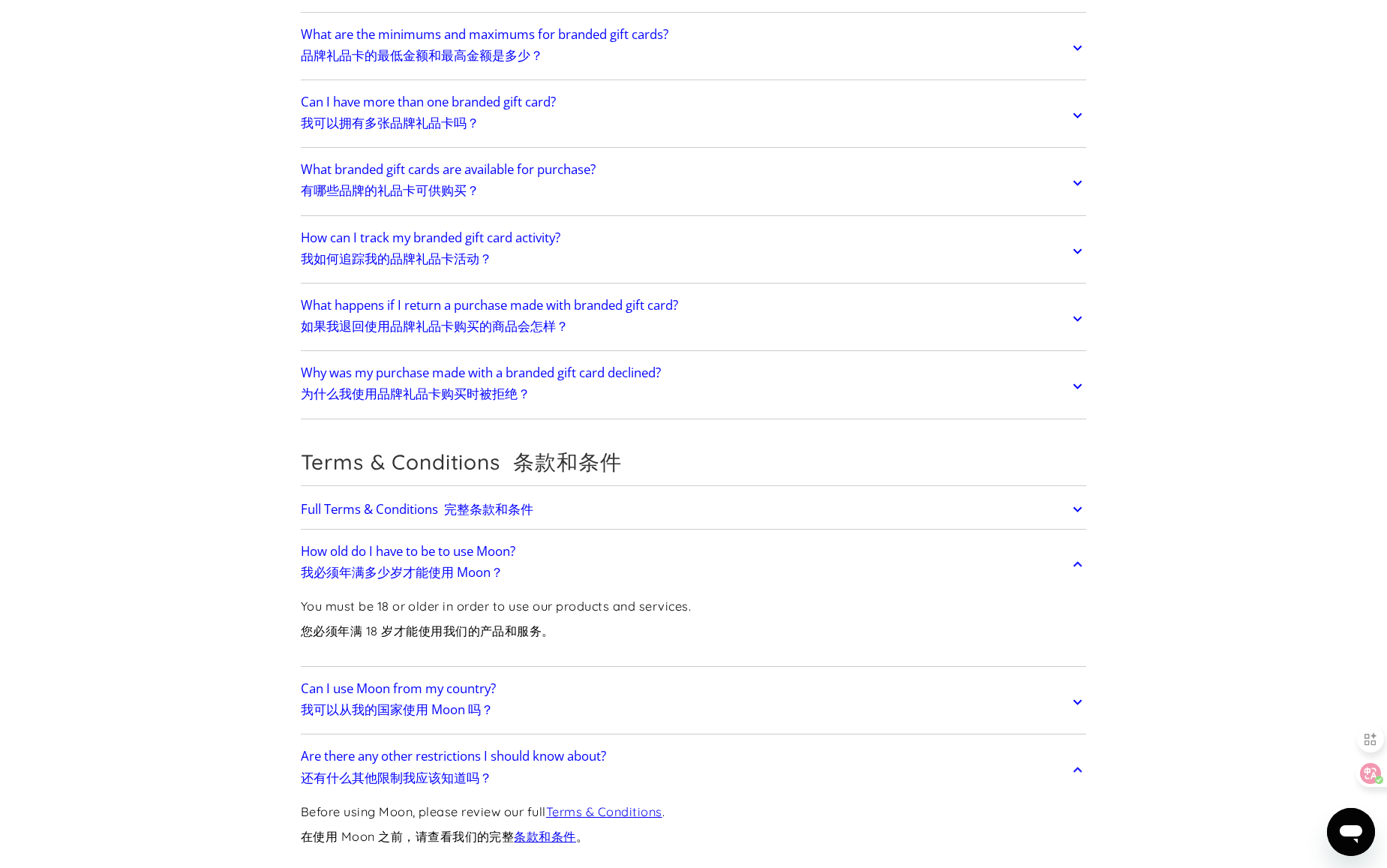
scroll to position [0, 0]
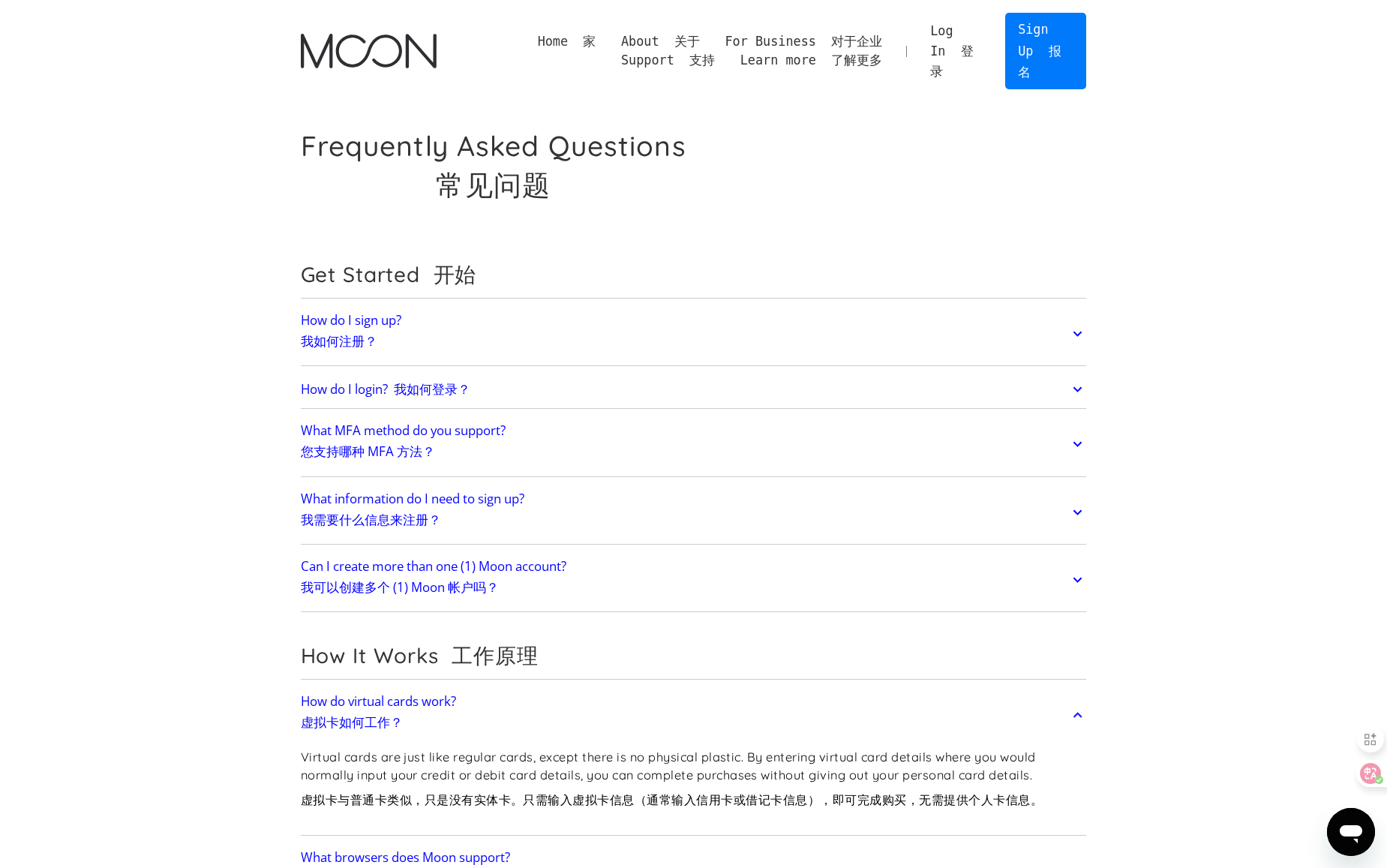
click at [568, 40] on font at bounding box center [576, 41] width 15 height 15
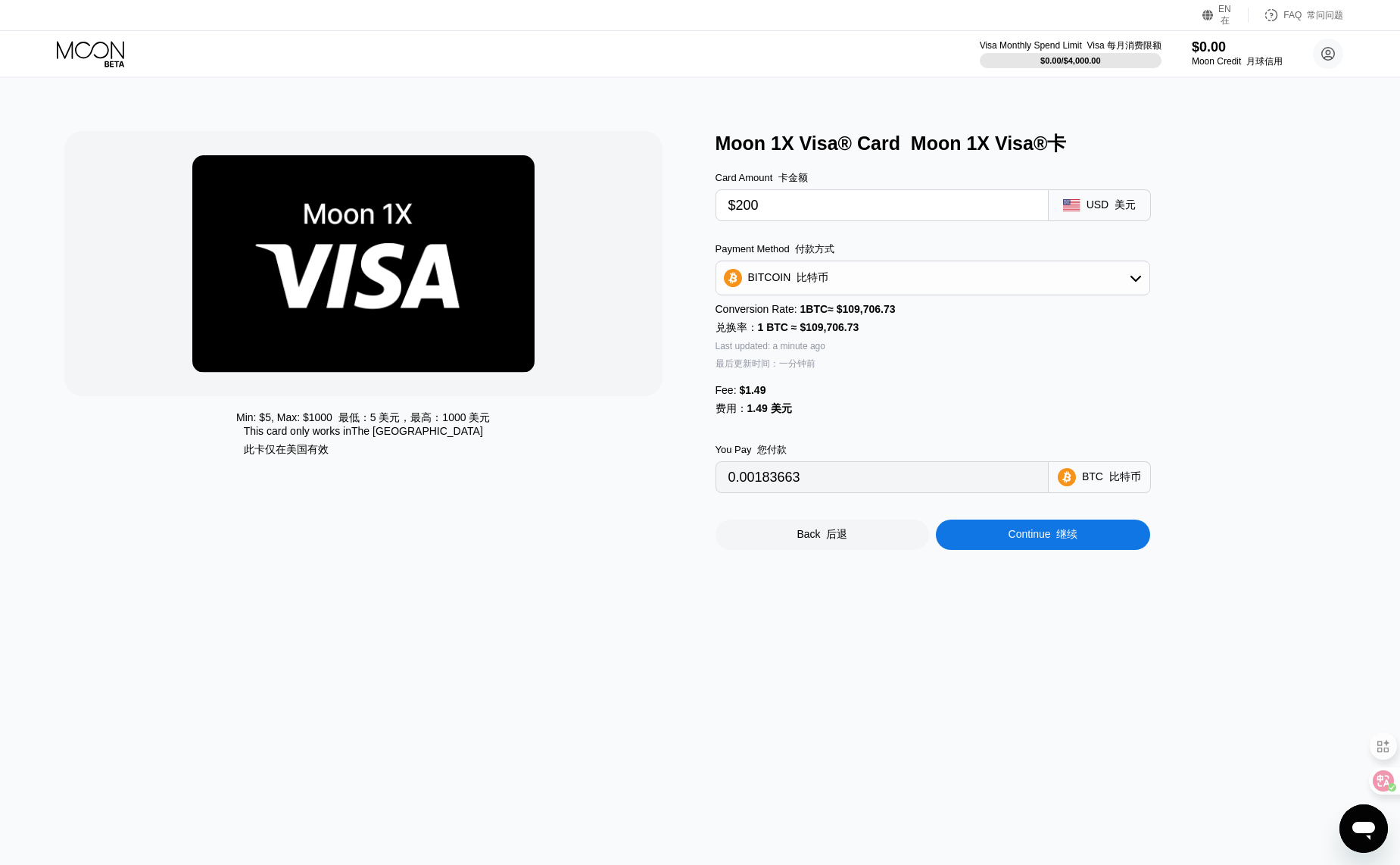
type input "$200"
type input "0.00183887"
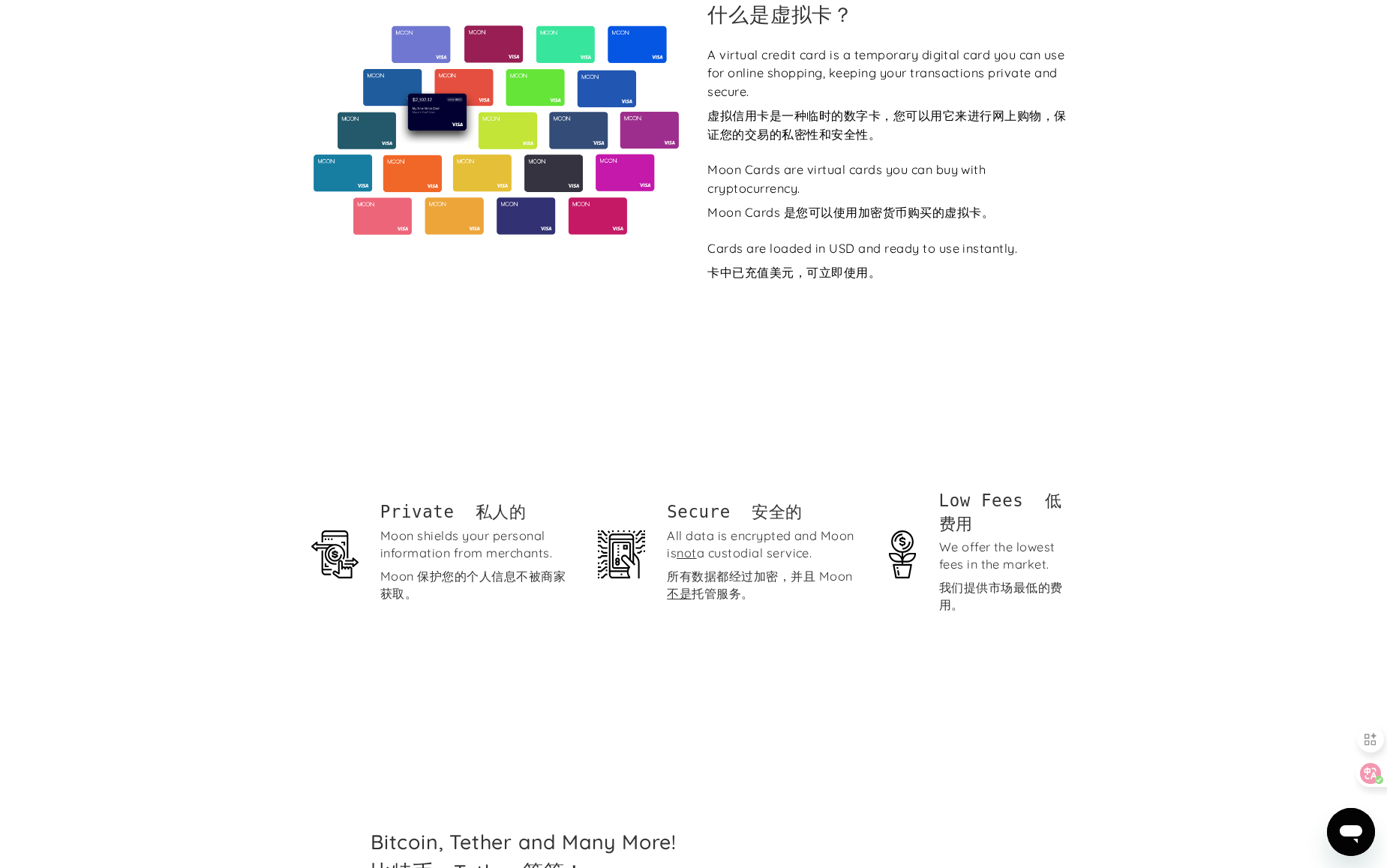
scroll to position [975, 0]
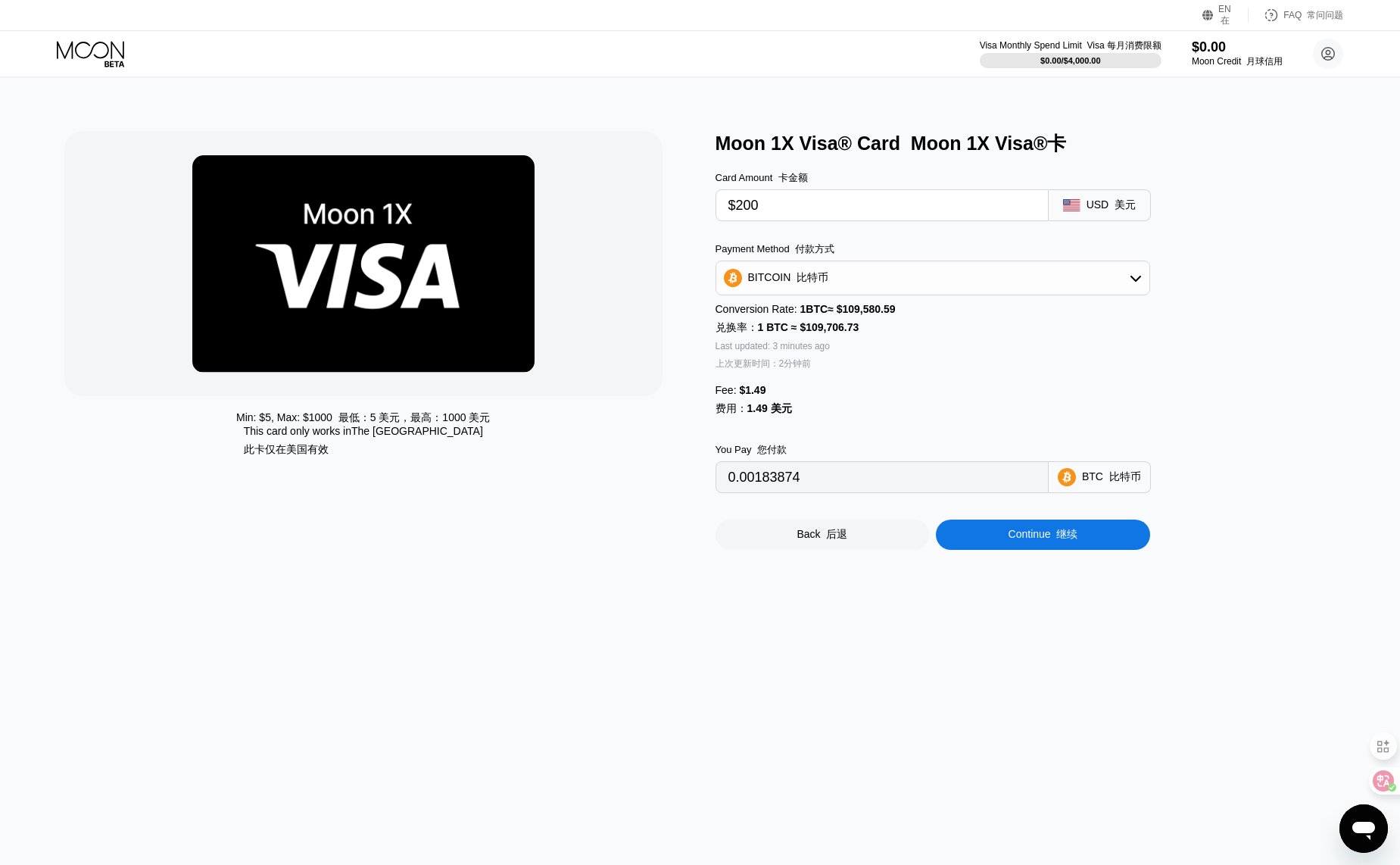
type input "0.00183916"
type input "0.00183844"
type input "0.00184074"
type input "0.00184097"
type input "0.00183934"
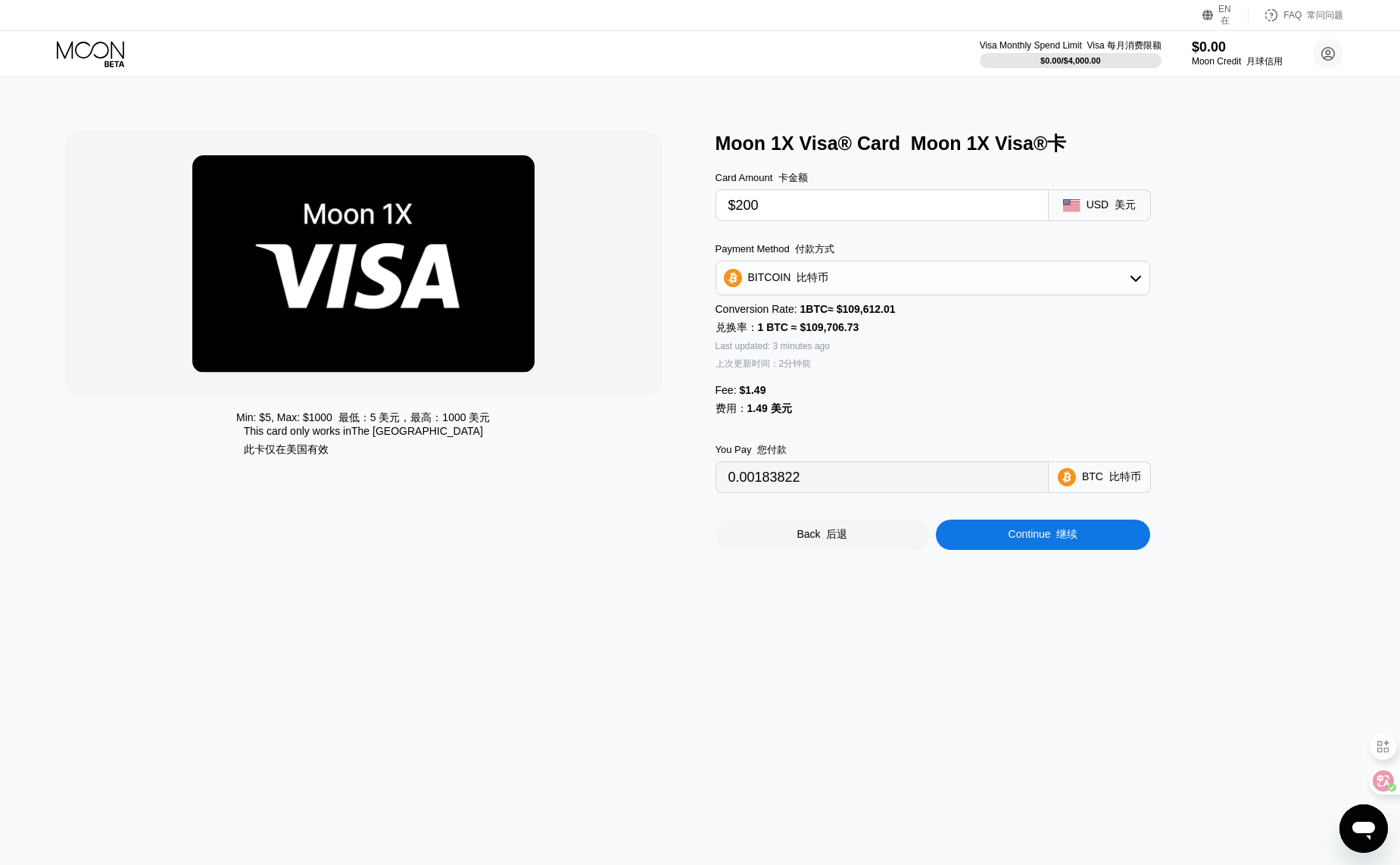
type input "0.00183855"
type input "0.00183852"
type input "0.00183720"
type input "0.00183891"
type input "0.00183857"
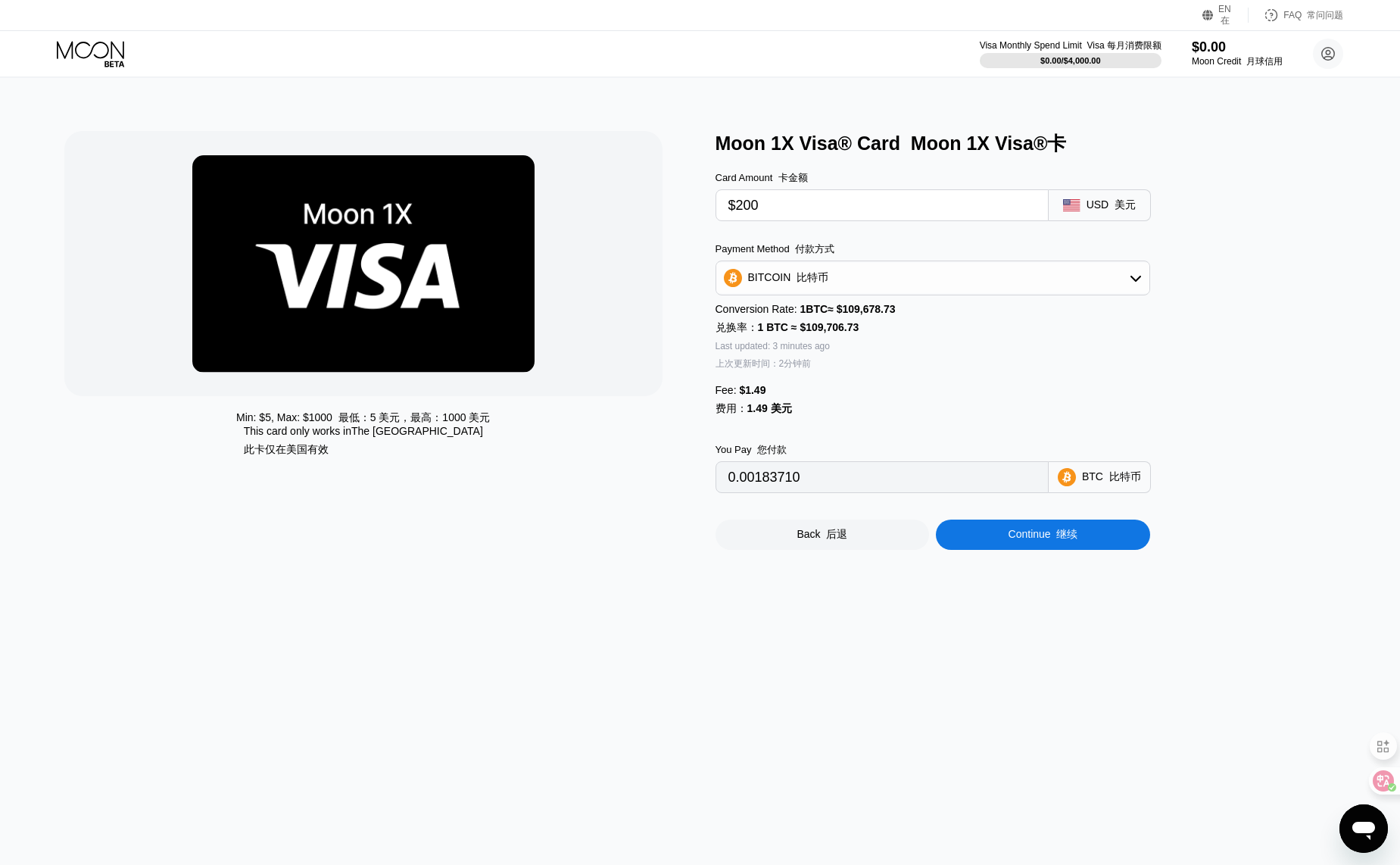
type input "0.00183679"
type input "0.00183653"
type input "0.00183610"
type input "0.00183559"
type input "0.00183504"
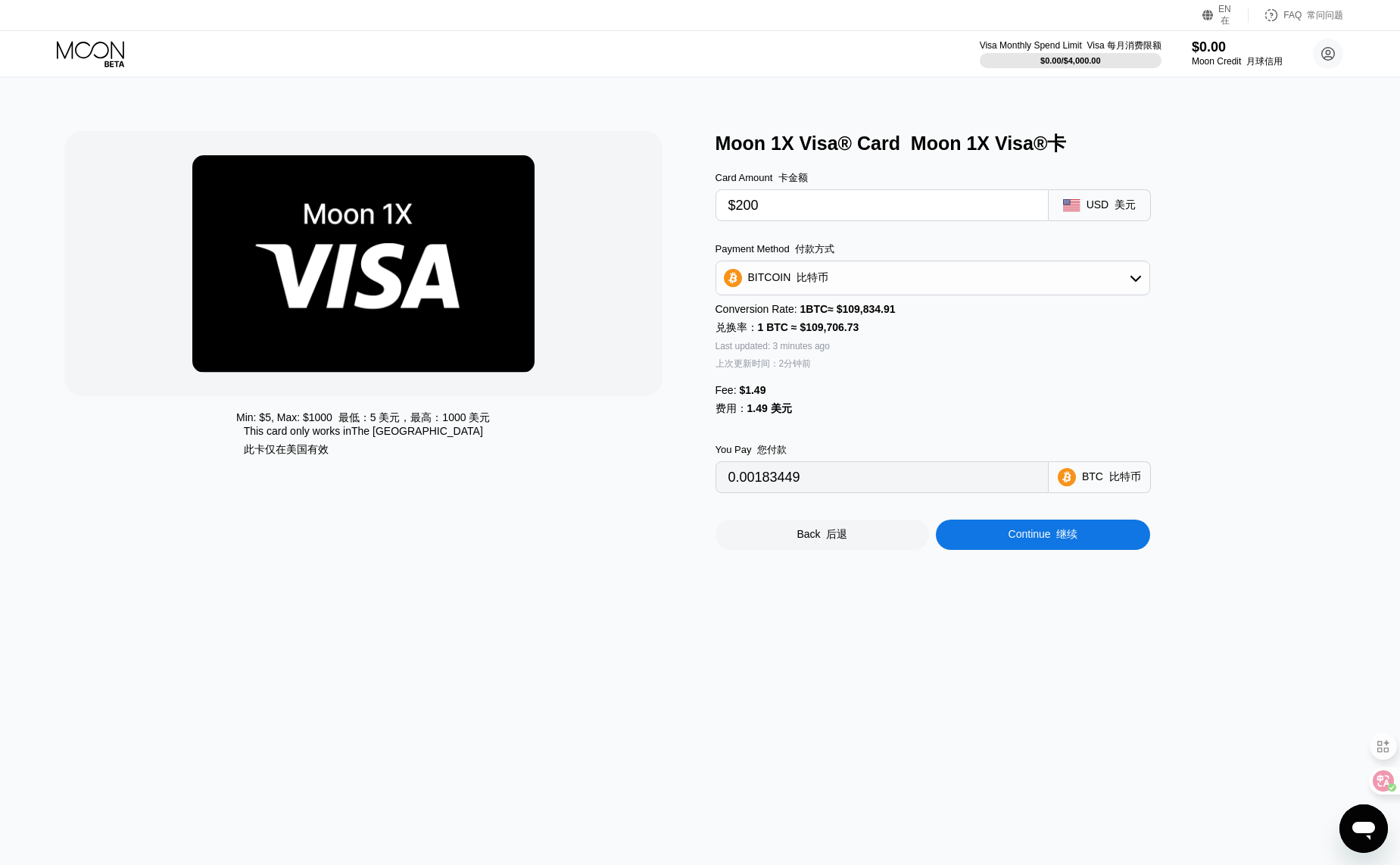
type input "0.00183366"
type input "0.00183477"
type input "0.00183336"
type input "0.00183353"
type input "0.00183373"
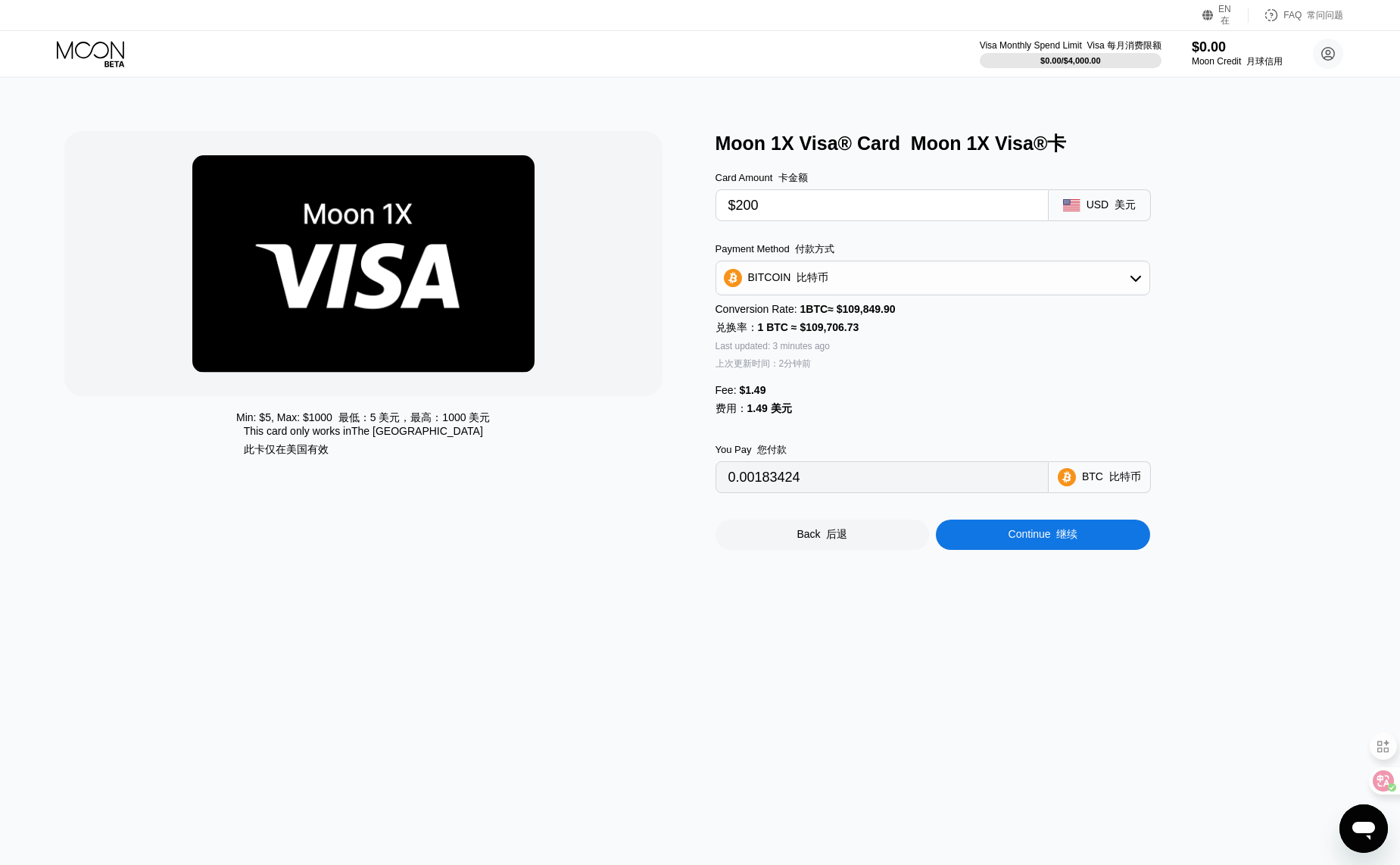
type input "0.00183457"
type input "0.00183596"
type input "0.00183499"
type input "0.00183435"
type input "0.00183364"
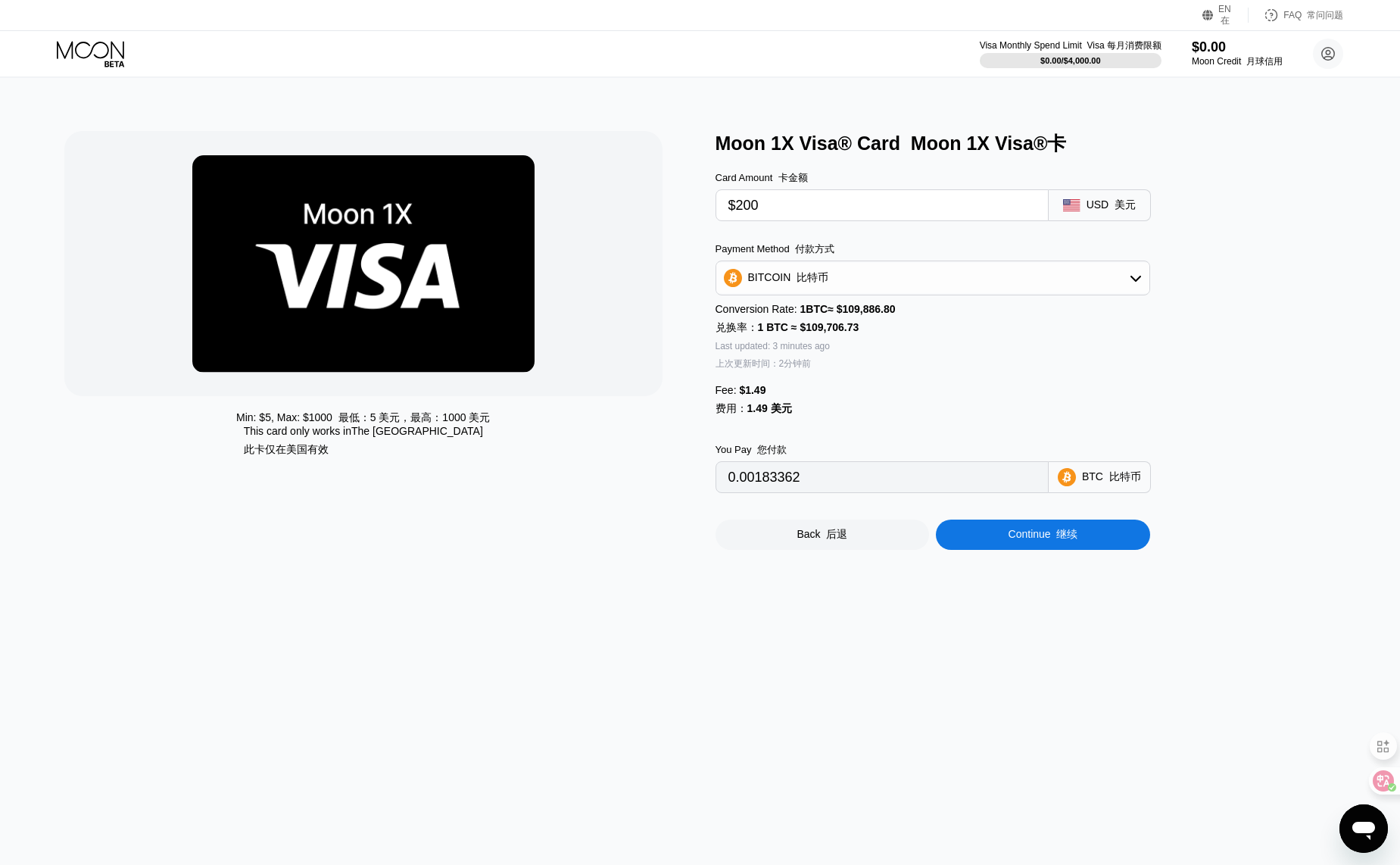
type input "0.00183346"
type input "0.00183384"
type input "0.00183423"
type input "0.00183232"
type input "0.00183214"
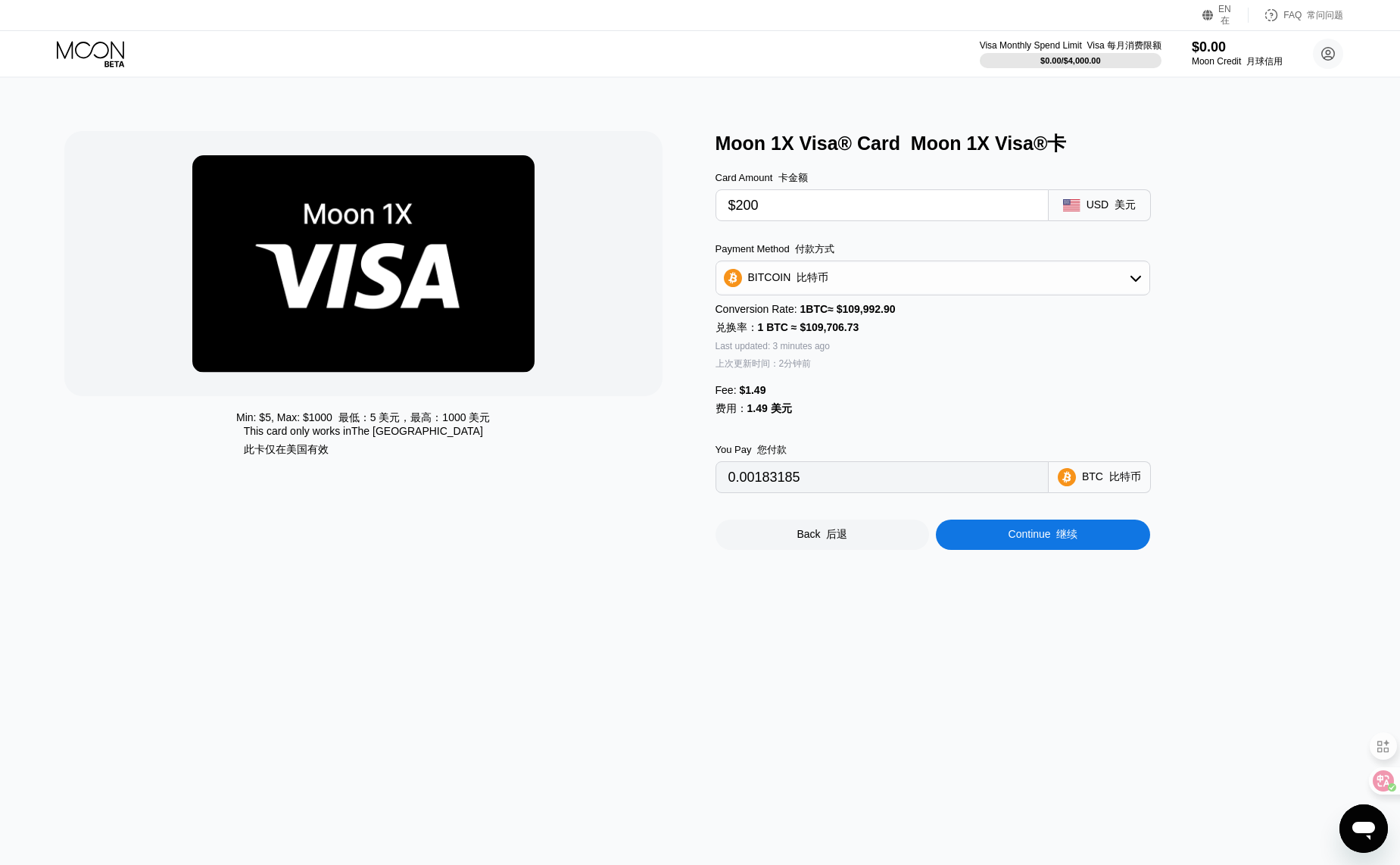
type input "0.00183251"
type input "0.00183344"
type input "0.00183226"
type input "0.00183337"
type input "0.00183277"
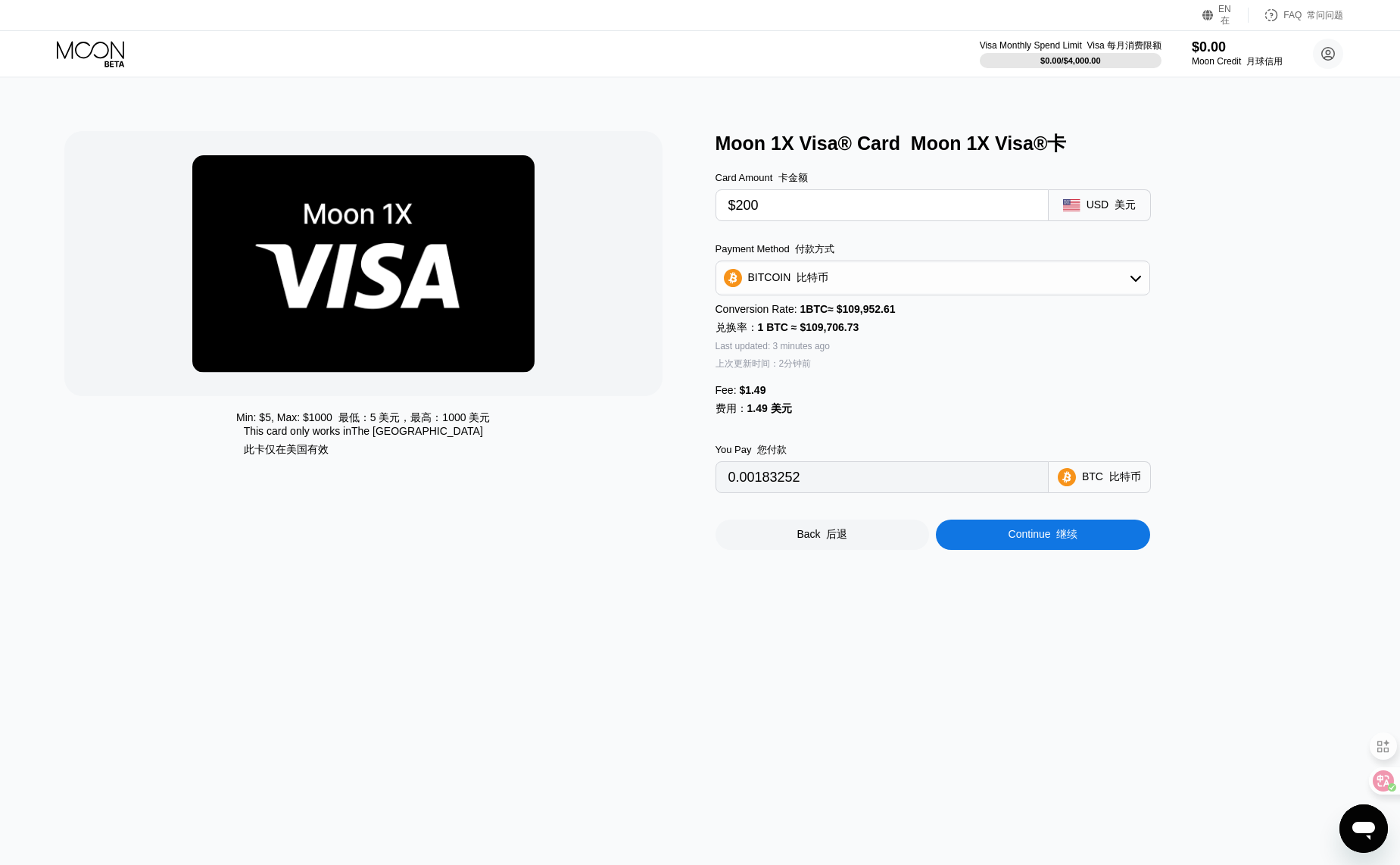
type input "0.00183395"
type input "0.00183553"
type input "0.00183520"
type input "0.00183529"
type input "0.00183423"
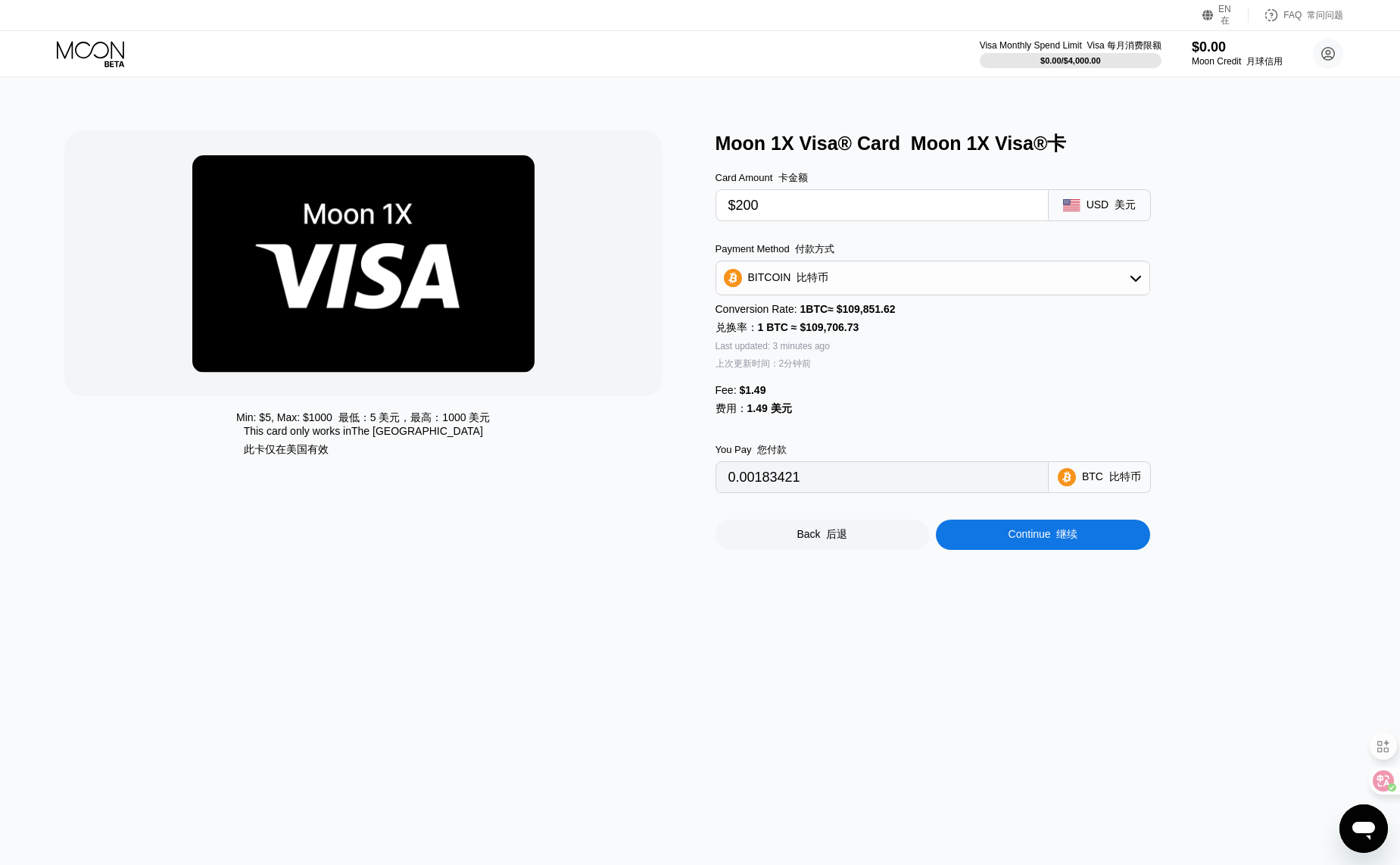
type input "0.00183381"
type input "0.00183583"
type input "0.00183499"
type input "0.00183550"
type input "0.00183525"
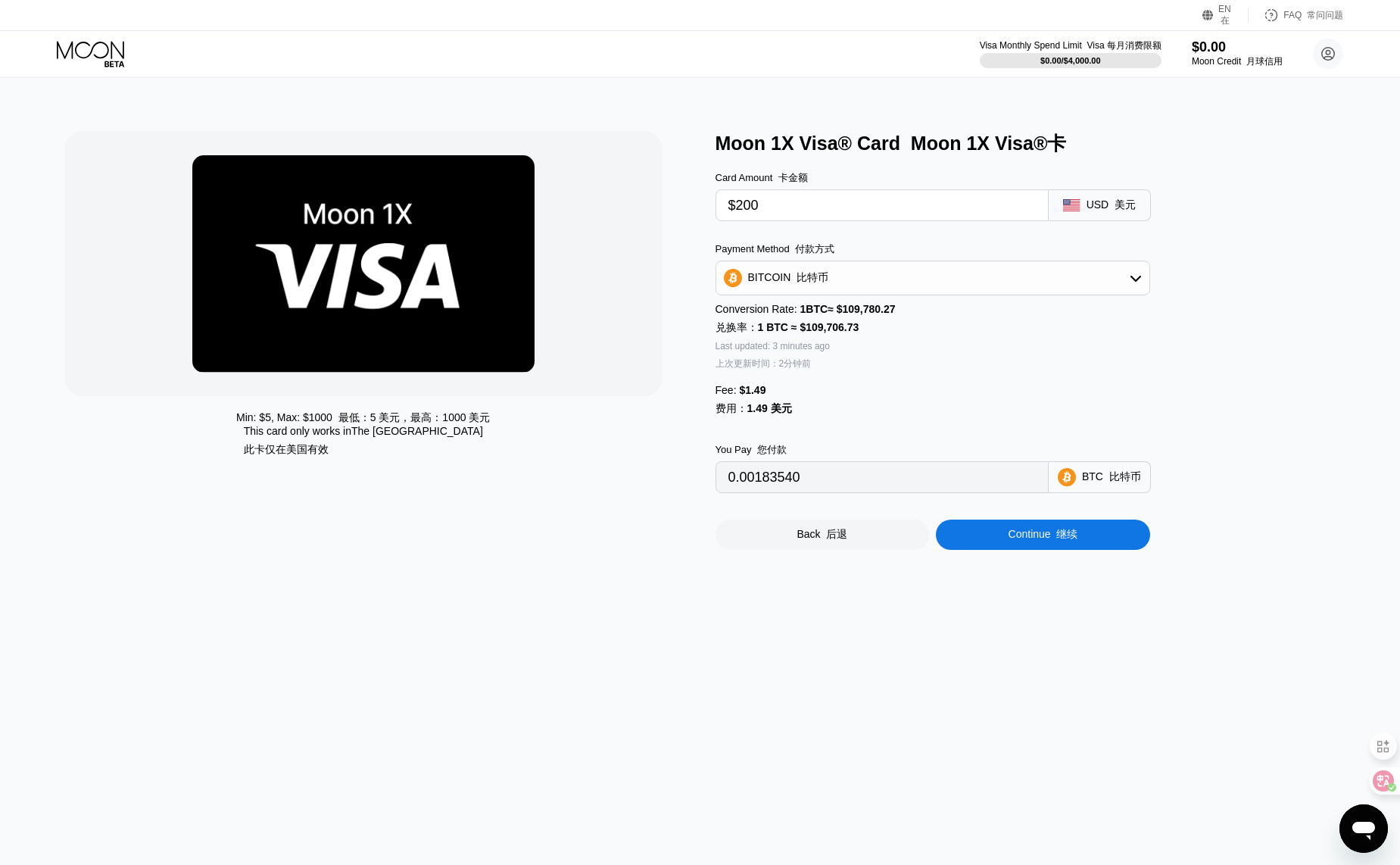
type input "0.00183658"
type input "0.00183609"
type input "0.00183553"
type input "0.00183580"
type input "0.00183498"
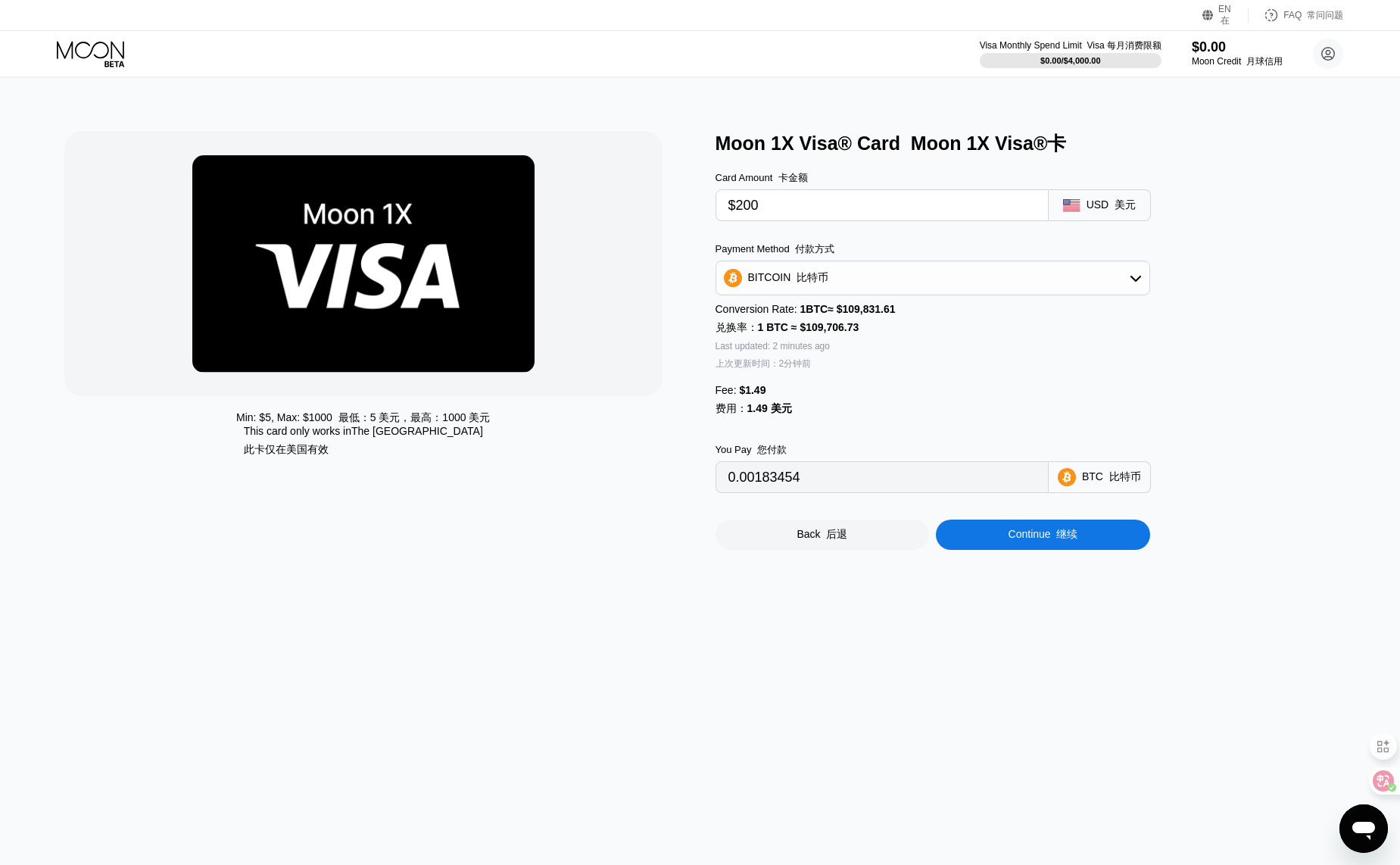
type input "0.00183464"
type input "0.00183505"
type input "0.00183507"
